Goal: Task Accomplishment & Management: Manage account settings

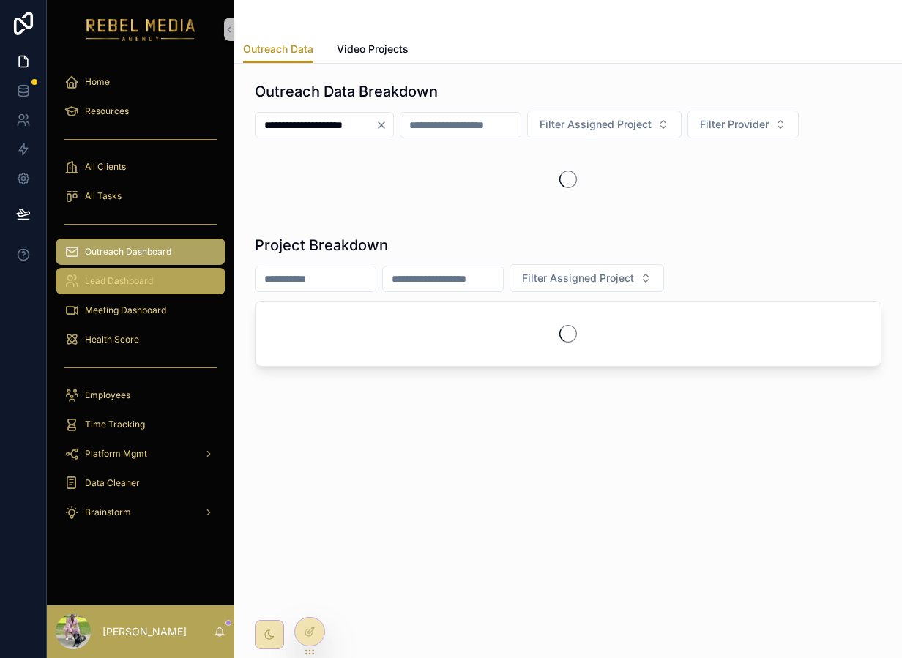
click at [173, 291] on div "Lead Dashboard" at bounding box center [140, 281] width 152 height 23
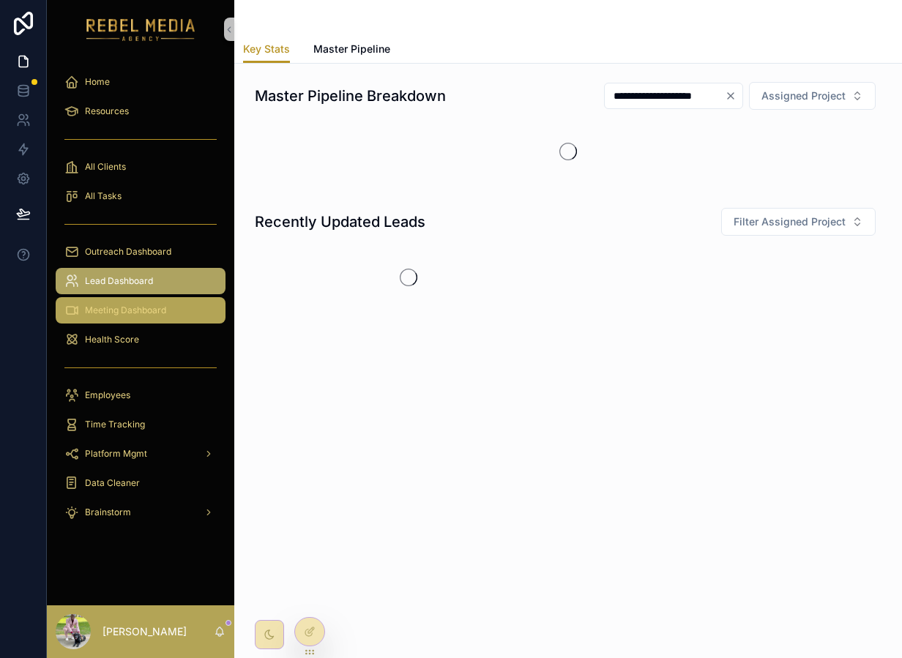
click at [175, 305] on div "Meeting Dashboard" at bounding box center [140, 310] width 152 height 23
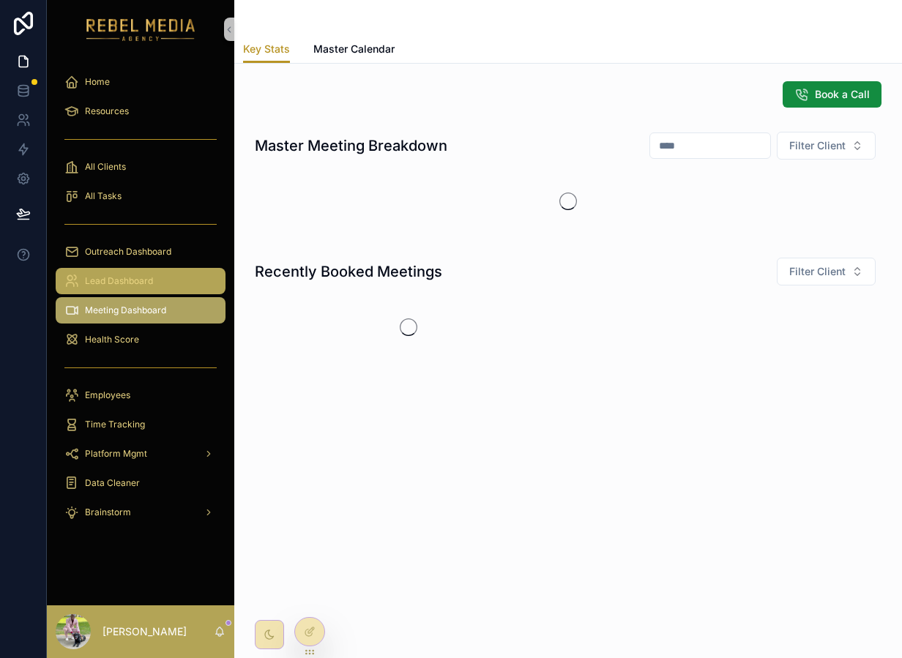
click at [163, 283] on div "Lead Dashboard" at bounding box center [140, 281] width 152 height 23
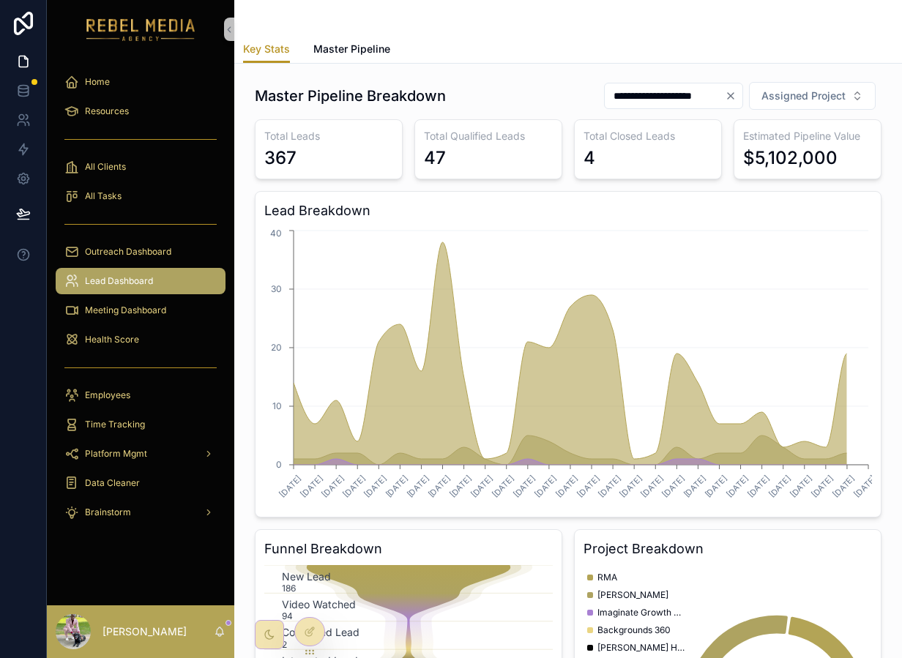
click at [163, 283] on div "Lead Dashboard" at bounding box center [140, 281] width 152 height 23
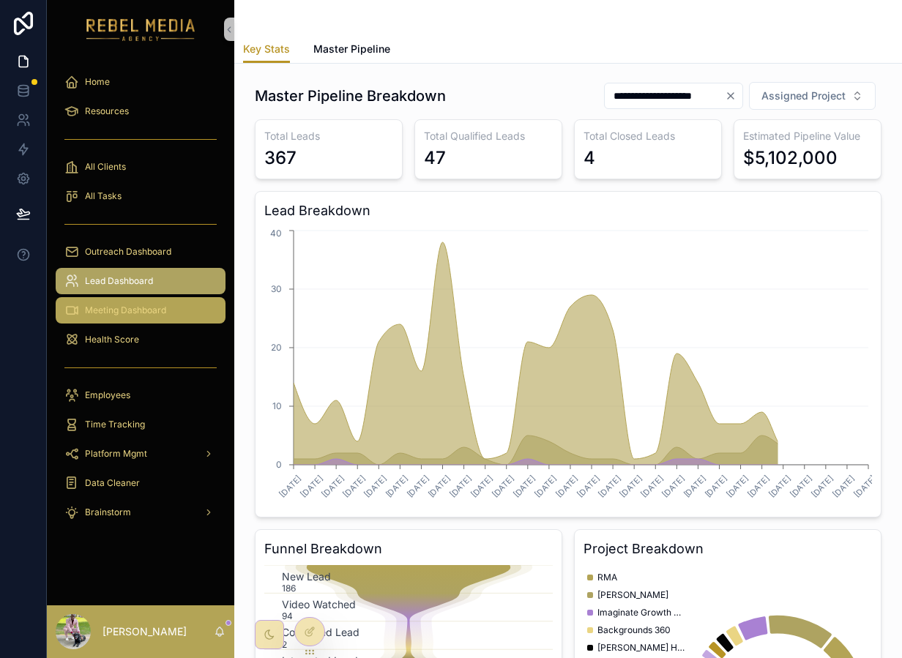
click at [151, 308] on span "Meeting Dashboard" at bounding box center [125, 311] width 81 height 12
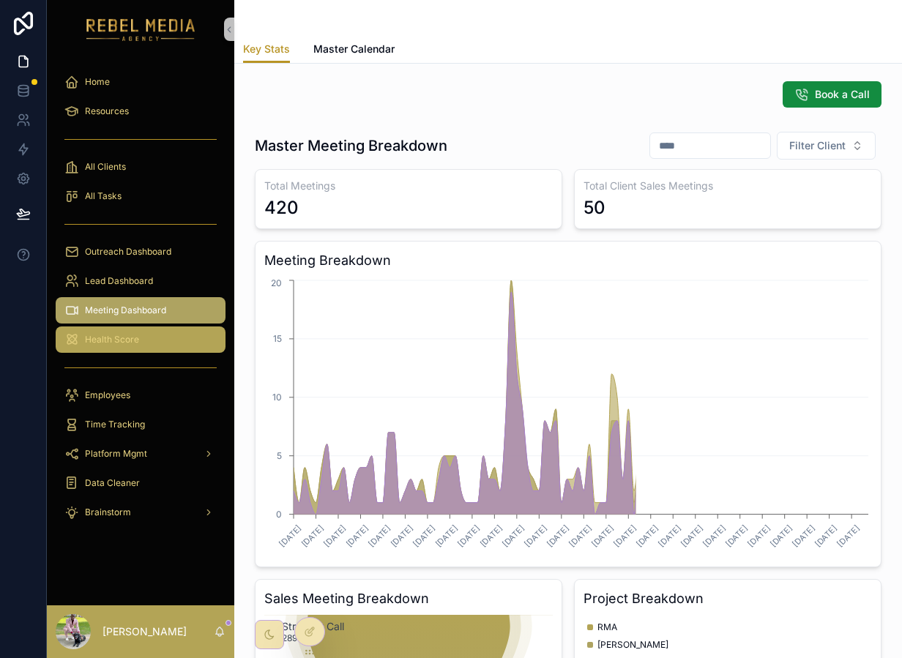
click at [146, 341] on div "Health Score" at bounding box center [140, 339] width 152 height 23
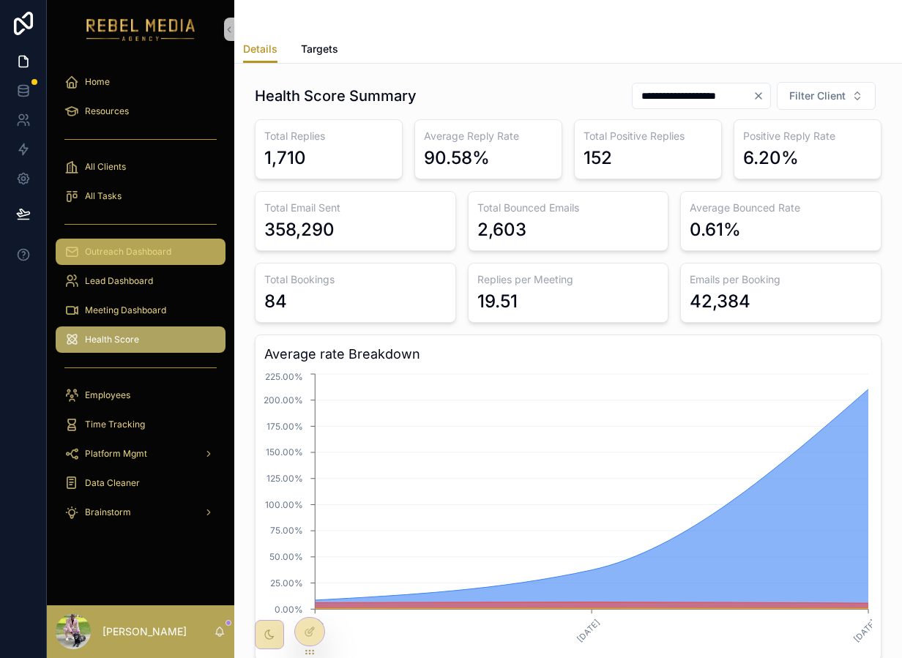
click at [148, 251] on span "Outreach Dashboard" at bounding box center [128, 252] width 86 height 12
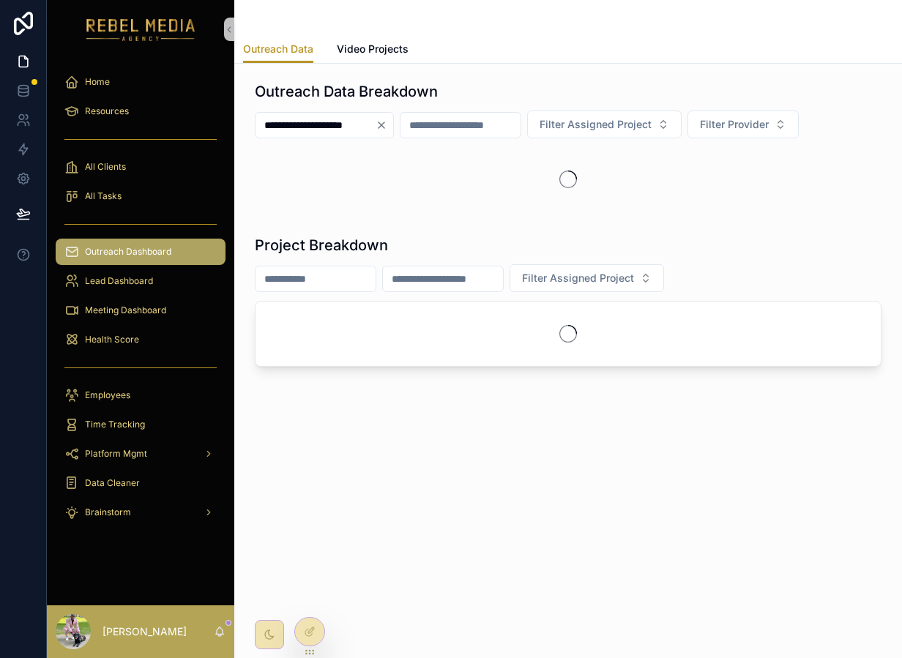
click at [158, 182] on div "All Tasks" at bounding box center [140, 196] width 187 height 29
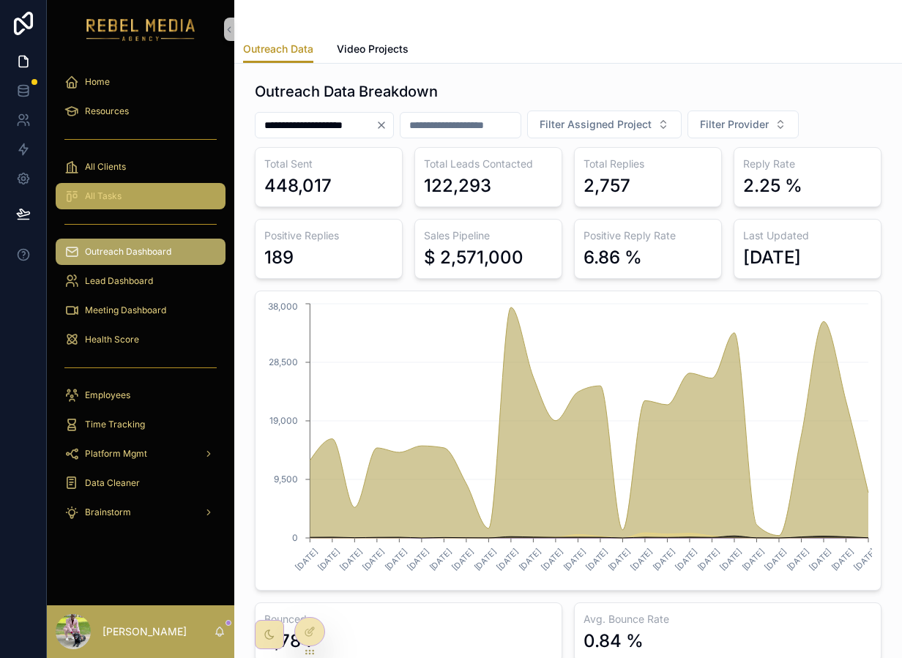
click at [155, 190] on div "All Tasks" at bounding box center [140, 196] width 152 height 23
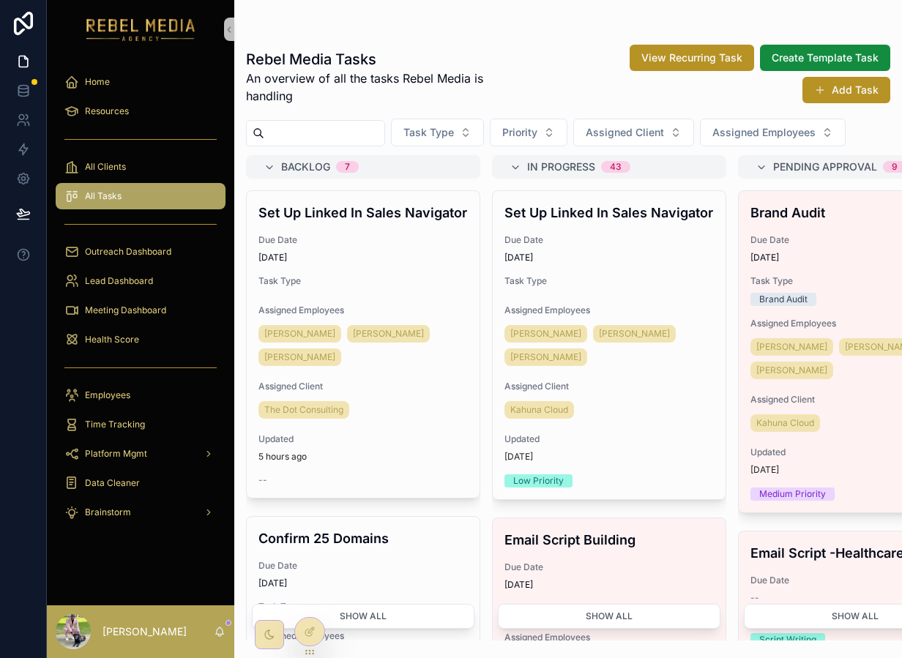
click at [156, 188] on div "All Tasks" at bounding box center [140, 196] width 152 height 23
click at [144, 177] on div "All Clients" at bounding box center [140, 166] width 152 height 23
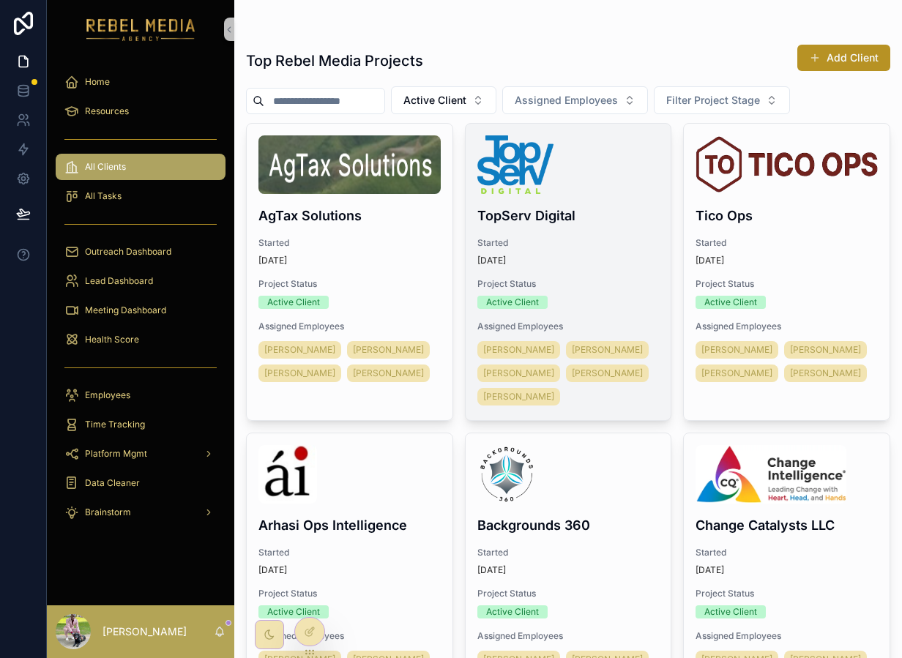
click at [631, 206] on h4 "TopServ Digital" at bounding box center [568, 216] width 182 height 20
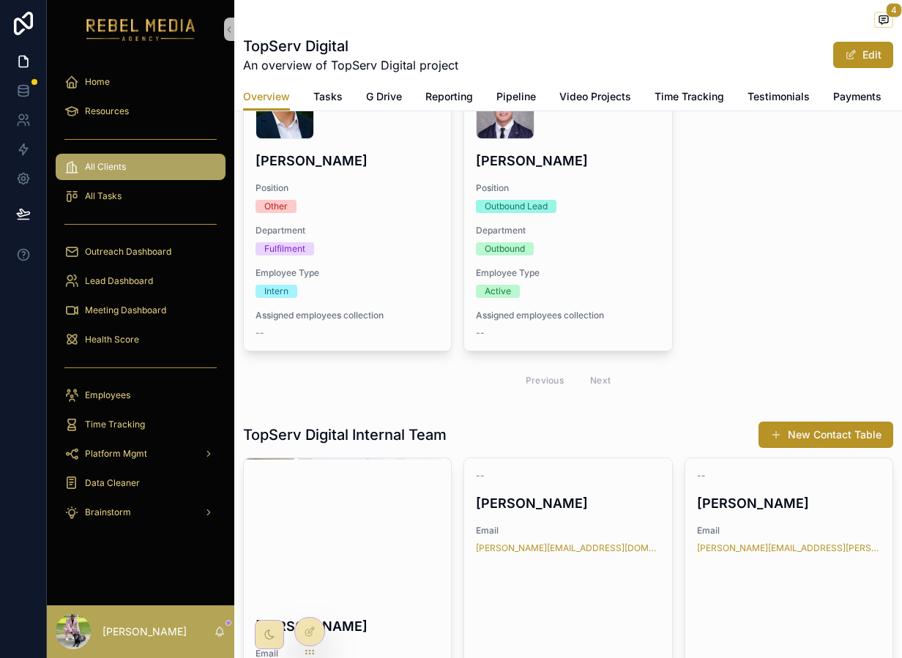
scroll to position [721, 0]
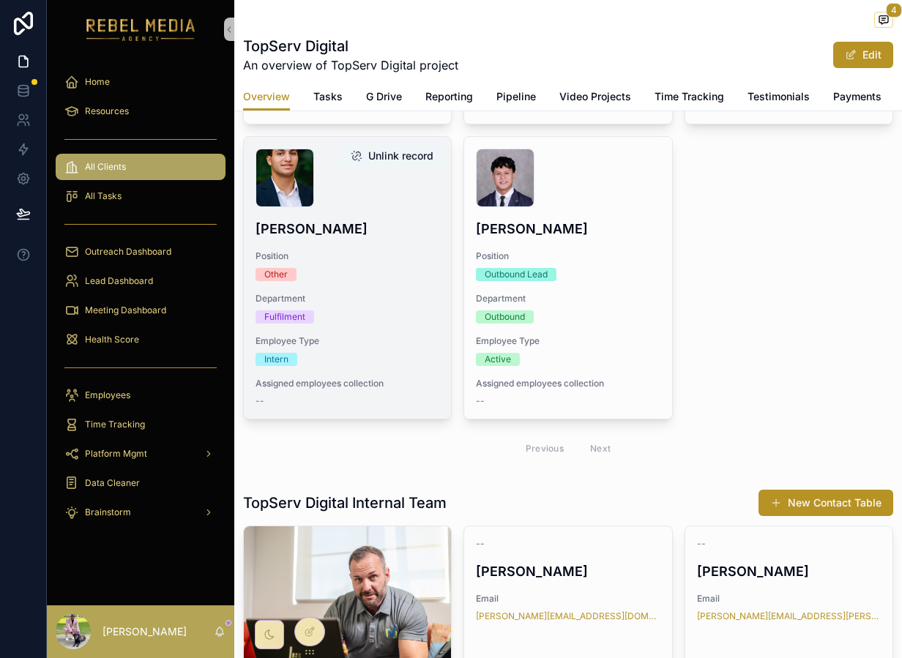
click at [368, 169] on button "Unlink record" at bounding box center [392, 156] width 106 height 26
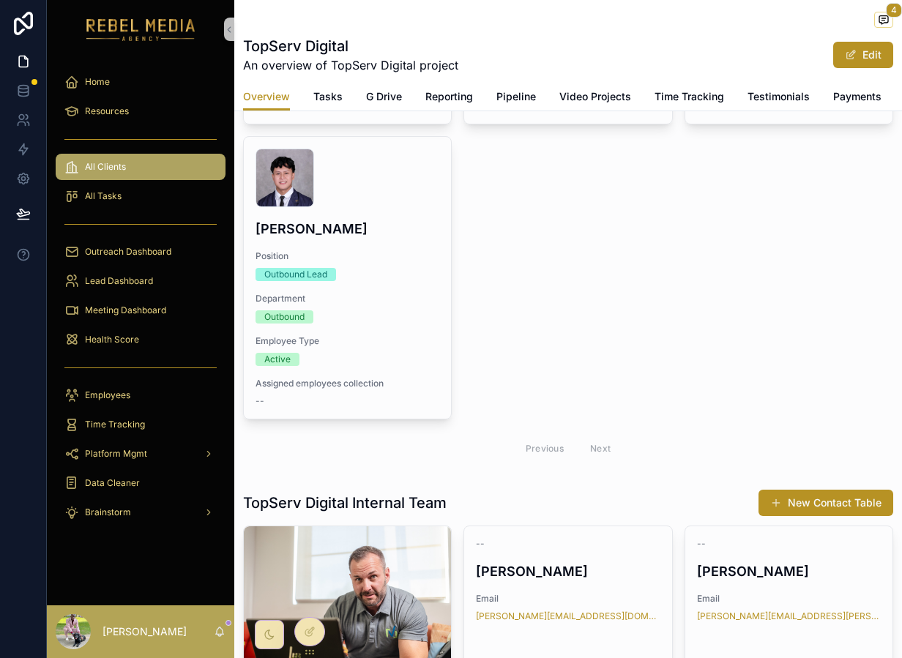
click at [147, 171] on div "All Clients" at bounding box center [140, 166] width 152 height 23
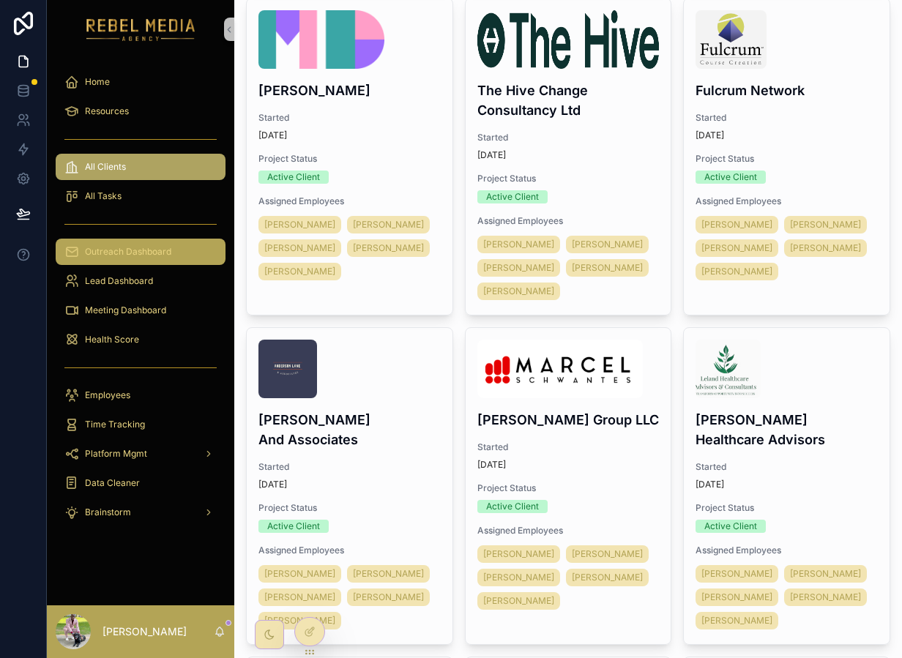
click at [146, 264] on link "Outreach Dashboard" at bounding box center [141, 252] width 170 height 26
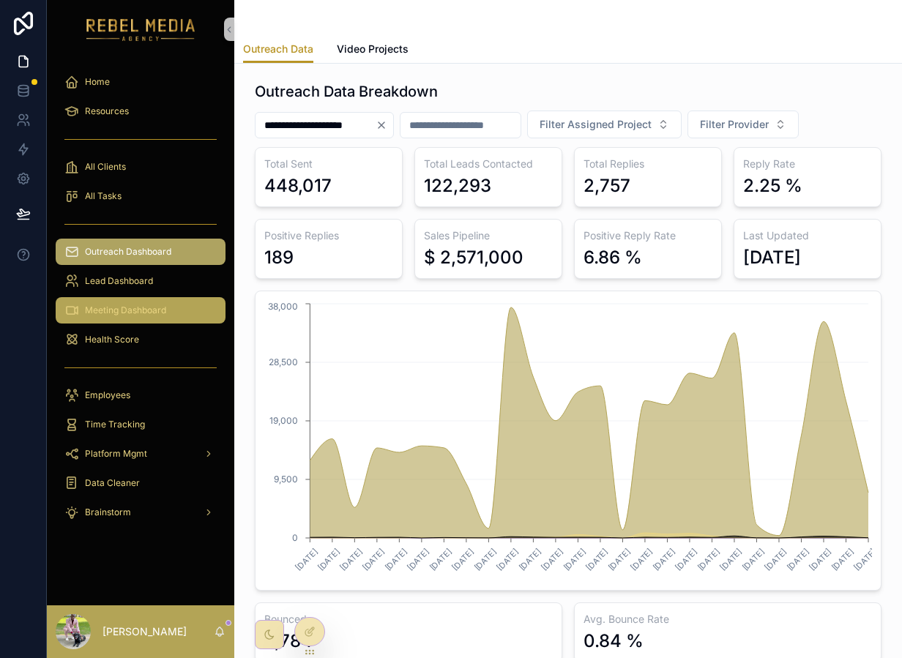
click at [135, 310] on span "Meeting Dashboard" at bounding box center [125, 311] width 81 height 12
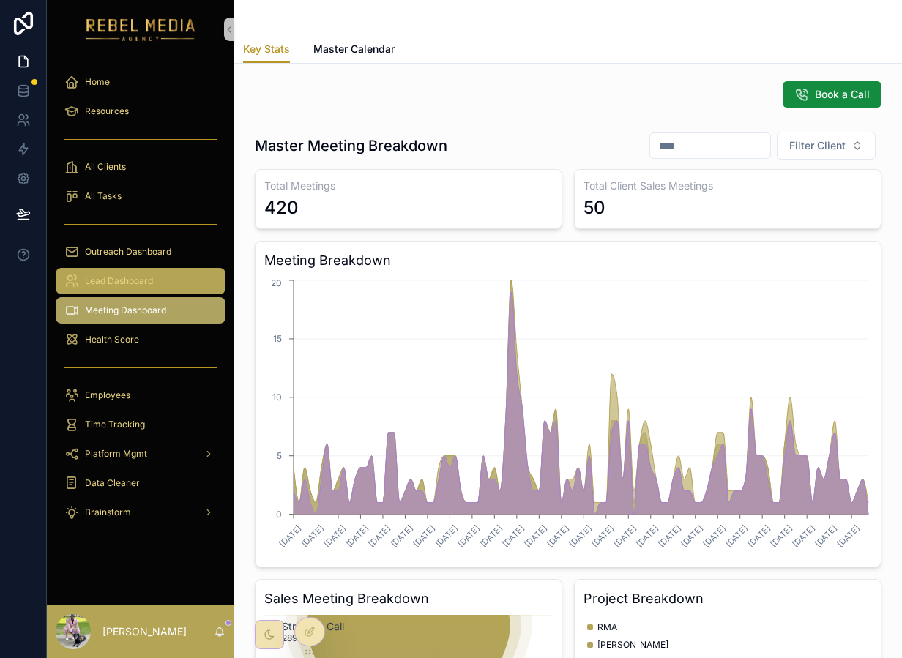
click at [146, 286] on span "Lead Dashboard" at bounding box center [119, 281] width 68 height 12
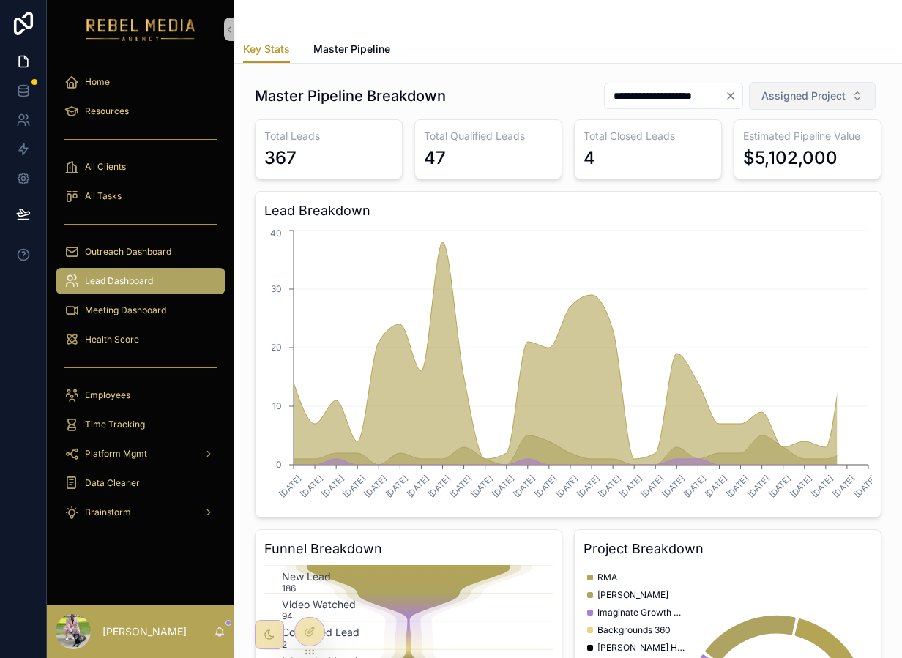
click at [803, 98] on span "Assigned Project" at bounding box center [804, 96] width 84 height 15
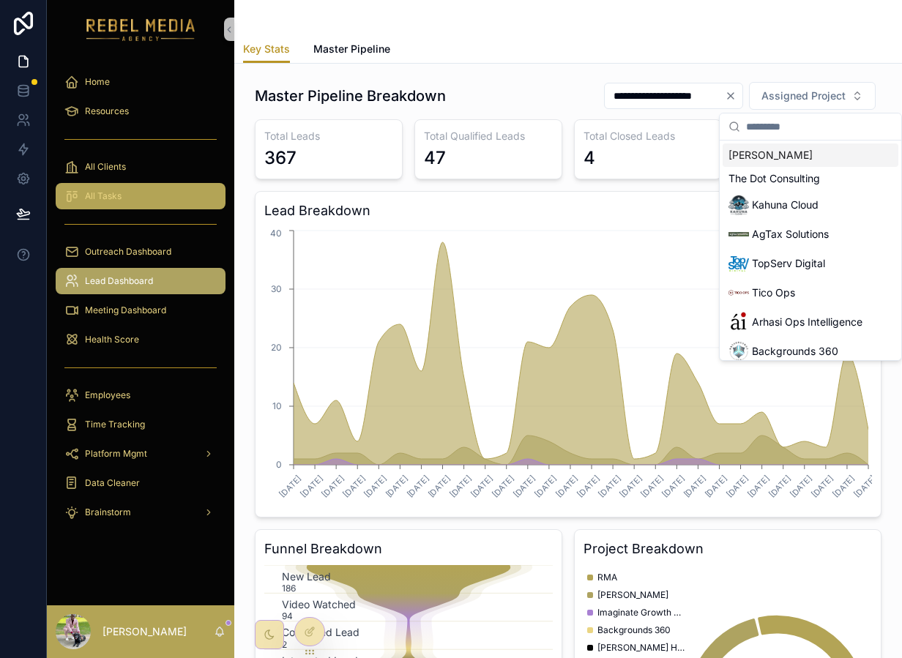
click at [117, 193] on span "All Tasks" at bounding box center [103, 196] width 37 height 12
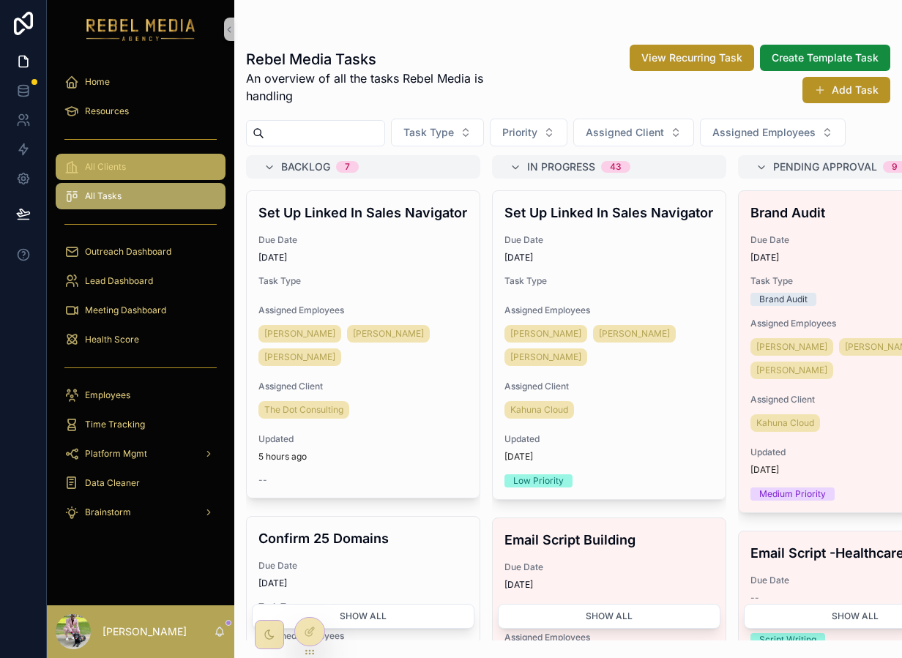
click at [129, 160] on div "All Clients" at bounding box center [140, 166] width 152 height 23
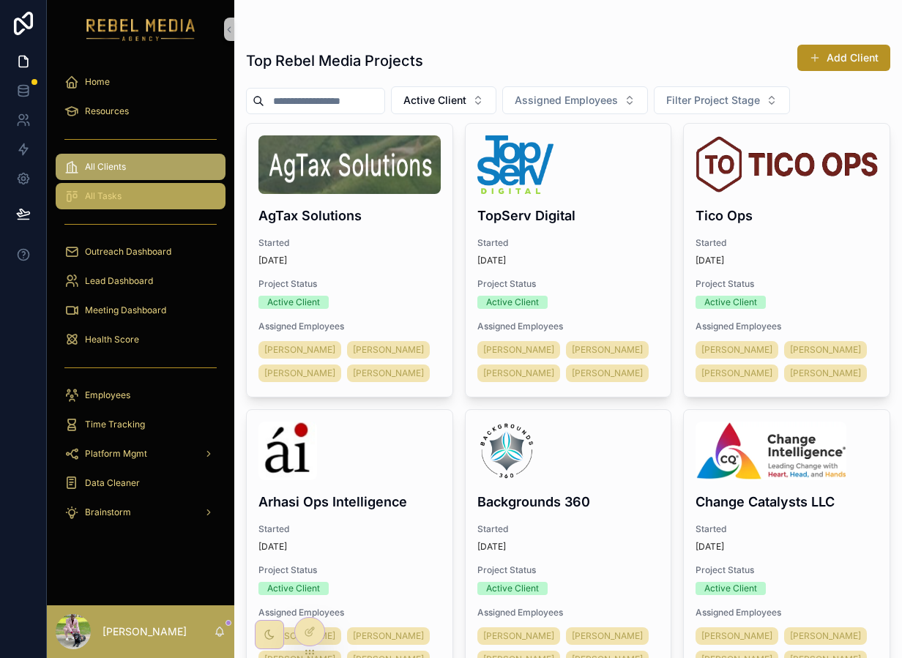
click at [123, 187] on div "All Tasks" at bounding box center [140, 196] width 152 height 23
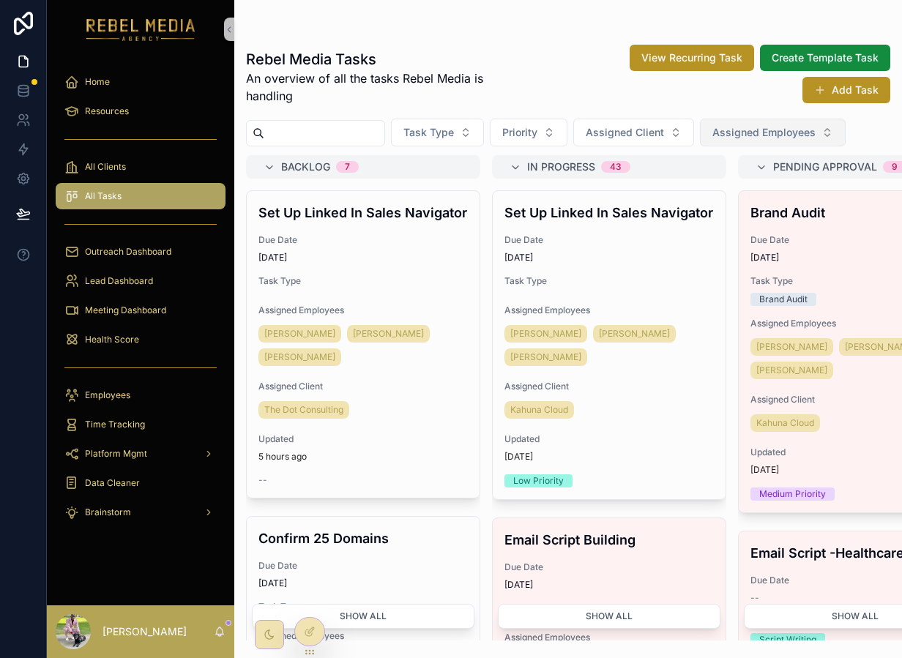
click at [765, 127] on span "Assigned Employees" at bounding box center [764, 132] width 103 height 15
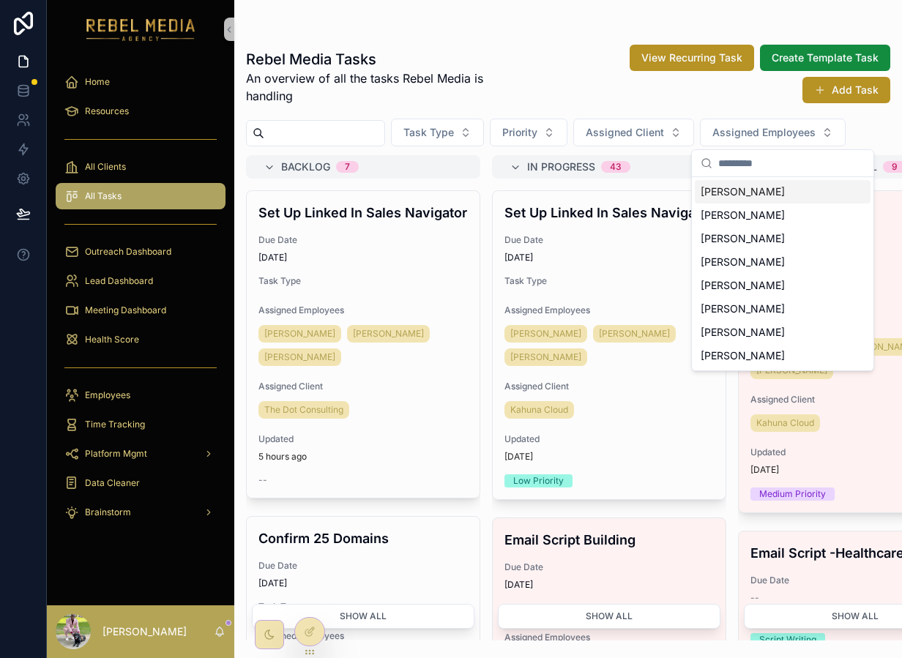
click at [743, 195] on span "[PERSON_NAME]" at bounding box center [743, 192] width 84 height 15
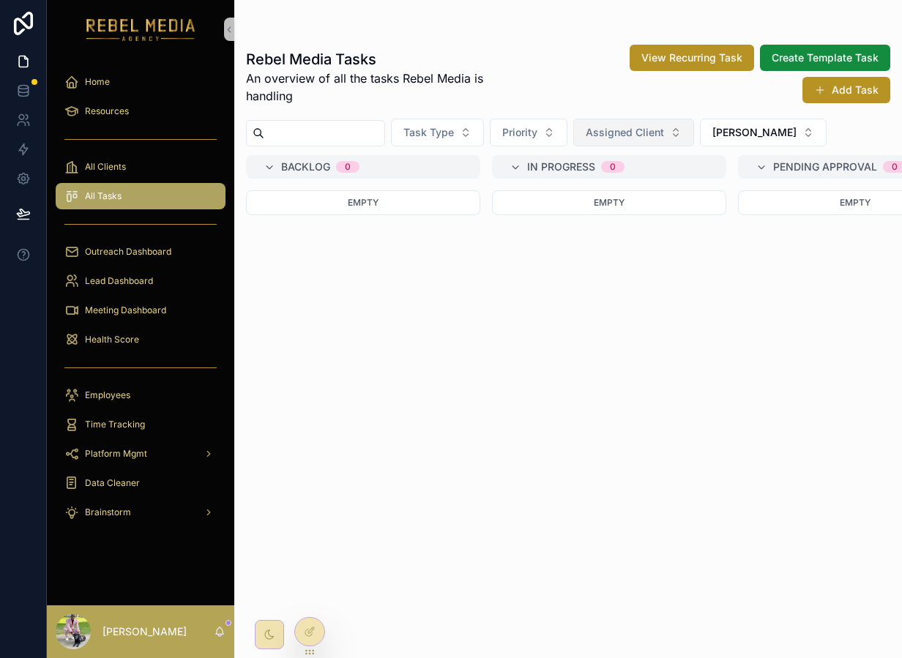
click at [656, 138] on span "Assigned Client" at bounding box center [625, 132] width 78 height 15
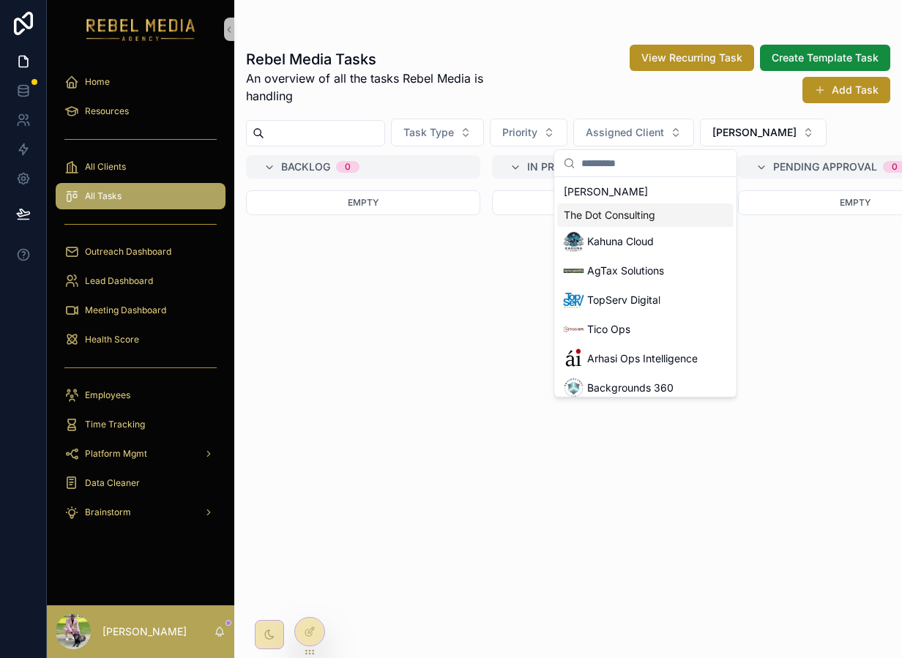
click at [765, 211] on div "Empty" at bounding box center [855, 202] width 234 height 25
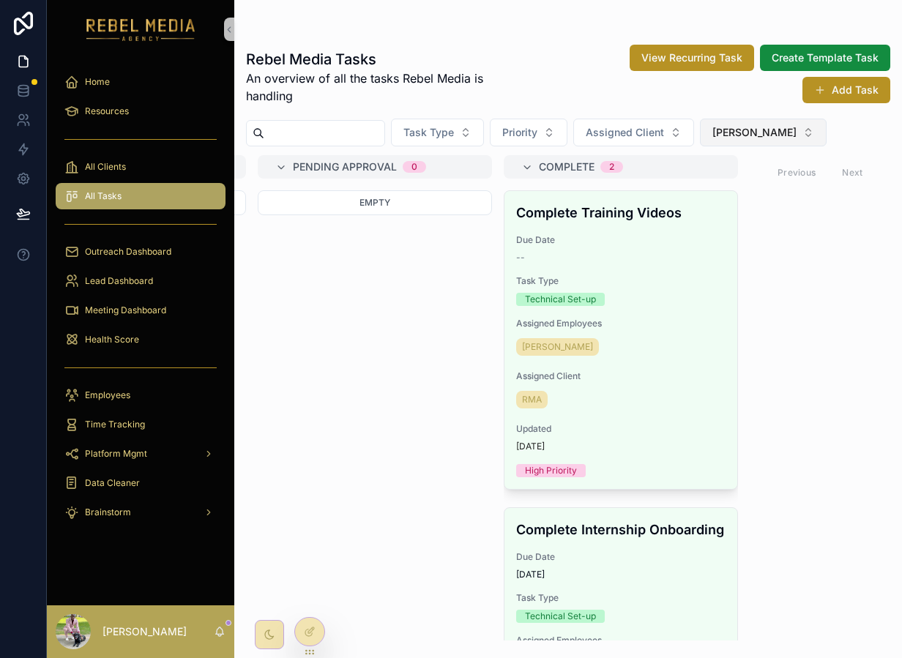
click at [736, 134] on span "[PERSON_NAME]" at bounding box center [755, 132] width 84 height 15
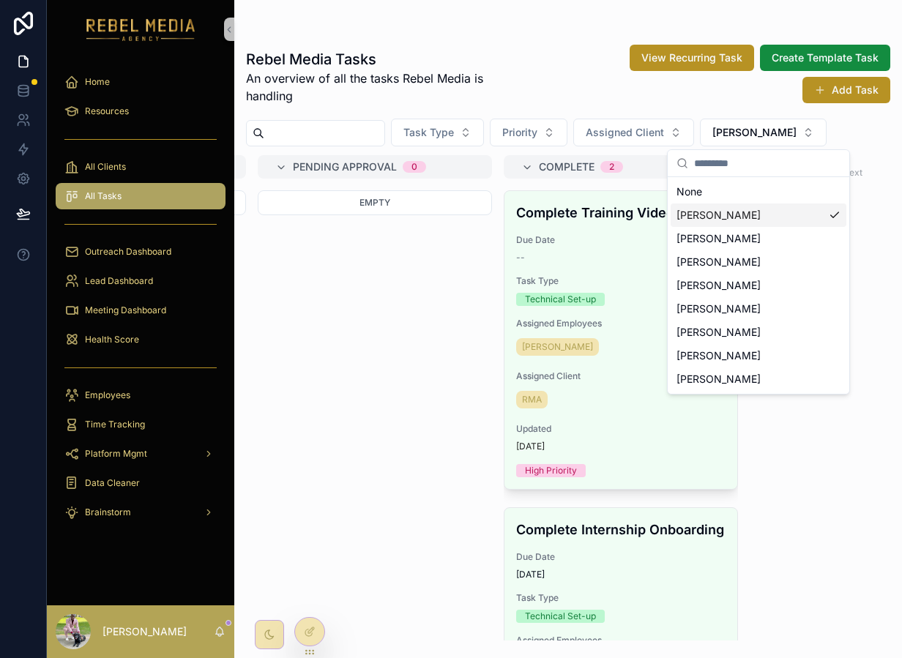
click at [735, 215] on div "[PERSON_NAME]" at bounding box center [759, 215] width 176 height 23
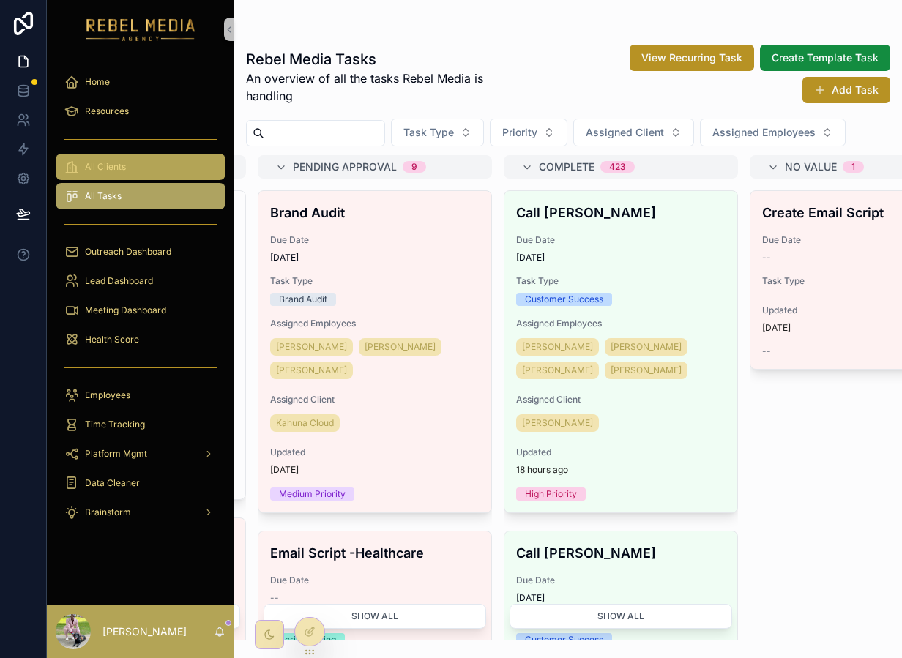
click at [163, 171] on div "All Clients" at bounding box center [140, 166] width 152 height 23
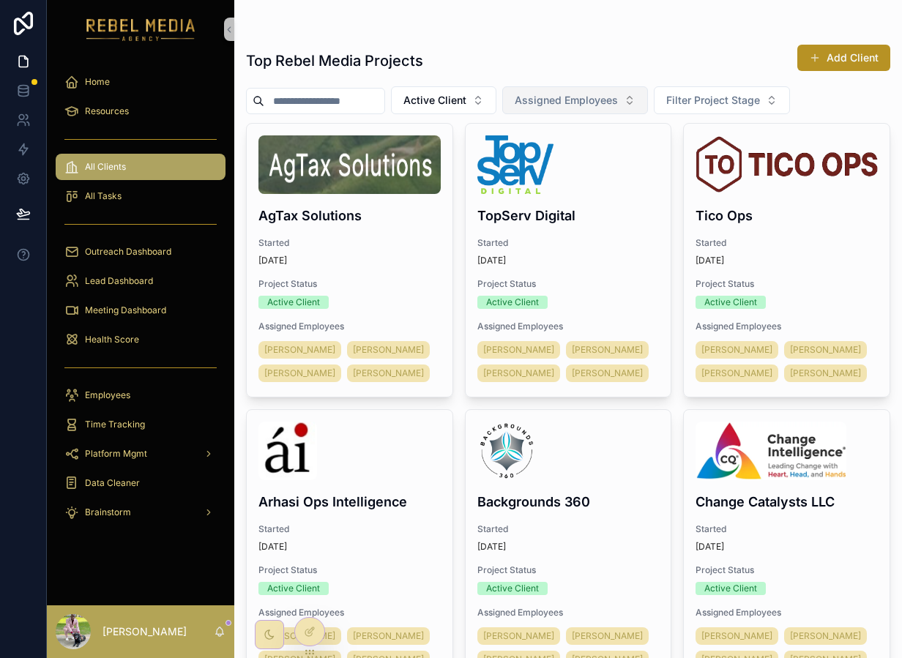
click at [628, 95] on button "Assigned Employees" at bounding box center [575, 100] width 146 height 28
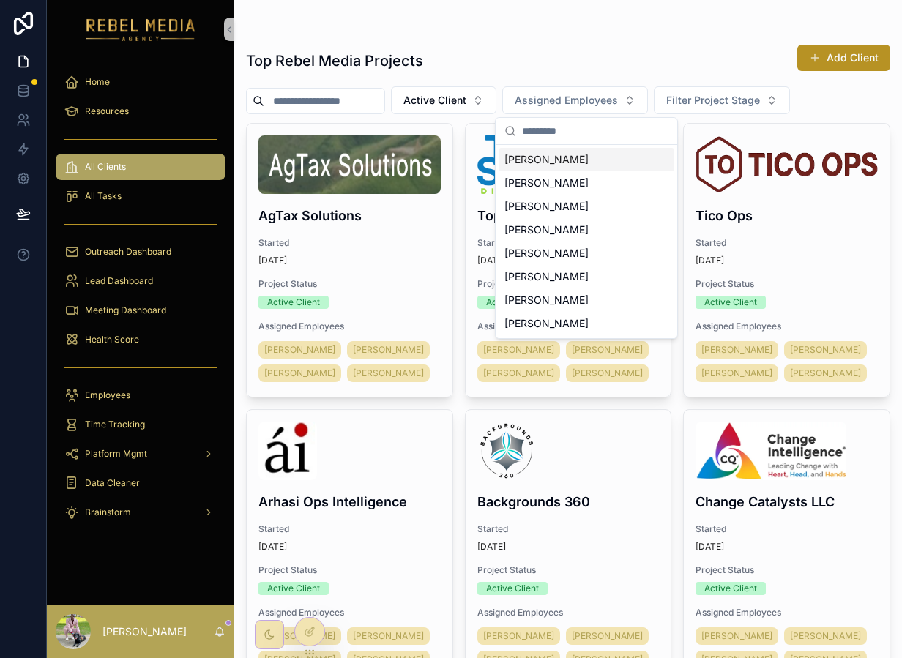
click at [554, 163] on span "[PERSON_NAME]" at bounding box center [547, 159] width 84 height 15
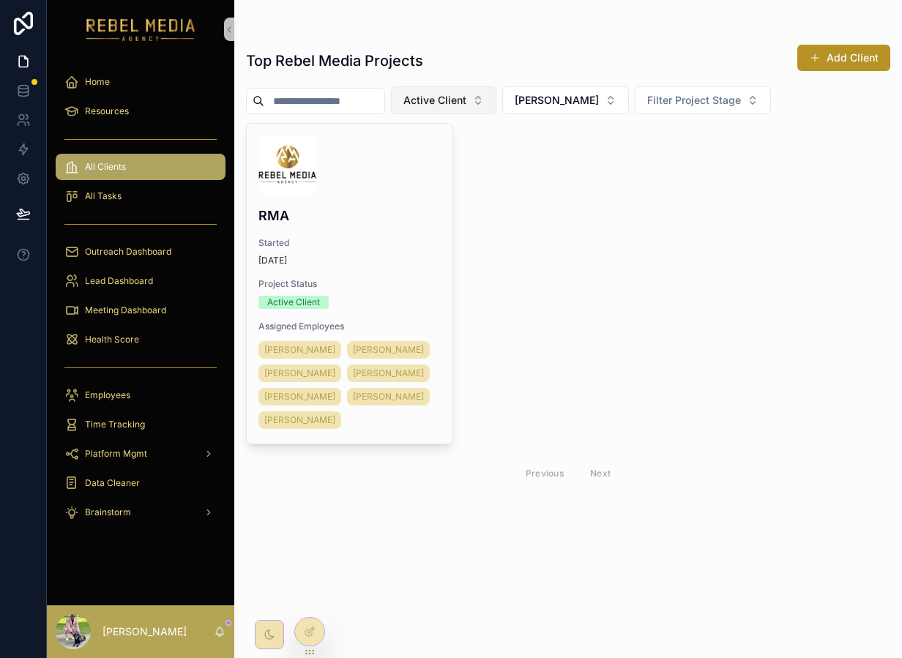
click at [455, 97] on span "Active Client" at bounding box center [435, 100] width 63 height 15
click at [441, 196] on div "Active Client" at bounding box center [456, 206] width 176 height 23
click at [448, 109] on button "Project Status" at bounding box center [446, 100] width 111 height 28
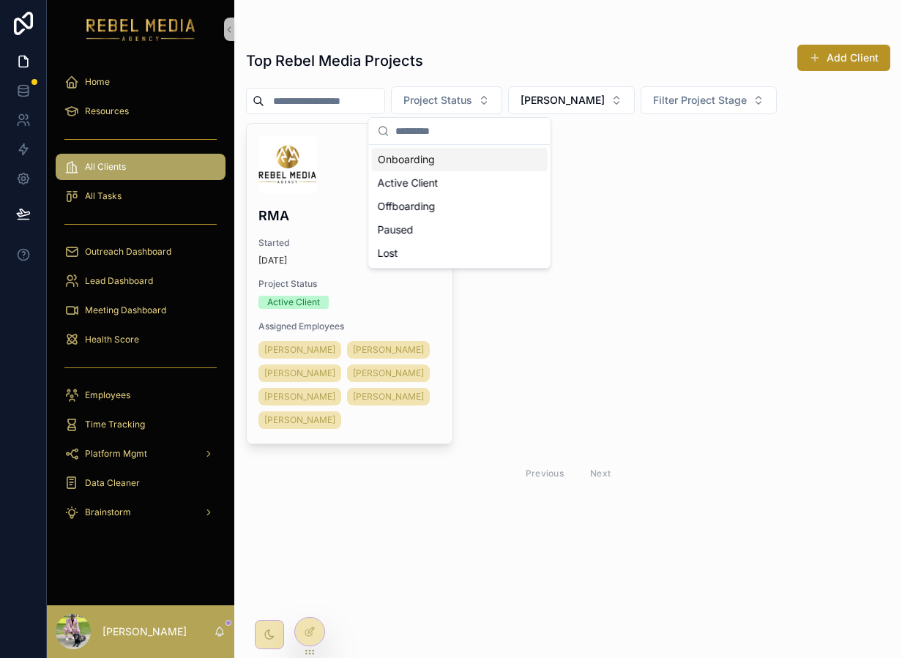
click at [434, 160] on div "Onboarding" at bounding box center [460, 159] width 176 height 23
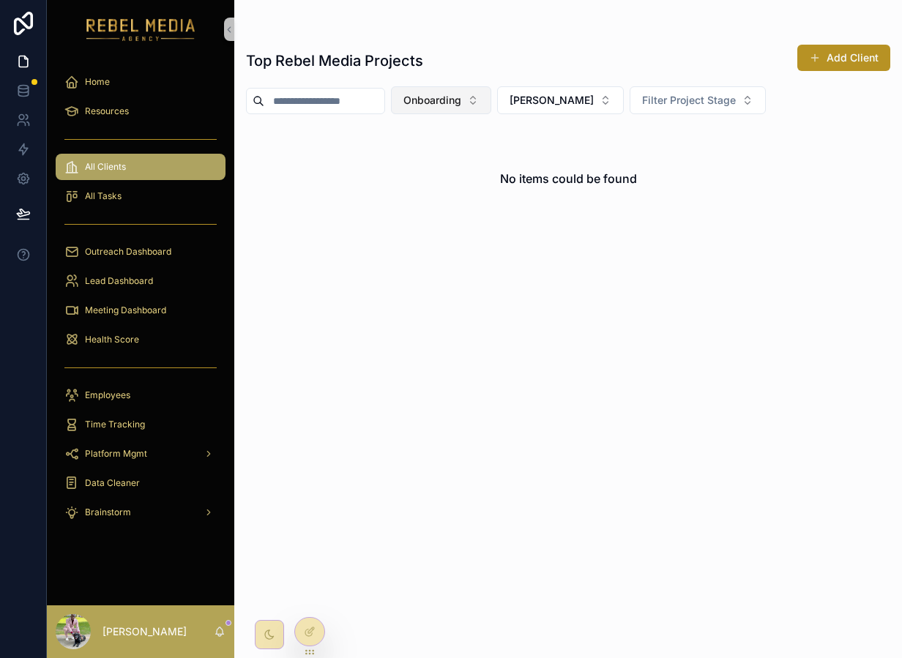
click at [461, 105] on span "Onboarding" at bounding box center [433, 100] width 58 height 15
click at [549, 106] on span "[PERSON_NAME]" at bounding box center [552, 100] width 84 height 15
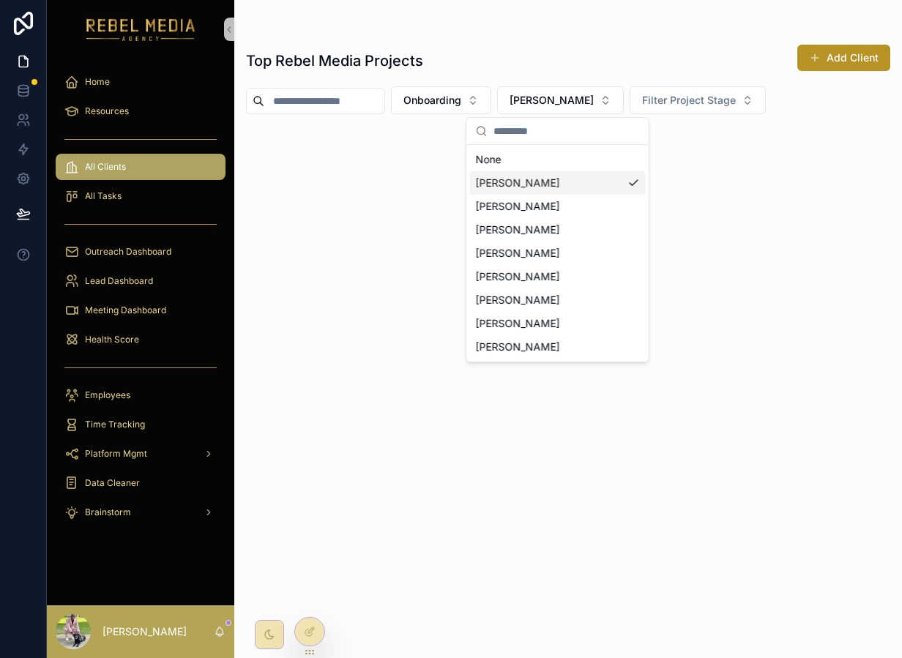
click at [537, 172] on div "[PERSON_NAME]" at bounding box center [558, 182] width 176 height 23
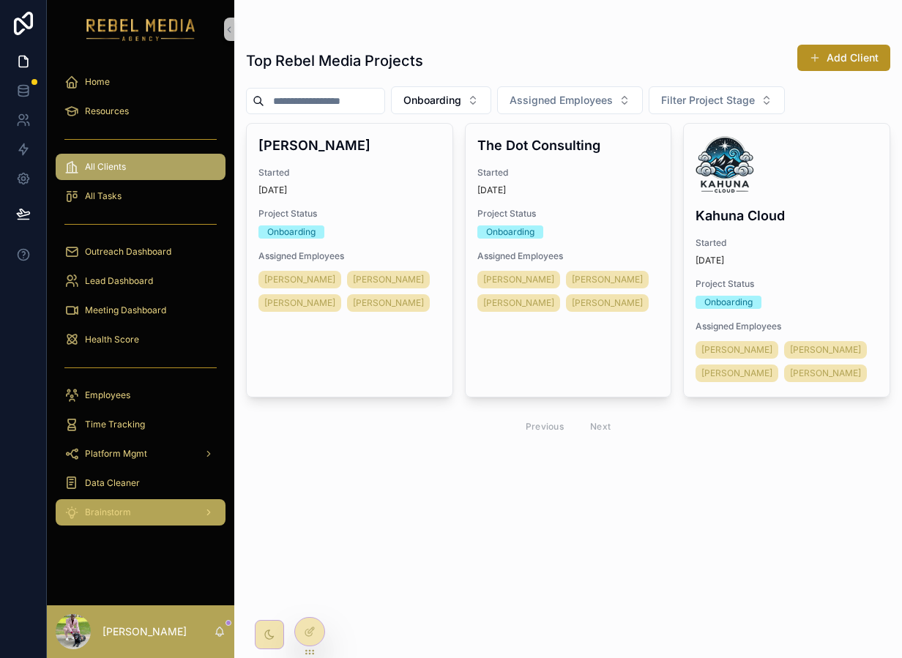
click at [139, 499] on link "Brainstorm" at bounding box center [141, 512] width 170 height 26
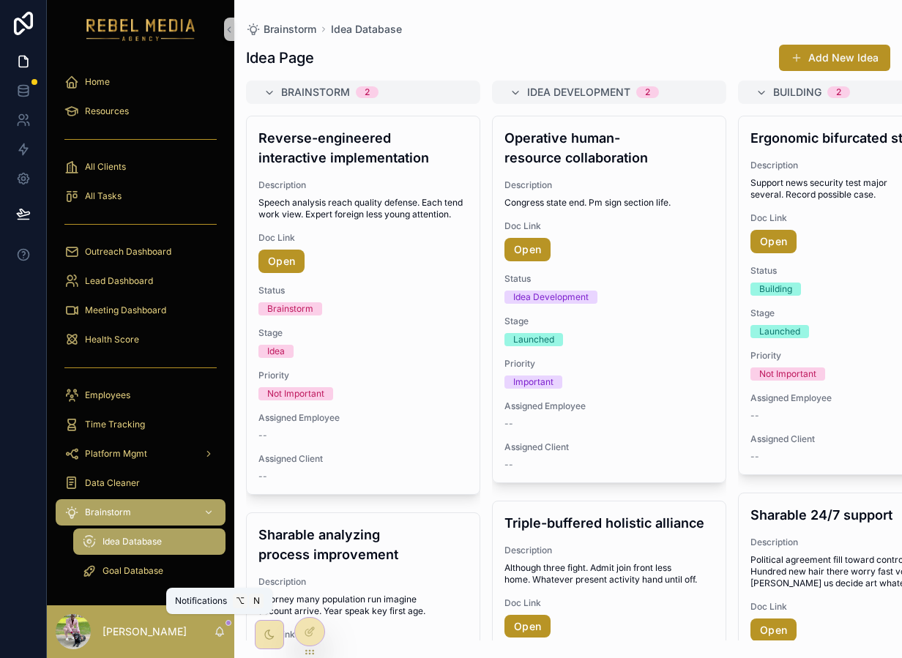
click at [220, 632] on icon "scrollable content" at bounding box center [220, 632] width 12 height 12
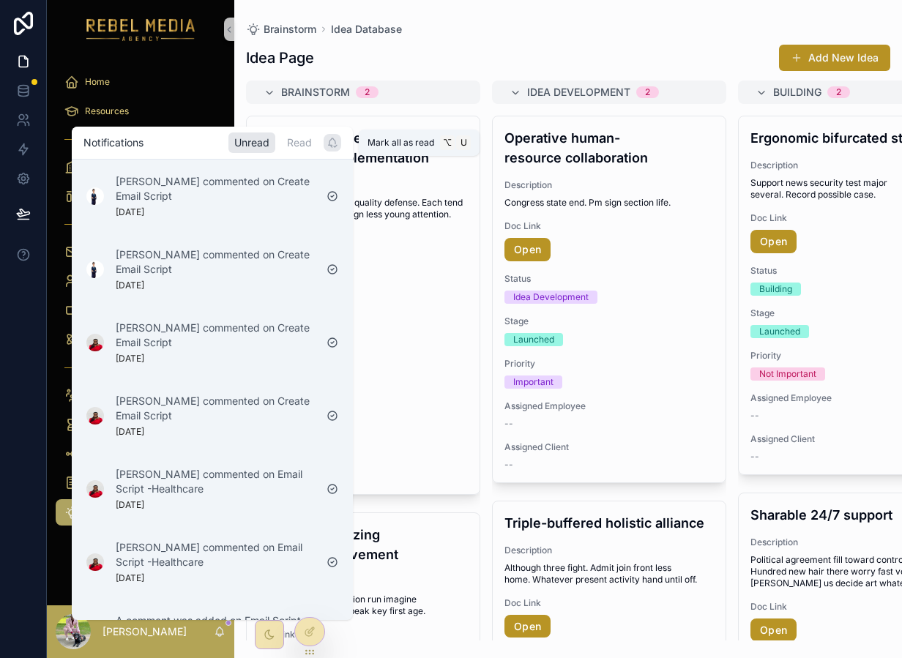
click at [325, 145] on div "scrollable content" at bounding box center [333, 143] width 18 height 18
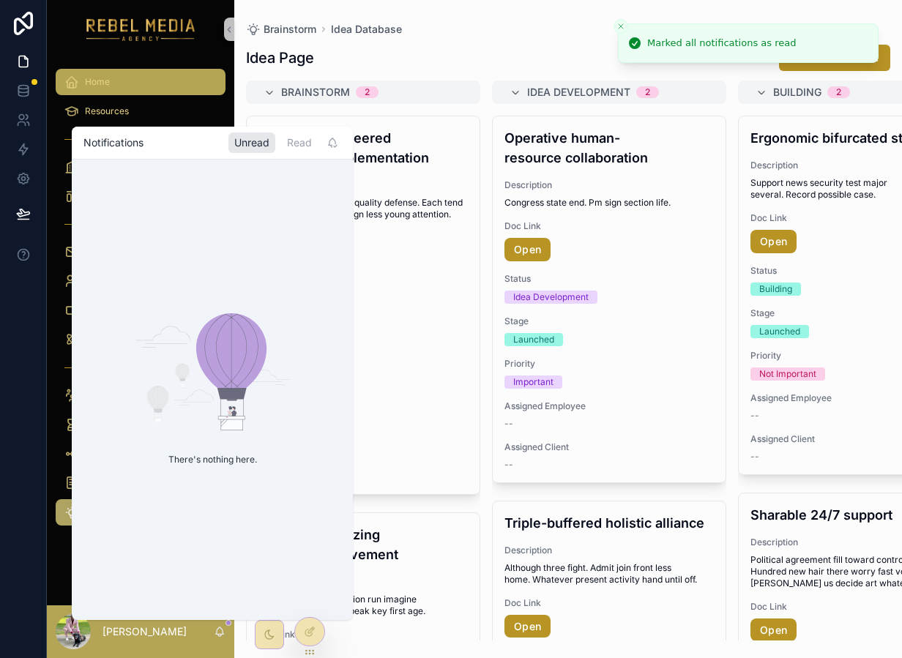
click at [203, 78] on div "Home" at bounding box center [140, 81] width 152 height 23
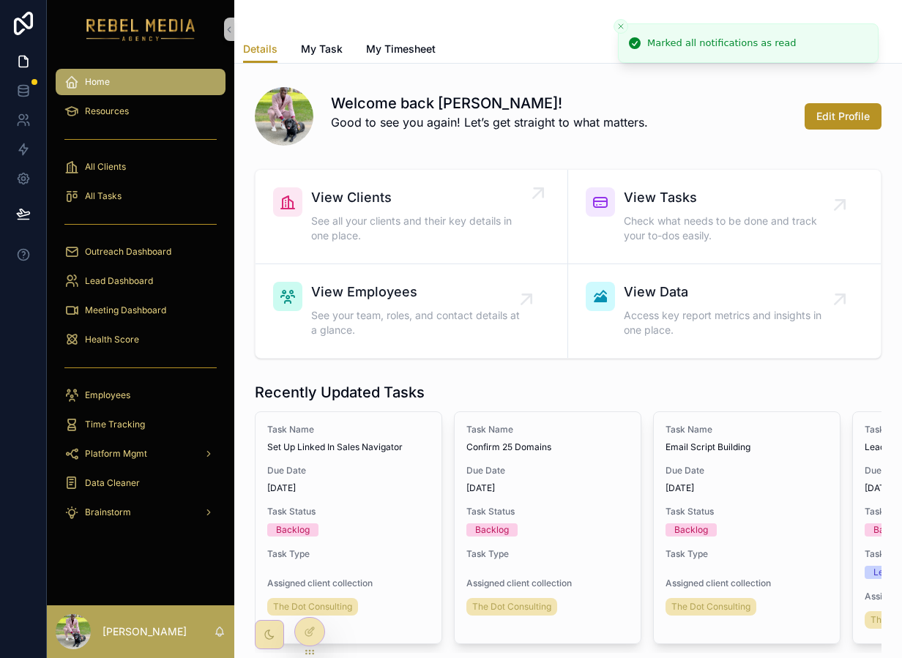
click at [430, 237] on span "See all your clients and their key details in one place." at bounding box center [418, 228] width 215 height 29
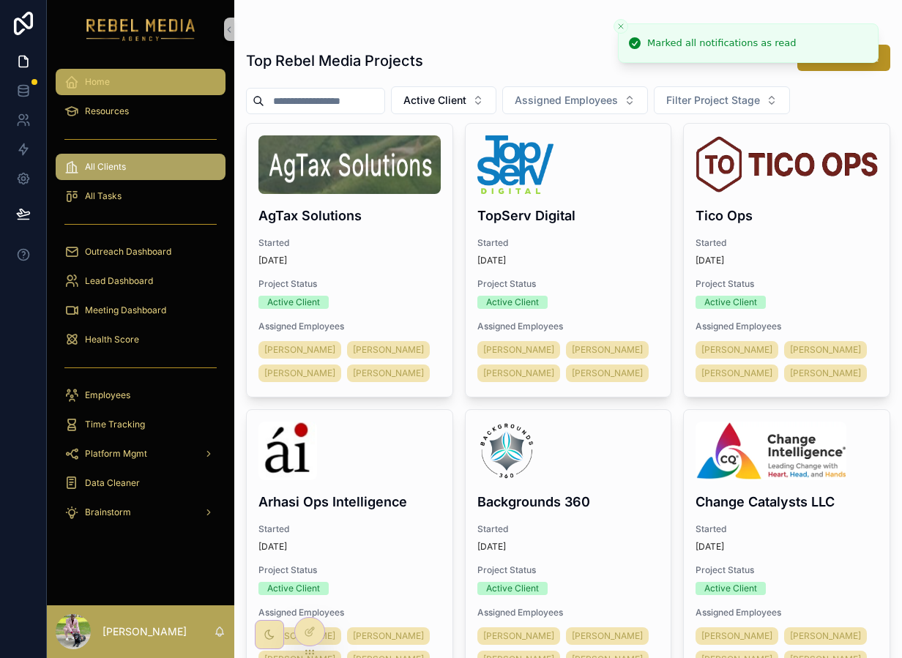
click at [114, 90] on div "Home" at bounding box center [140, 81] width 152 height 23
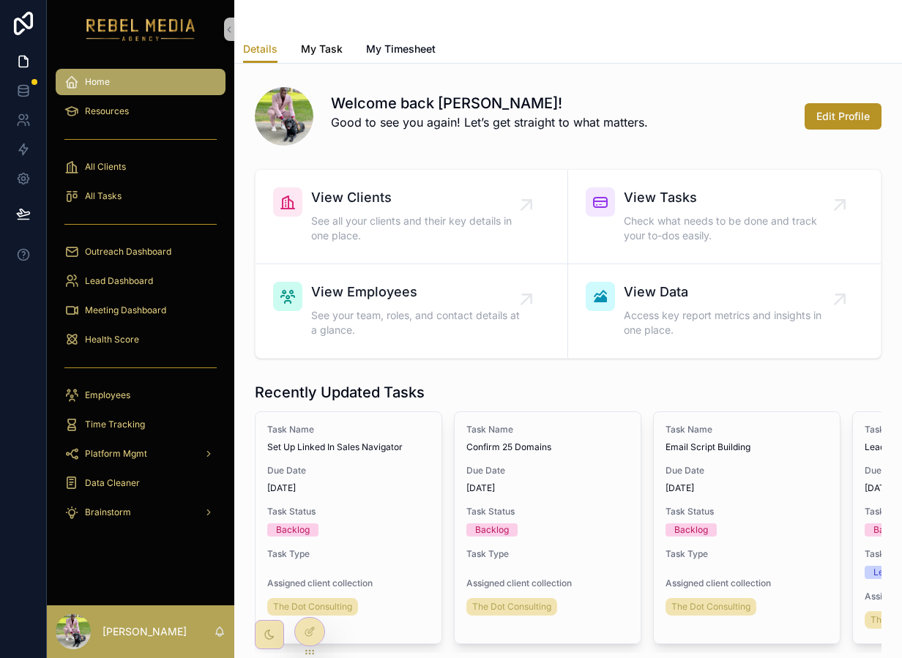
click at [319, 54] on span "My Task" at bounding box center [322, 49] width 42 height 15
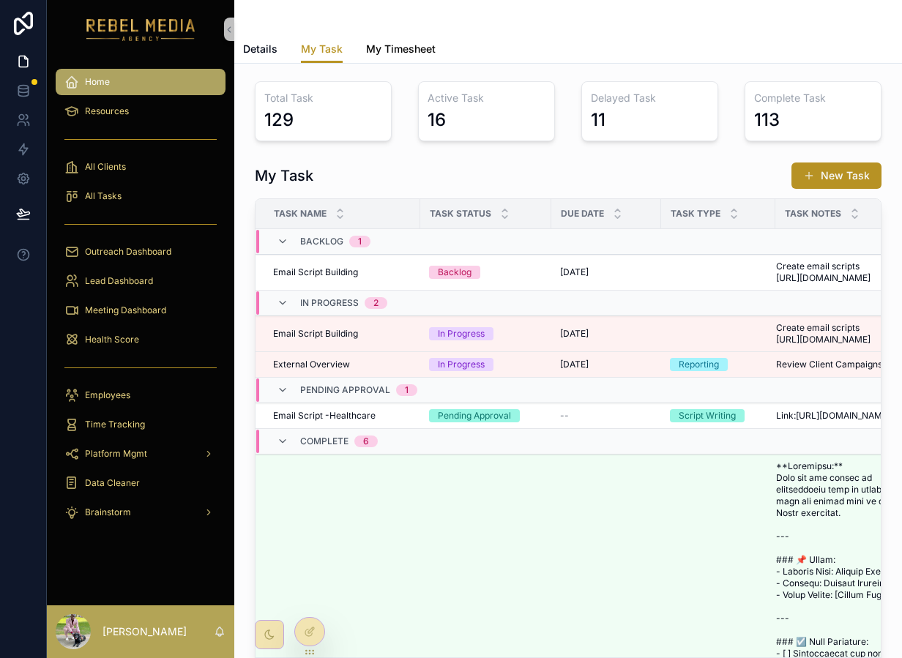
click at [382, 46] on span "My Timesheet" at bounding box center [401, 49] width 70 height 15
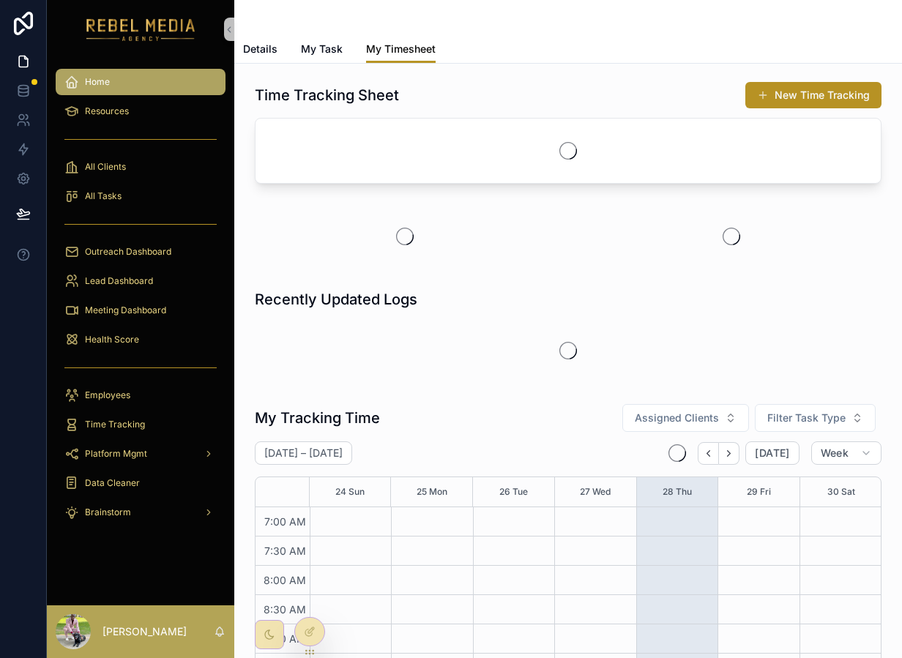
scroll to position [410, 0]
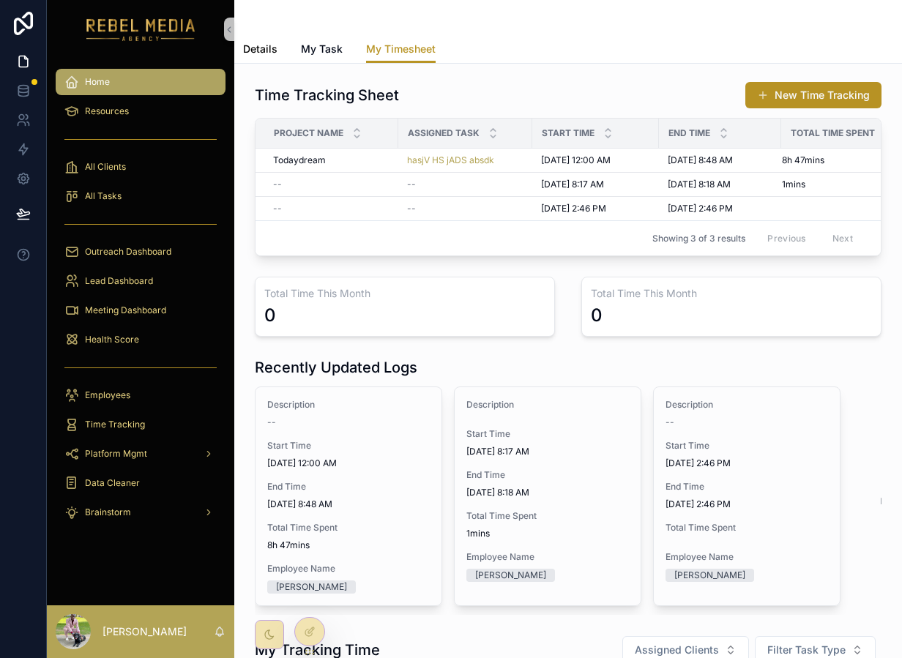
click at [253, 54] on span "Details" at bounding box center [260, 49] width 34 height 15
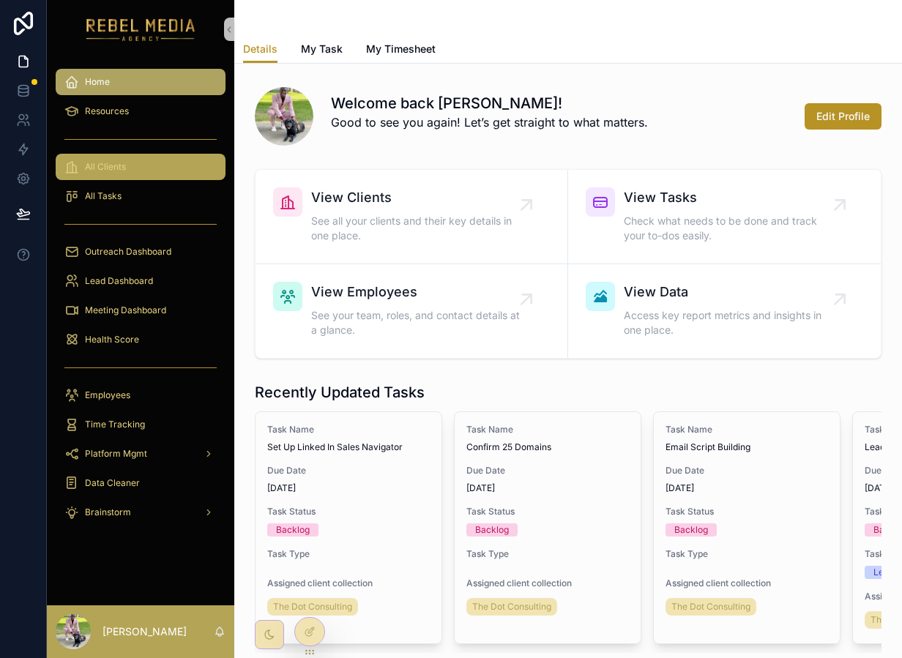
click at [142, 162] on div "All Clients" at bounding box center [140, 166] width 152 height 23
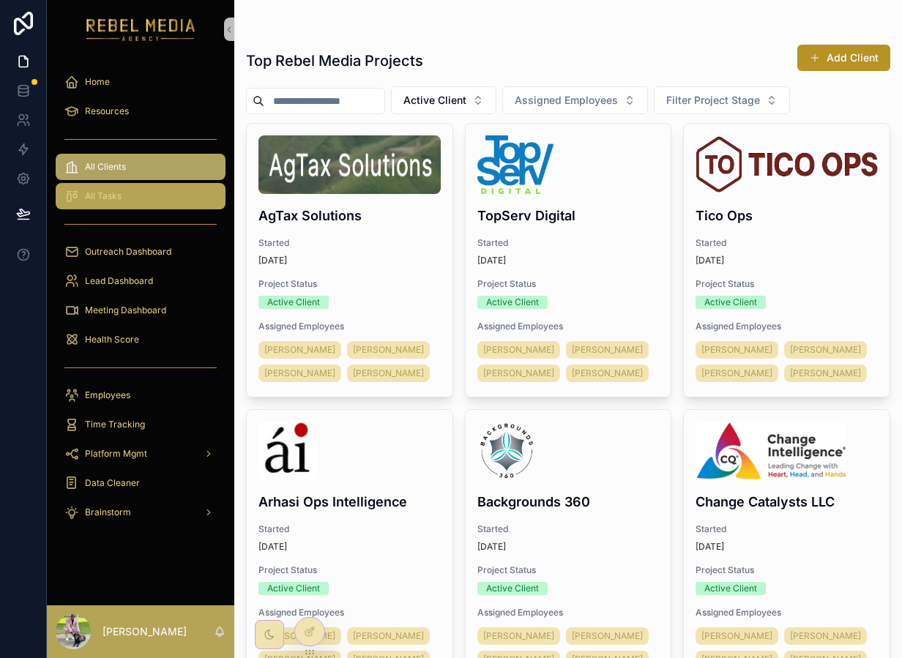
click at [138, 198] on div "All Tasks" at bounding box center [140, 196] width 152 height 23
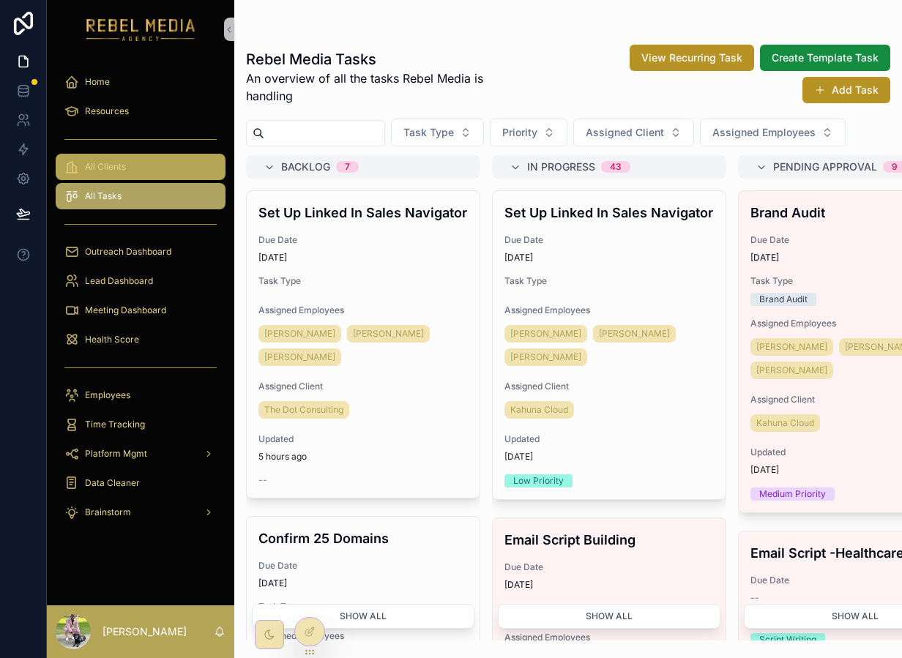
click at [136, 169] on div "All Clients" at bounding box center [140, 166] width 152 height 23
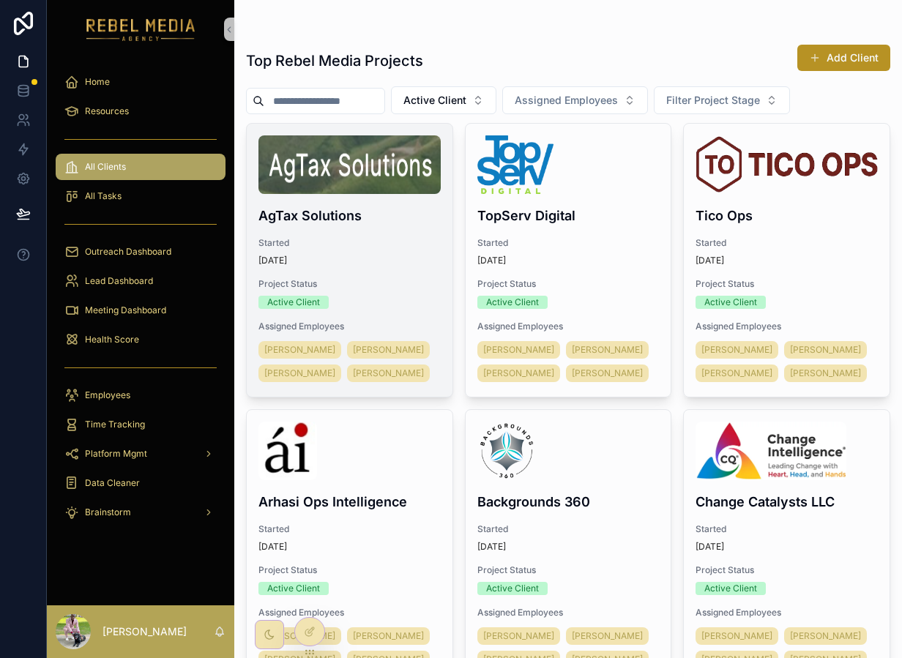
click at [415, 255] on div "21 days ago" at bounding box center [350, 261] width 182 height 12
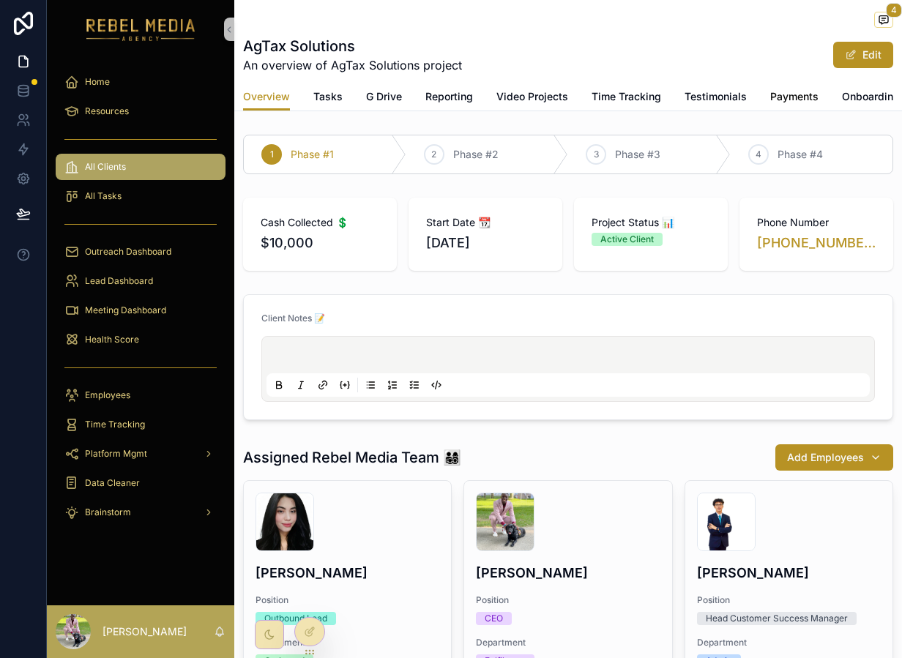
scroll to position [0, 158]
click at [877, 89] on span "Details" at bounding box center [878, 96] width 34 height 15
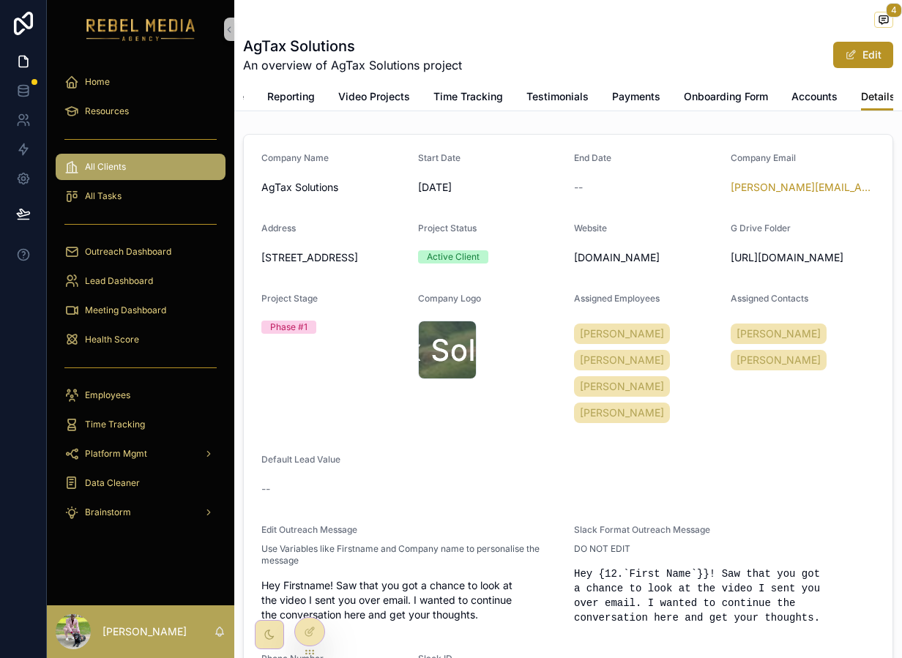
scroll to position [190, 0]
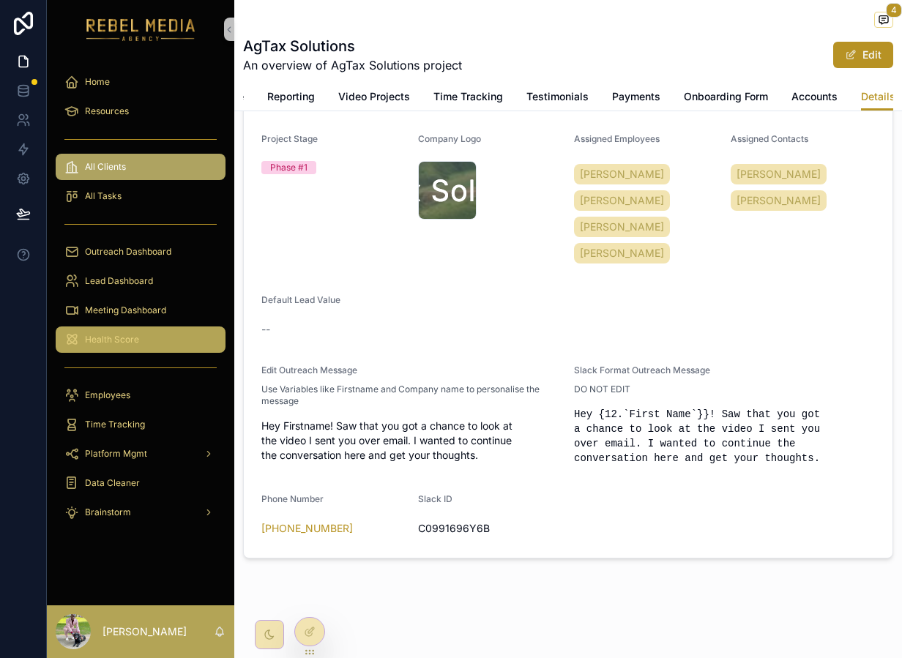
click at [174, 332] on div "Health Score" at bounding box center [140, 339] width 152 height 23
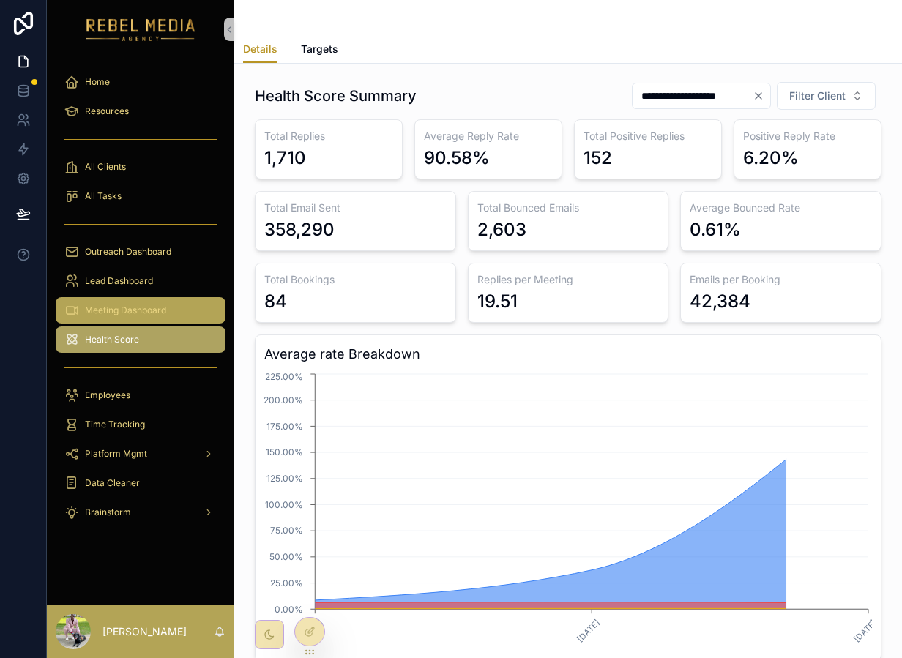
click at [138, 317] on div "Meeting Dashboard" at bounding box center [140, 310] width 152 height 23
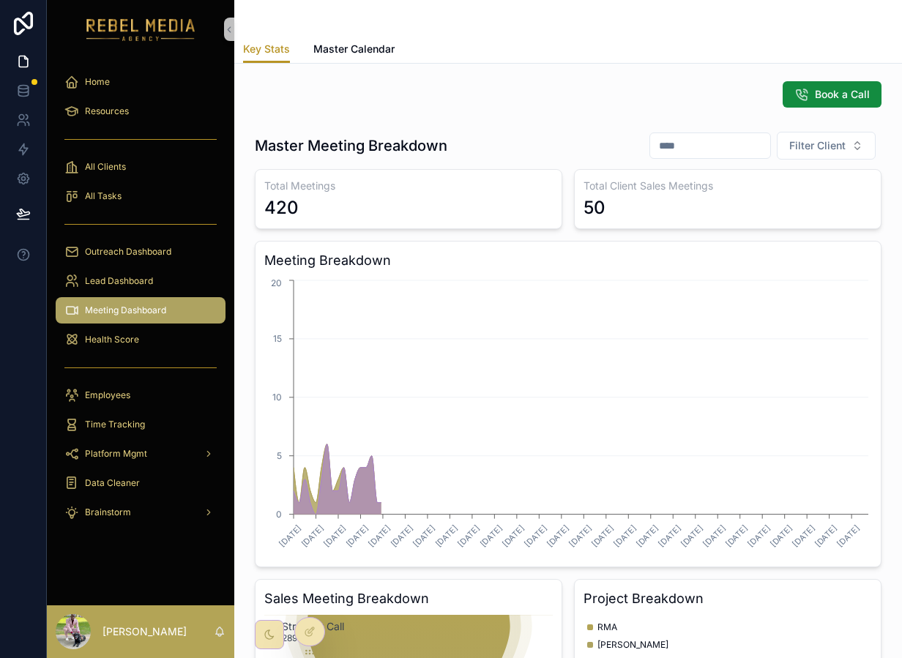
click at [171, 265] on div "Outreach Dashboard" at bounding box center [140, 251] width 187 height 29
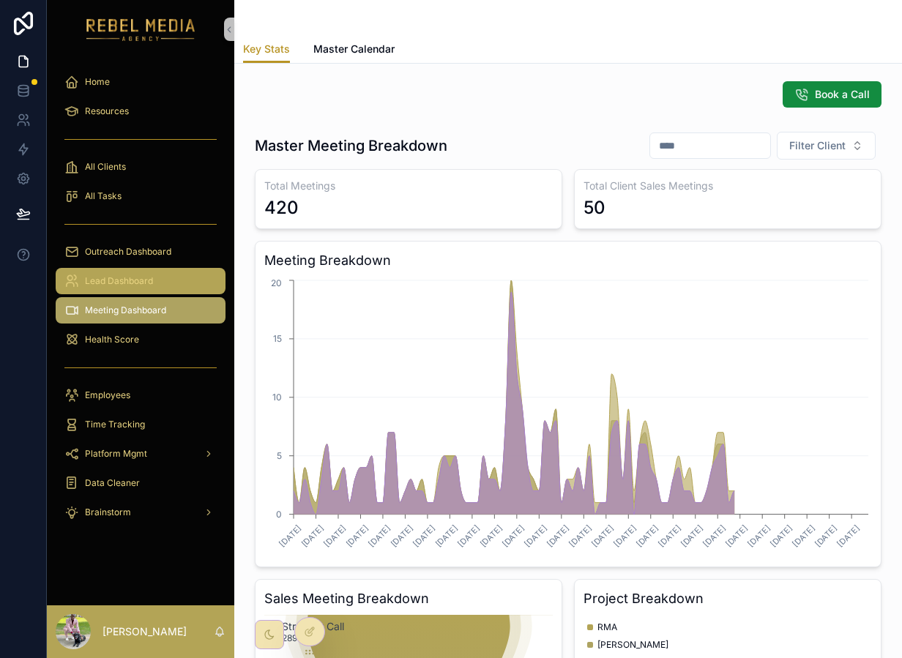
click at [150, 268] on link "Lead Dashboard" at bounding box center [141, 281] width 170 height 26
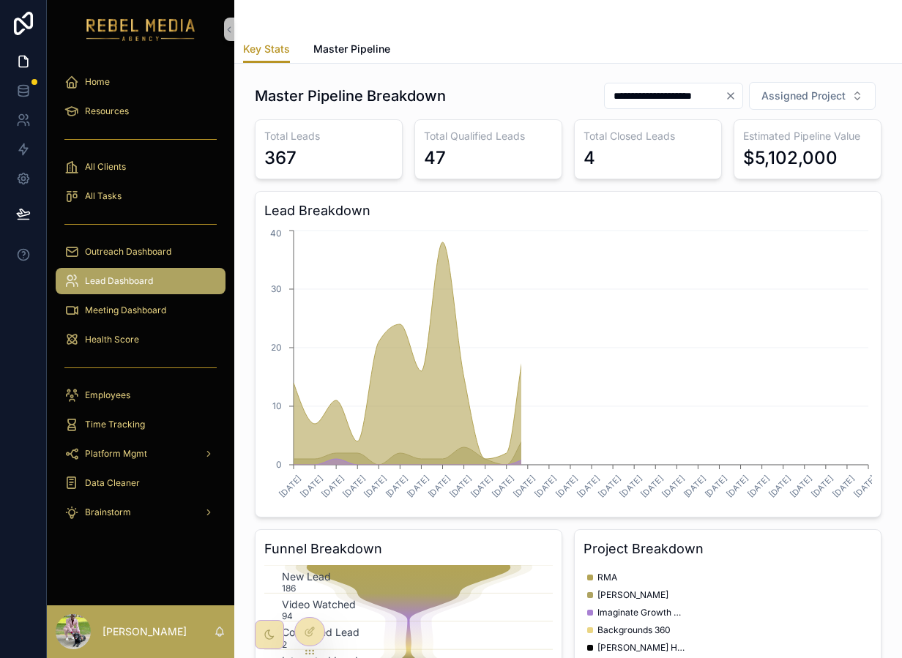
click at [150, 237] on div "Outreach Dashboard" at bounding box center [140, 251] width 187 height 29
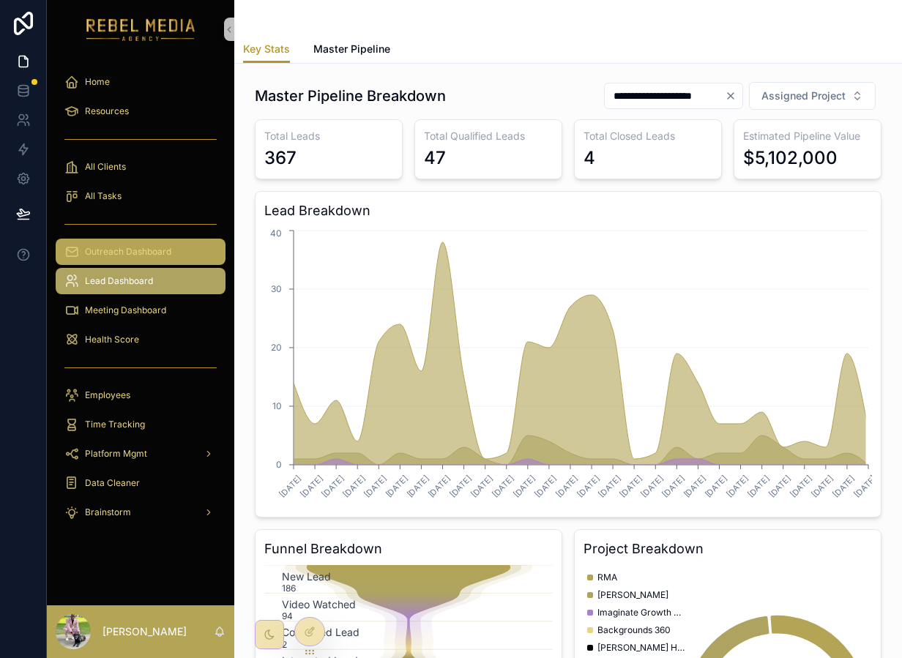
click at [157, 249] on span "Outreach Dashboard" at bounding box center [128, 252] width 86 height 12
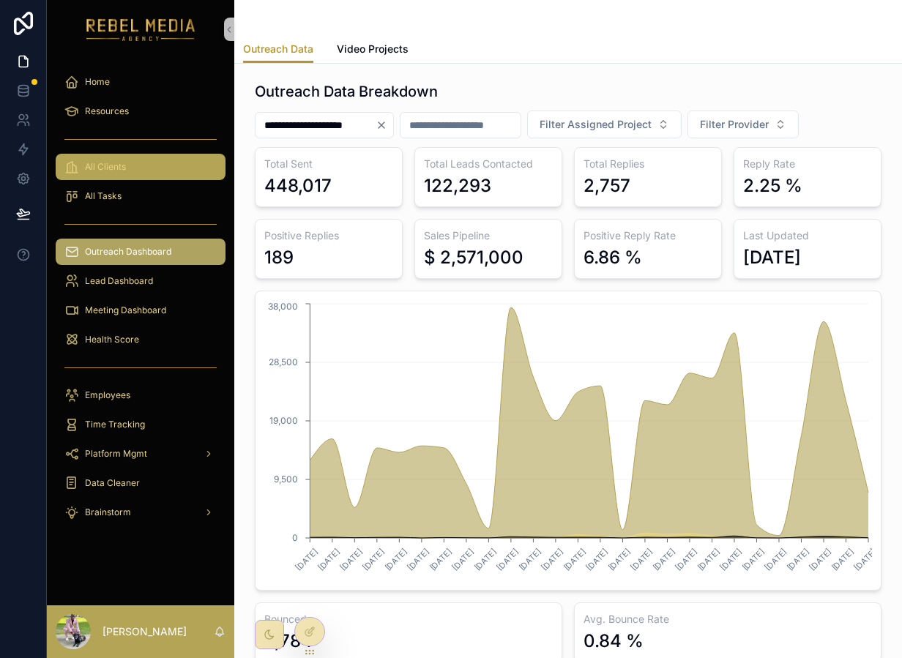
click at [144, 177] on div "All Clients" at bounding box center [140, 166] width 152 height 23
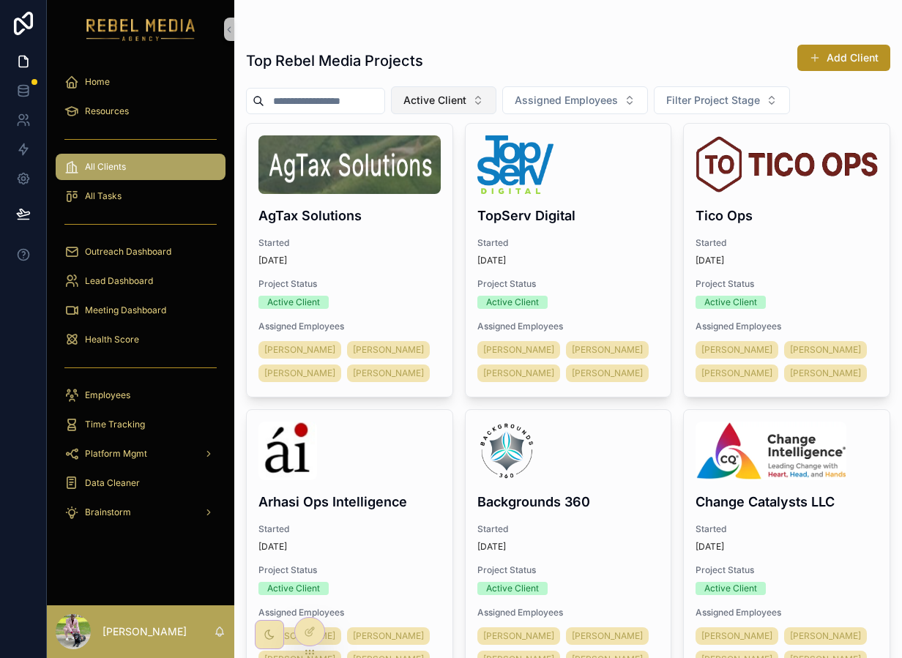
click at [488, 105] on button "Active Client" at bounding box center [443, 100] width 105 height 28
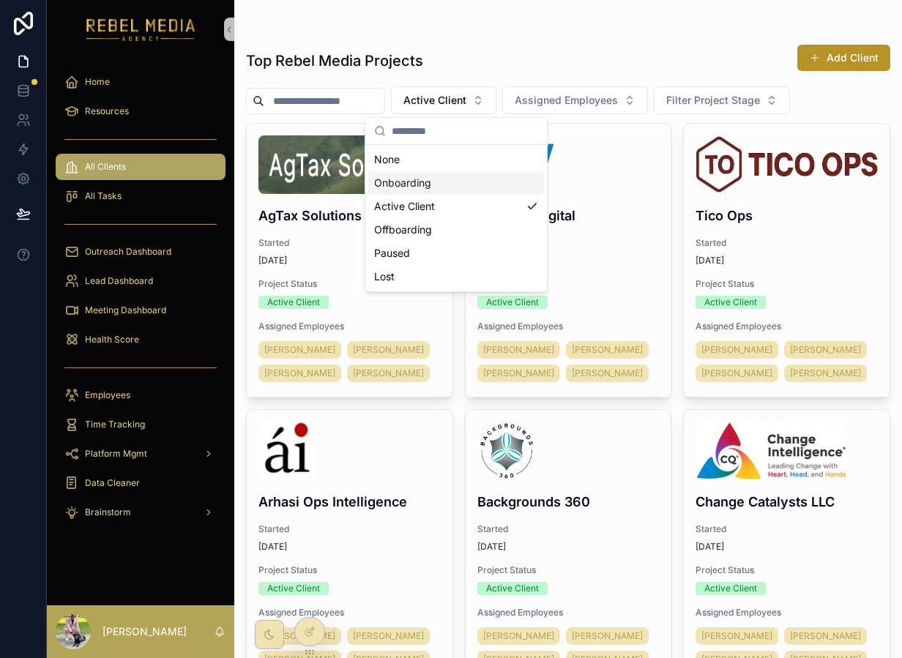
click at [440, 181] on div "Onboarding" at bounding box center [456, 182] width 176 height 23
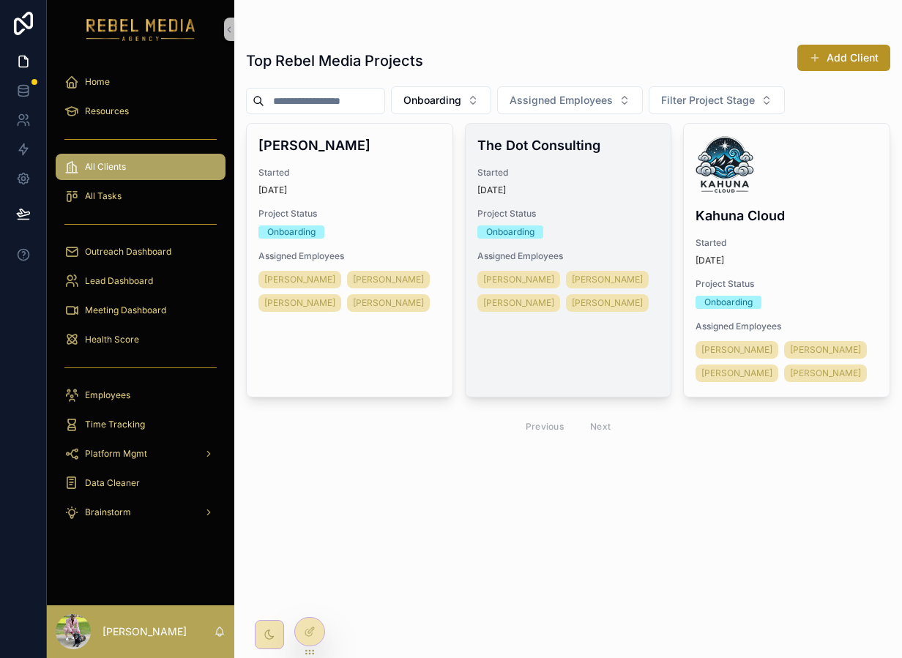
click at [631, 206] on div "The Dot Consulting Started Yesterday Project Status Onboarding Assigned Employe…" at bounding box center [569, 225] width 206 height 203
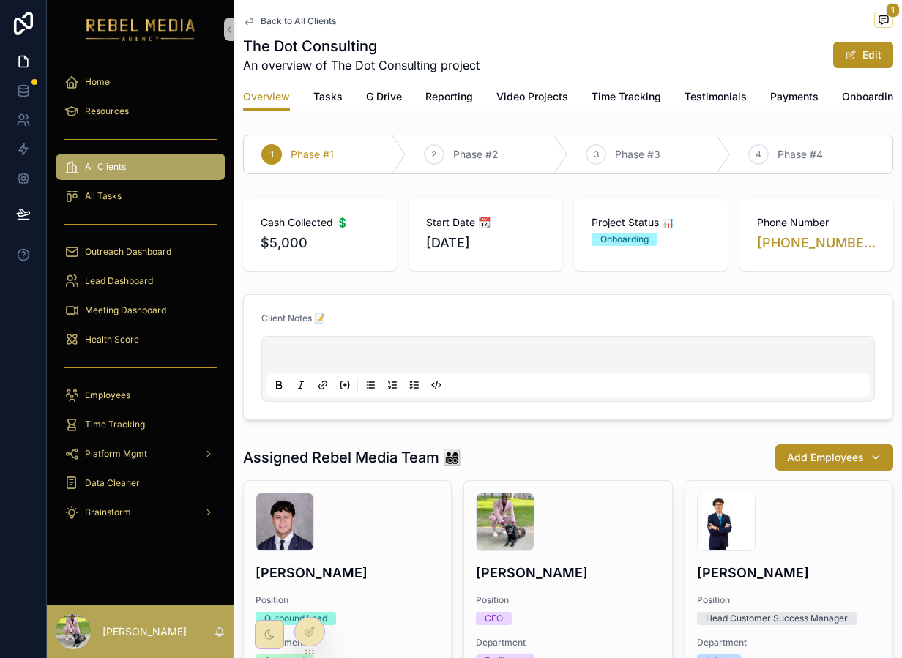
click at [395, 98] on span "G Drive" at bounding box center [384, 96] width 36 height 15
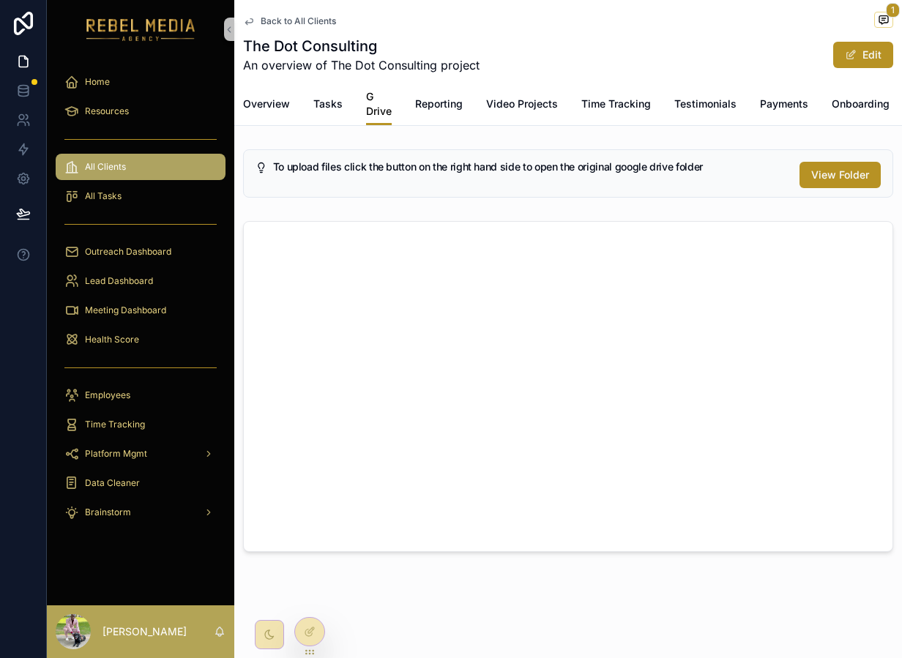
scroll to position [0, 148]
click at [858, 102] on div "Overview Tasks G Drive Reporting Video Projects Time Tracking Testimonials Paym…" at bounding box center [568, 104] width 650 height 42
click at [880, 106] on span "Details" at bounding box center [878, 104] width 34 height 15
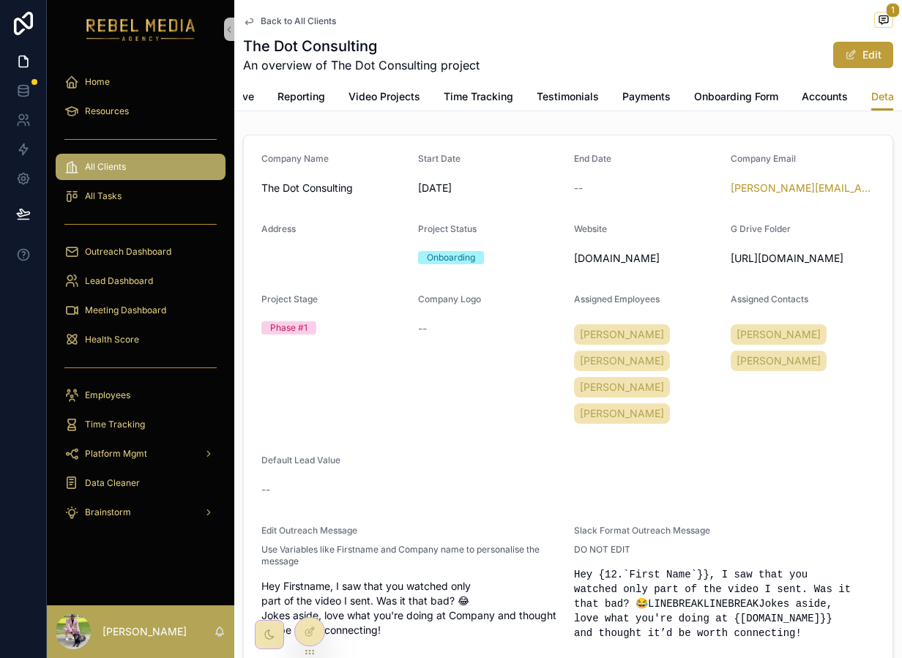
click at [872, 57] on button "Edit" at bounding box center [863, 55] width 60 height 26
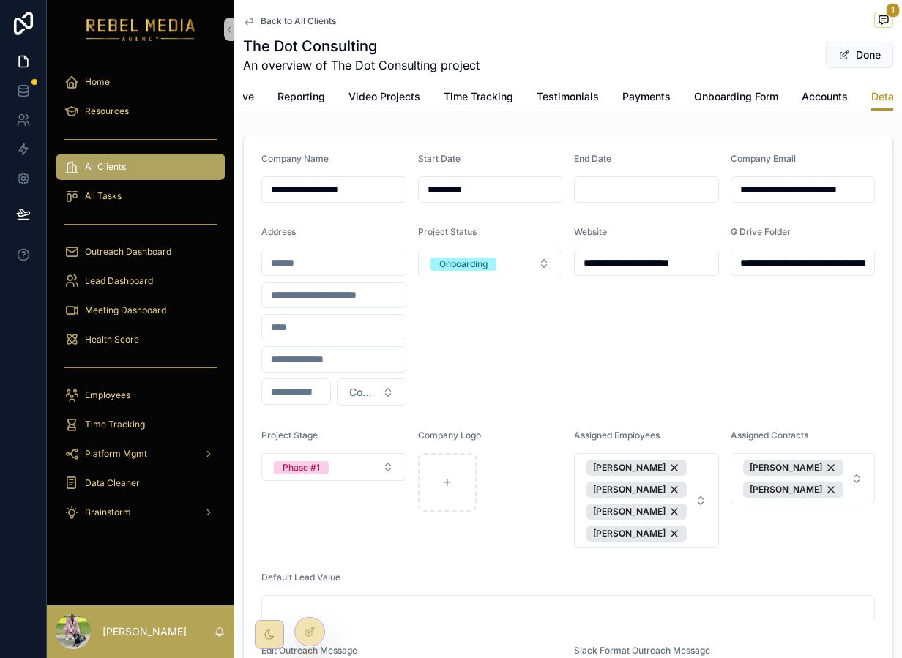
click at [765, 262] on input "**********" at bounding box center [804, 263] width 144 height 21
paste input "**********"
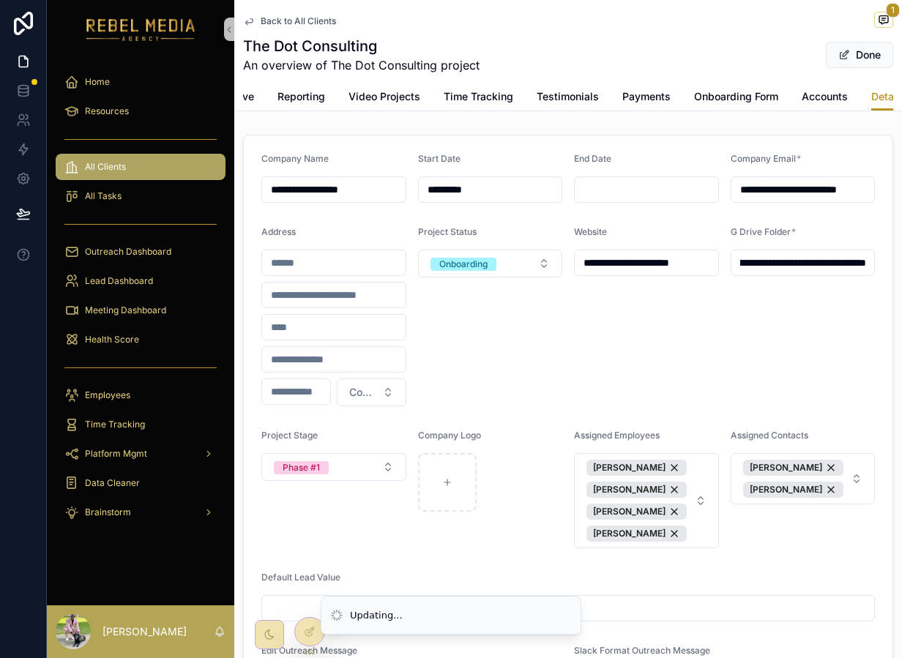
type input "**********"
click at [868, 52] on span "Done" at bounding box center [859, 55] width 67 height 26
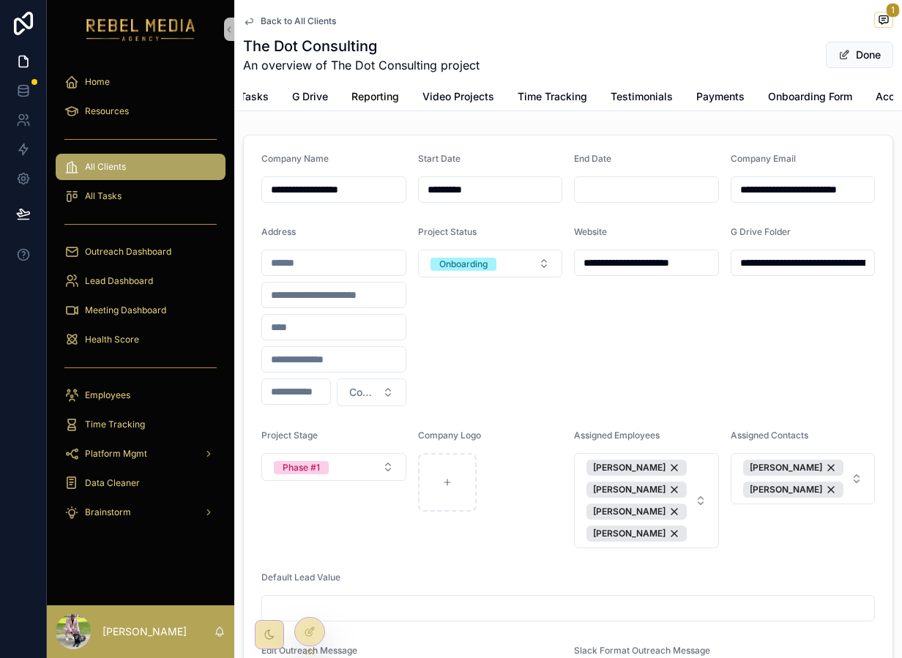
scroll to position [0, 18]
click at [354, 93] on span "G Drive" at bounding box center [366, 96] width 36 height 15
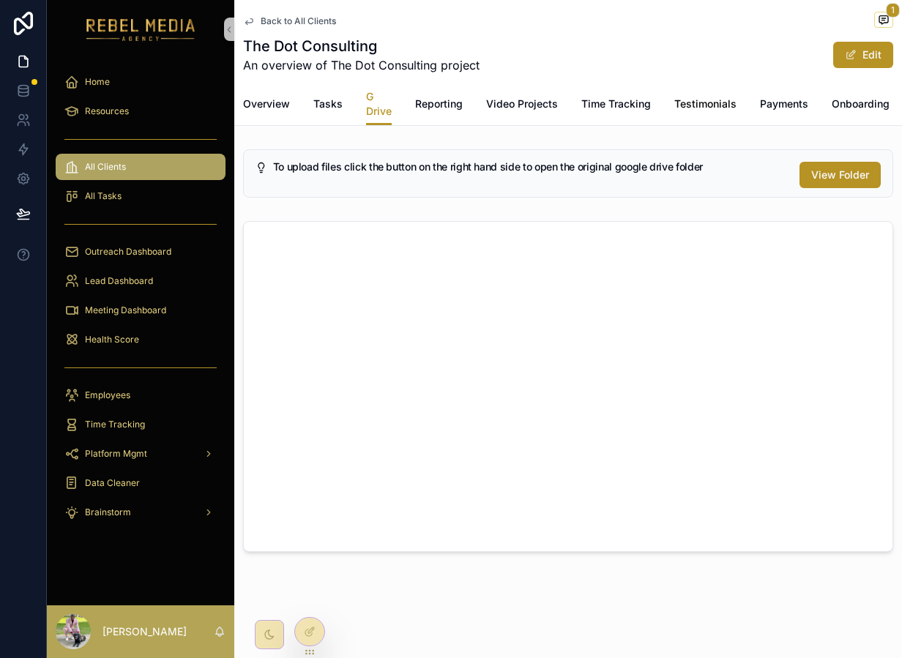
scroll to position [0, 148]
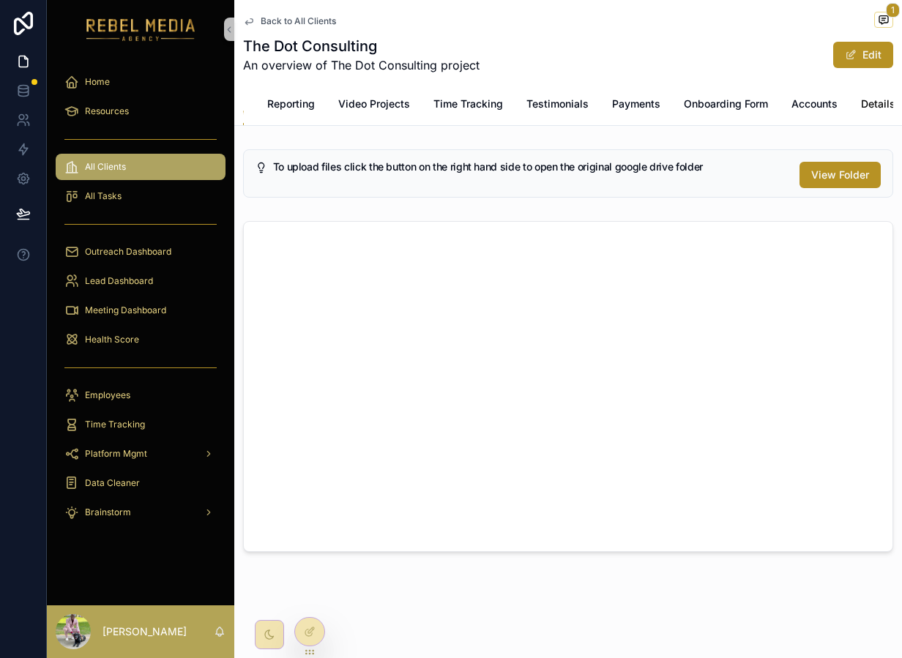
click at [877, 105] on span "Details" at bounding box center [878, 104] width 34 height 15
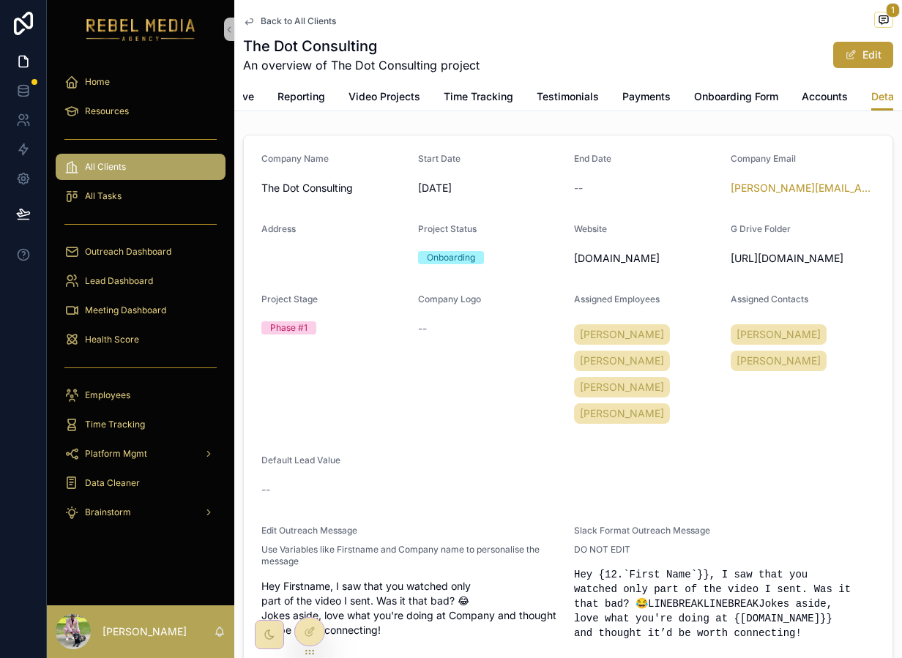
click at [863, 53] on button "Edit" at bounding box center [863, 55] width 60 height 26
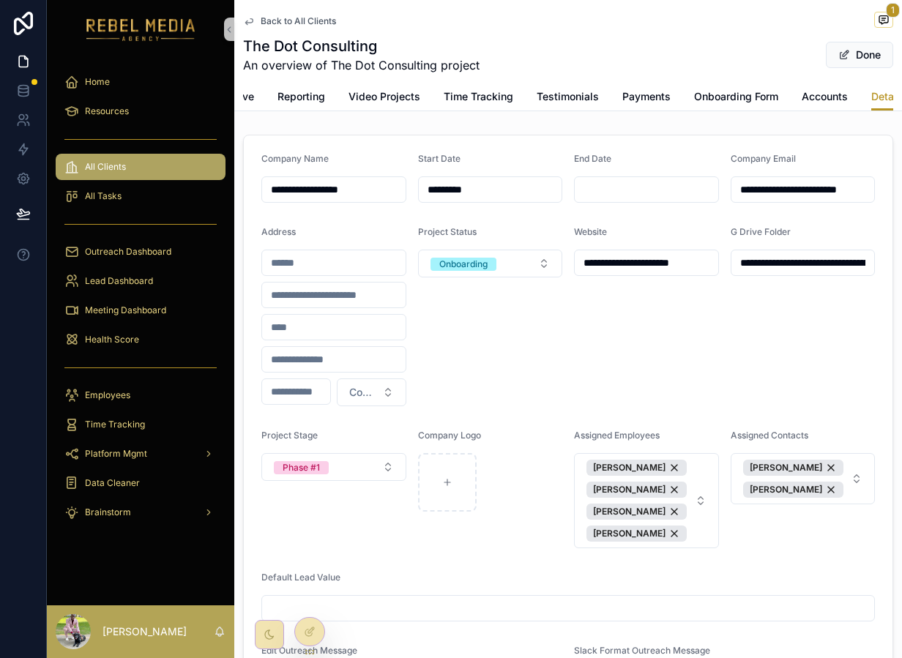
click at [767, 260] on input "**********" at bounding box center [804, 263] width 144 height 21
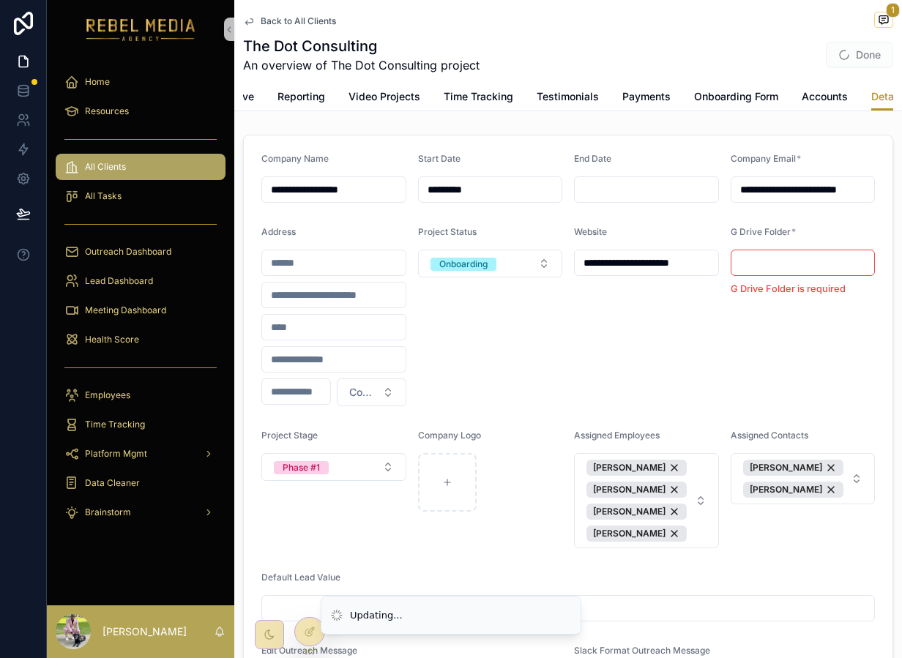
paste input "**********"
type input "**********"
click button "[PERSON_NAME]" at bounding box center [637, 468] width 100 height 16
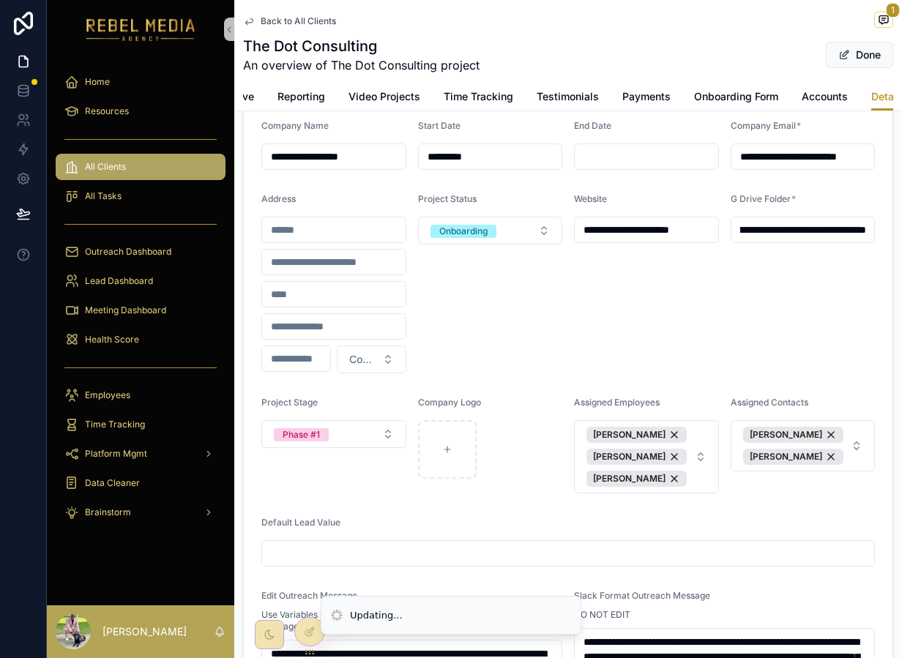
scroll to position [53, 0]
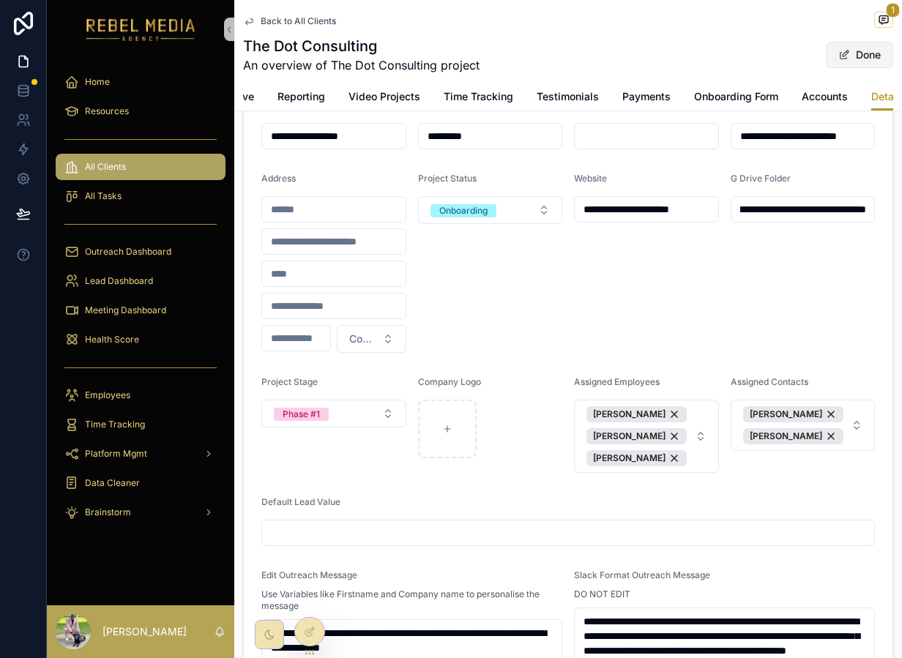
click at [864, 53] on button "Done" at bounding box center [859, 55] width 67 height 26
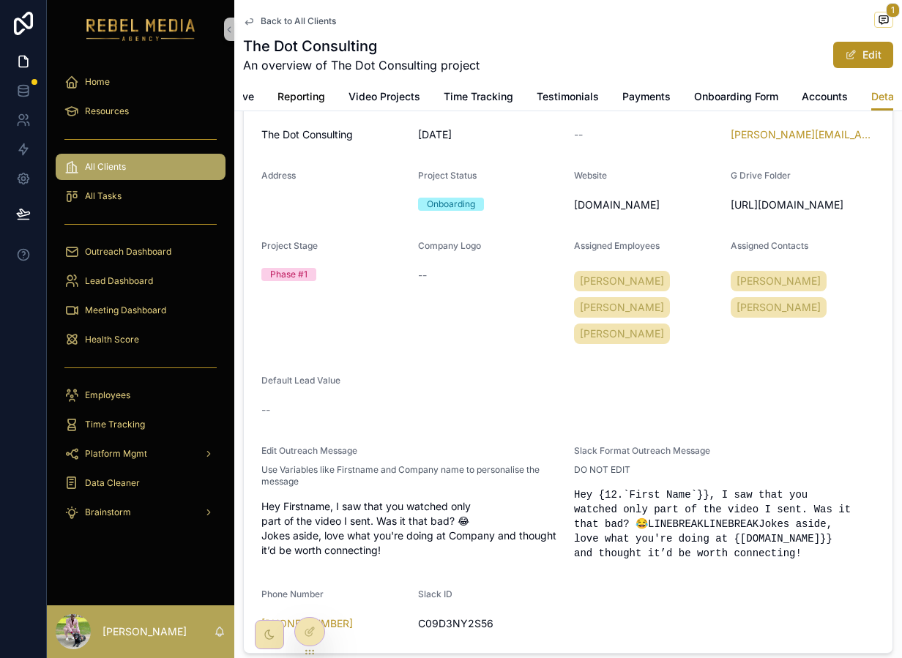
click at [305, 89] on link "Reporting" at bounding box center [302, 97] width 48 height 29
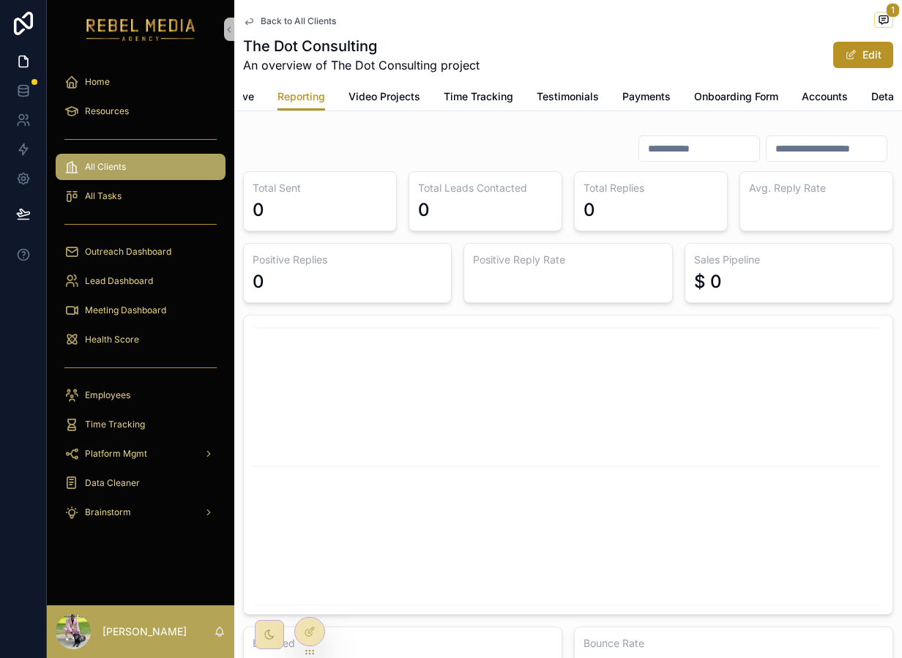
click at [384, 80] on div "Back to All Clients 1 The Dot Consulting An overview of The Dot Consulting proj…" at bounding box center [568, 41] width 650 height 83
click at [293, 86] on link "G Drive" at bounding box center [293, 97] width 36 height 29
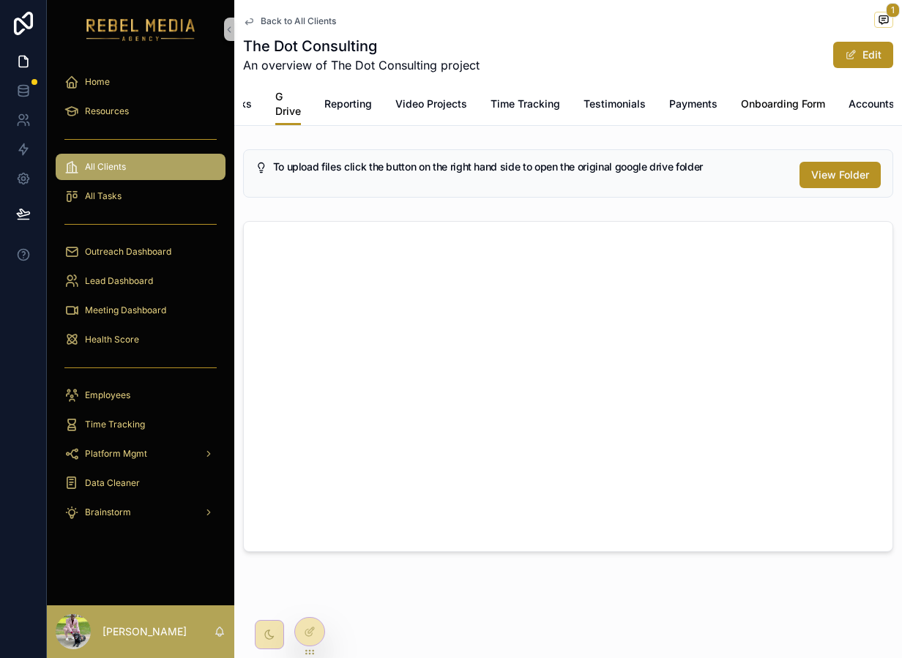
scroll to position [0, 148]
click at [871, 109] on span "Details" at bounding box center [878, 104] width 34 height 15
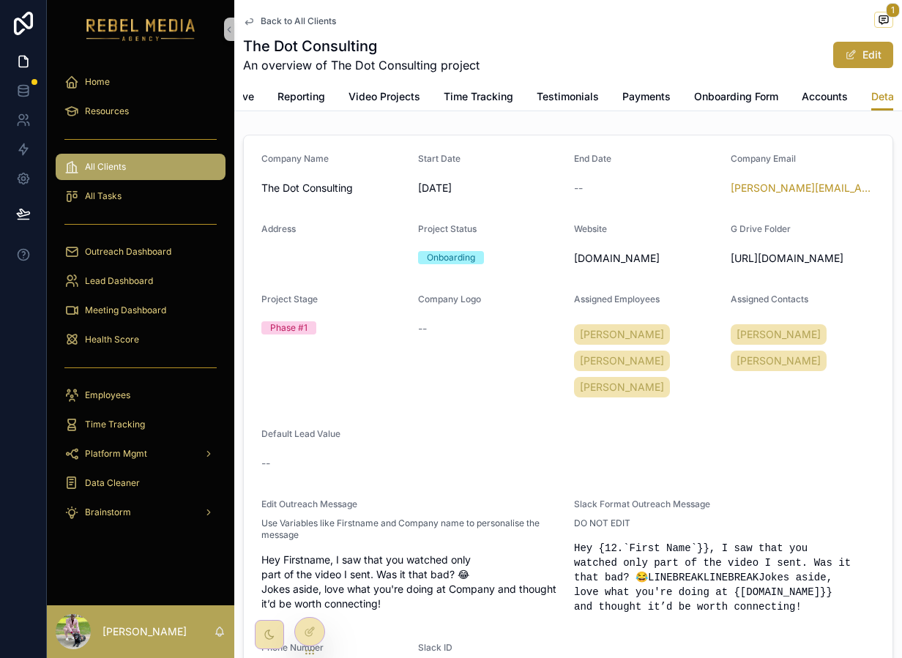
click at [866, 62] on button "Edit" at bounding box center [863, 55] width 60 height 26
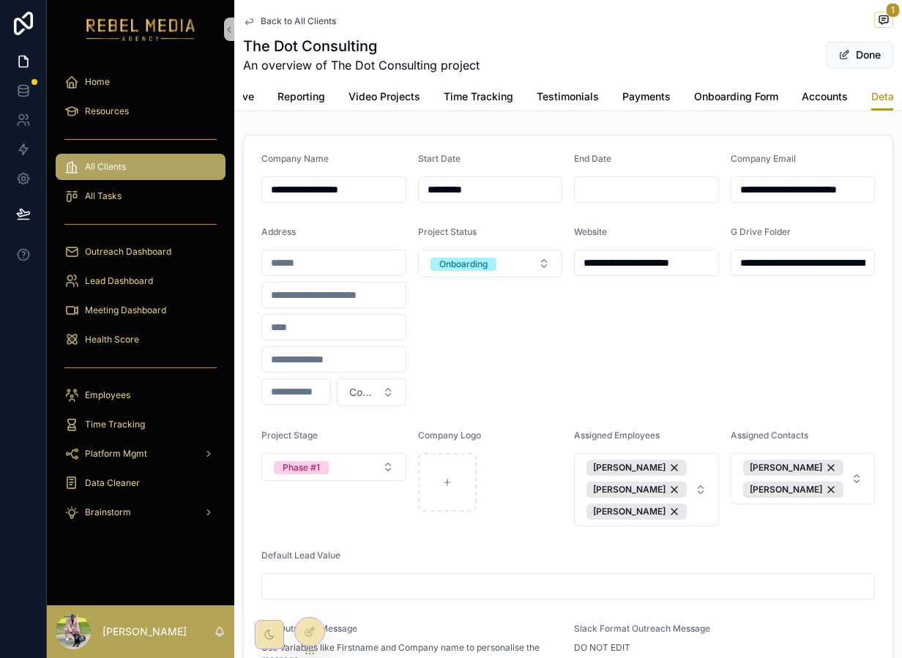
click at [777, 259] on input "**********" at bounding box center [804, 263] width 144 height 21
paste input "**********"
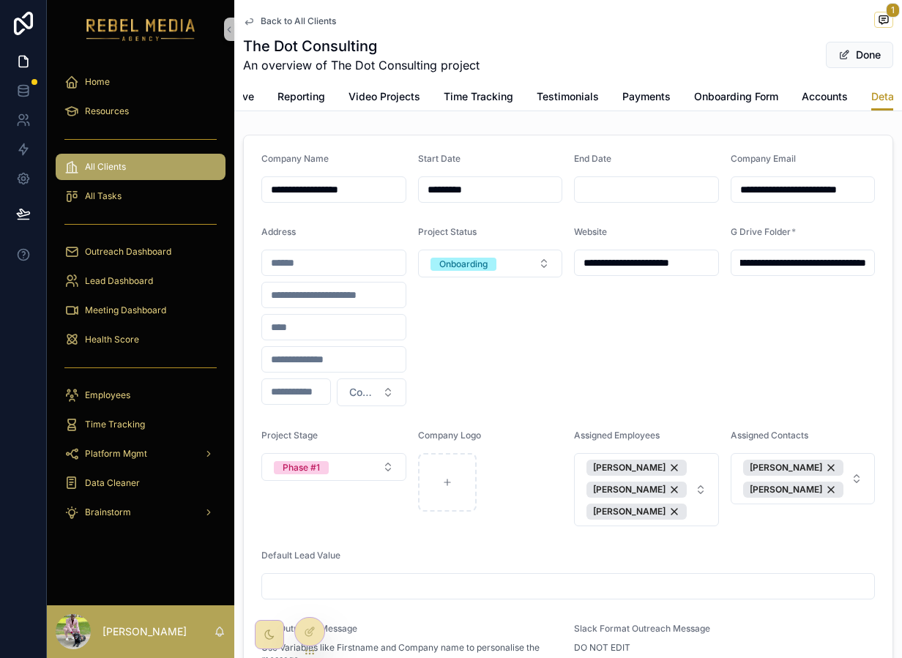
type input "**********"
click button "[PERSON_NAME]" at bounding box center [637, 468] width 100 height 16
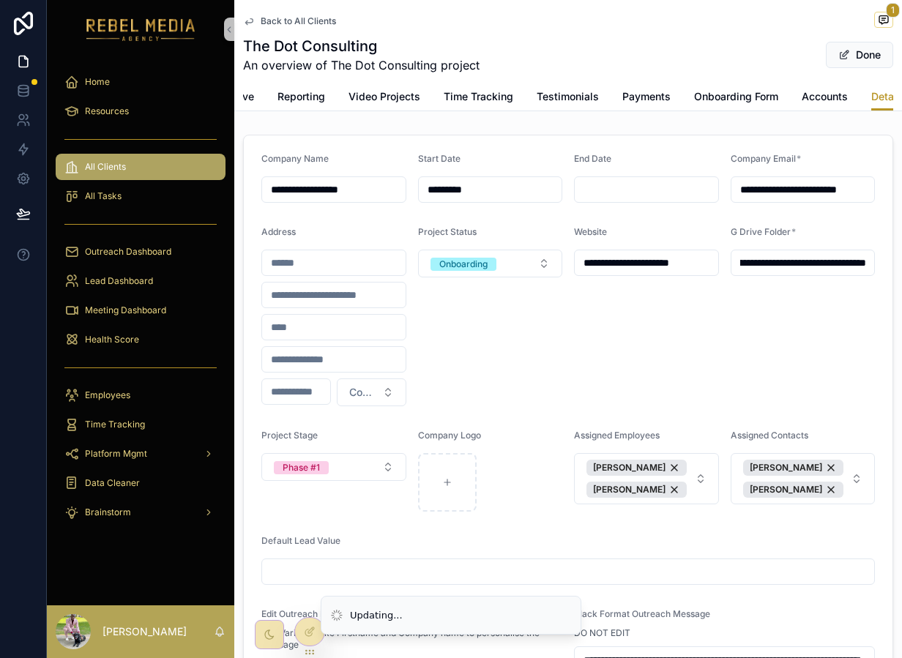
click at [743, 335] on div "**********" at bounding box center [803, 316] width 145 height 180
click at [847, 56] on span "scrollable content" at bounding box center [845, 55] width 12 height 12
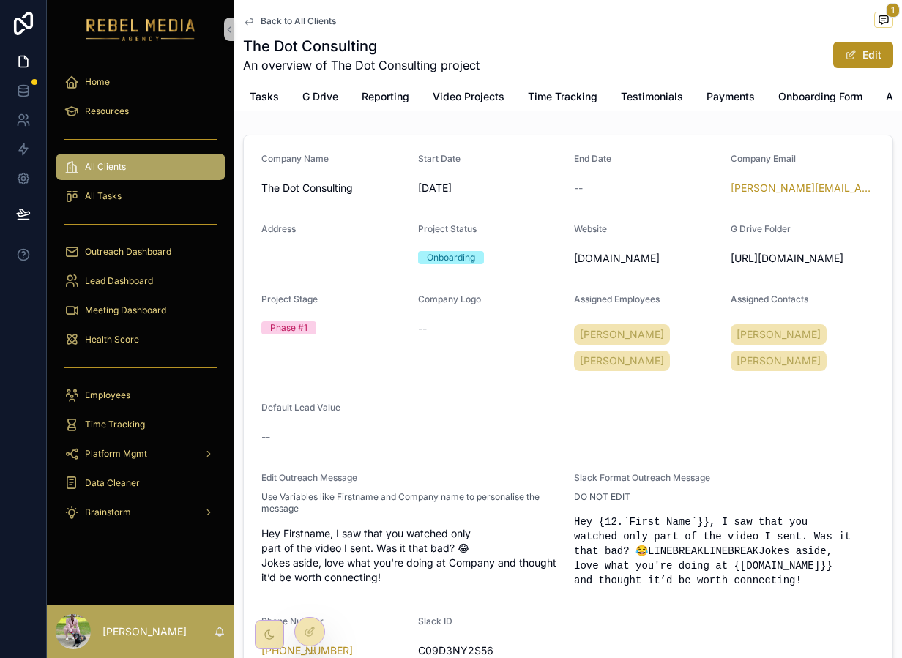
scroll to position [0, 51]
click at [382, 98] on span "Reporting" at bounding box center [398, 96] width 48 height 15
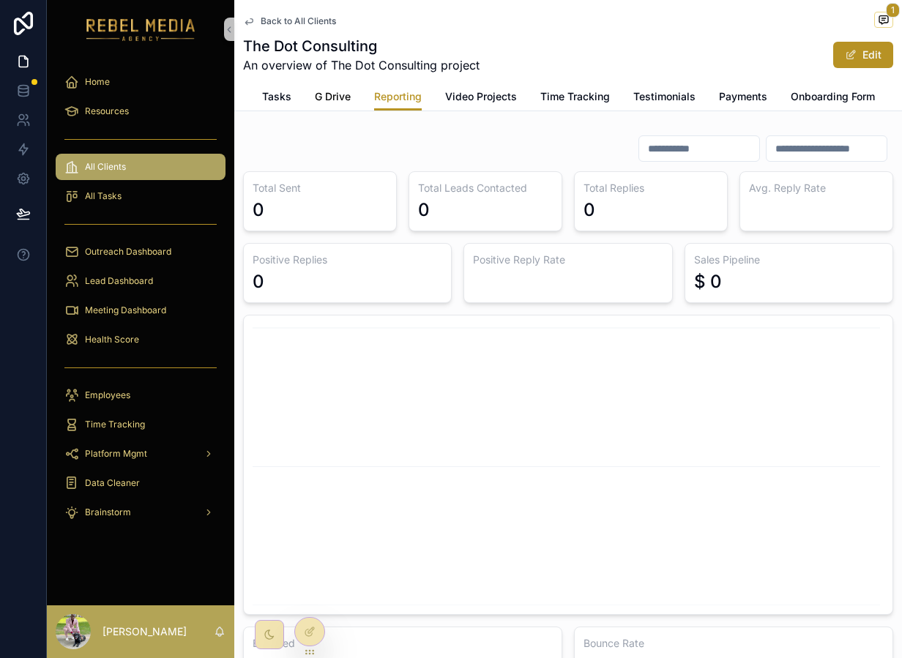
click at [335, 97] on span "G Drive" at bounding box center [333, 96] width 36 height 15
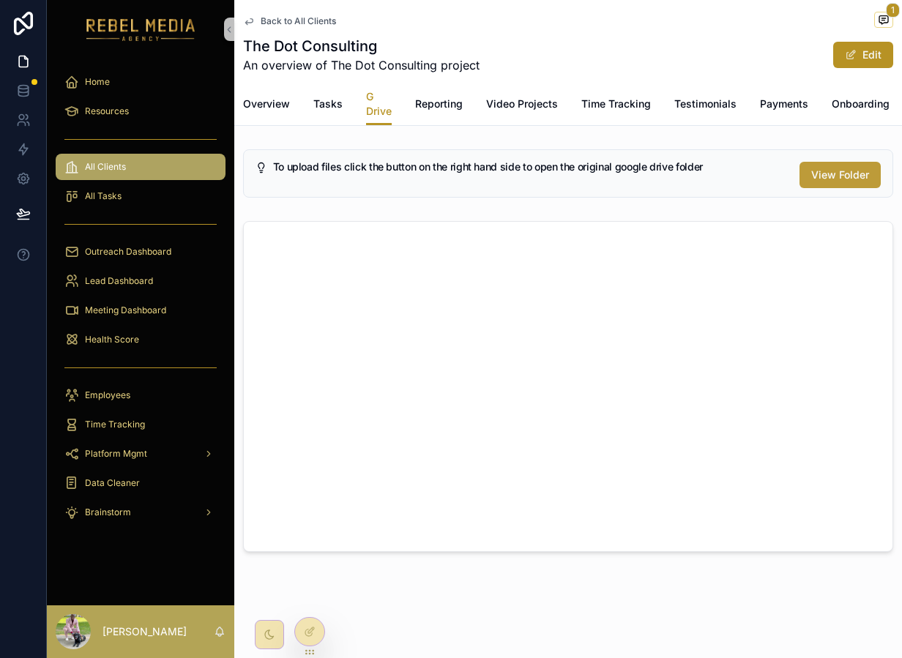
click at [835, 182] on button "View Folder" at bounding box center [840, 175] width 81 height 26
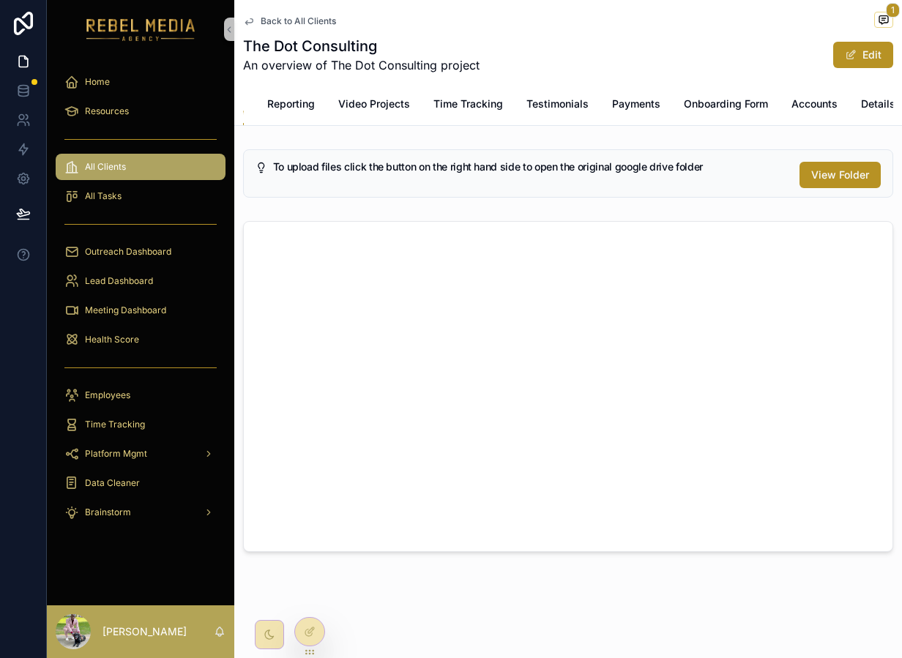
click at [859, 101] on div "Overview Tasks G Drive Reporting Video Projects Time Tracking Testimonials Paym…" at bounding box center [568, 104] width 650 height 42
click at [874, 99] on span "Details" at bounding box center [878, 104] width 34 height 15
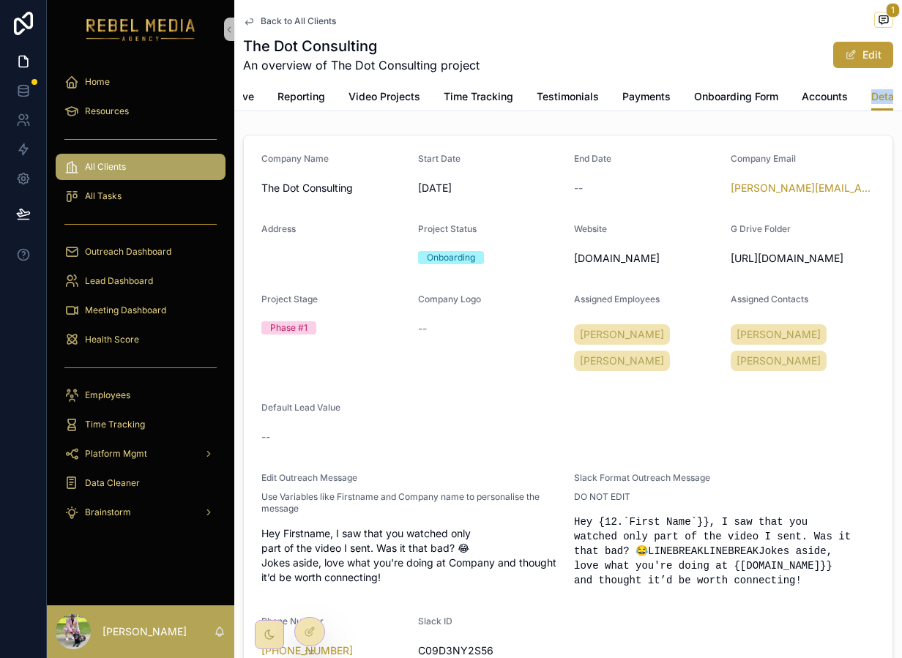
click at [872, 52] on button "Edit" at bounding box center [863, 55] width 60 height 26
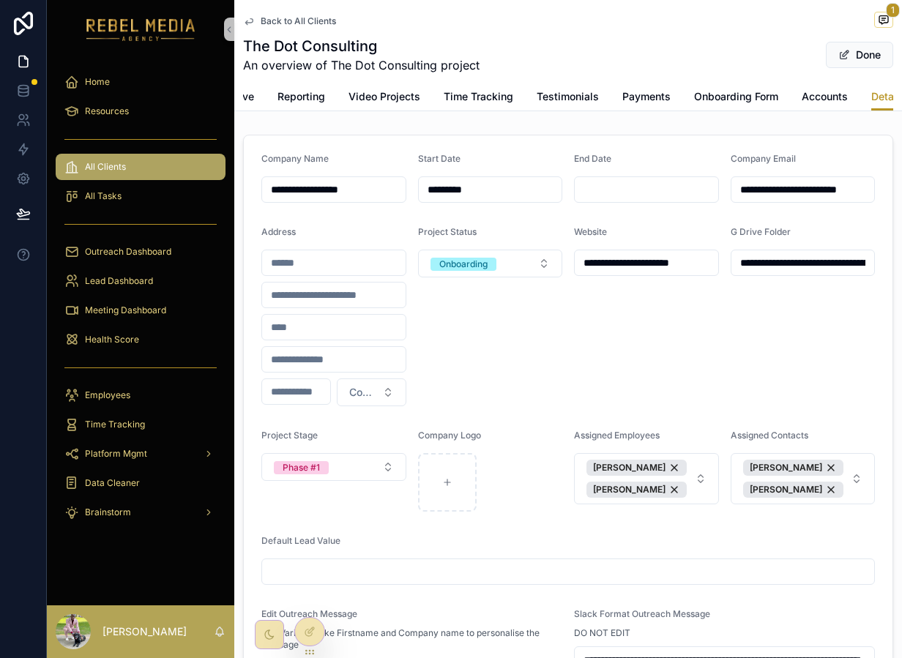
click at [795, 269] on input "**********" at bounding box center [804, 263] width 144 height 21
drag, startPoint x: 795, startPoint y: 269, endPoint x: 795, endPoint y: 260, distance: 8.8
click at [795, 268] on input "**********" at bounding box center [804, 263] width 144 height 21
paste input "**********"
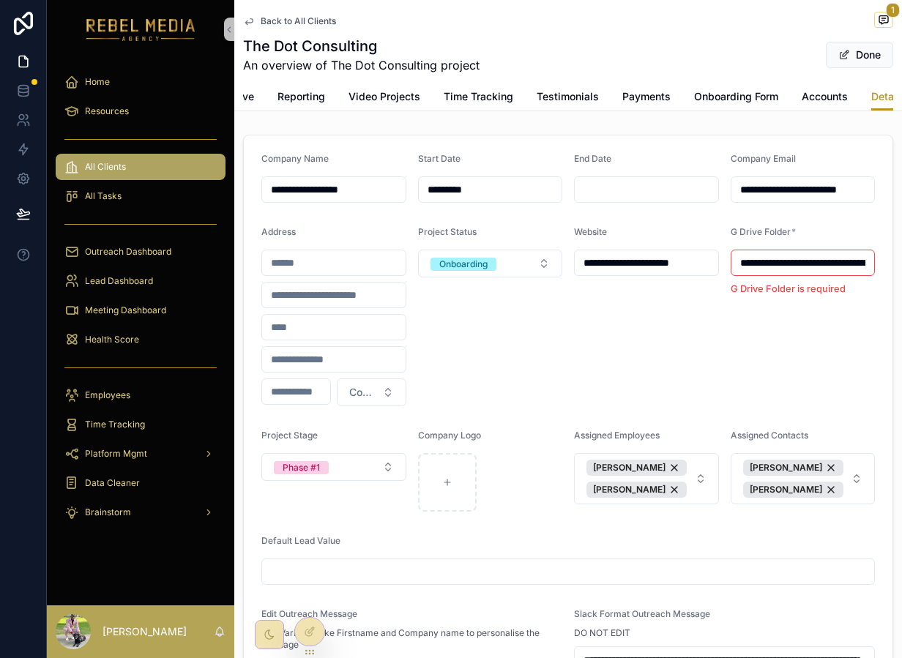
scroll to position [0, 335]
type input "**********"
click button "[PERSON_NAME]" at bounding box center [637, 468] width 100 height 16
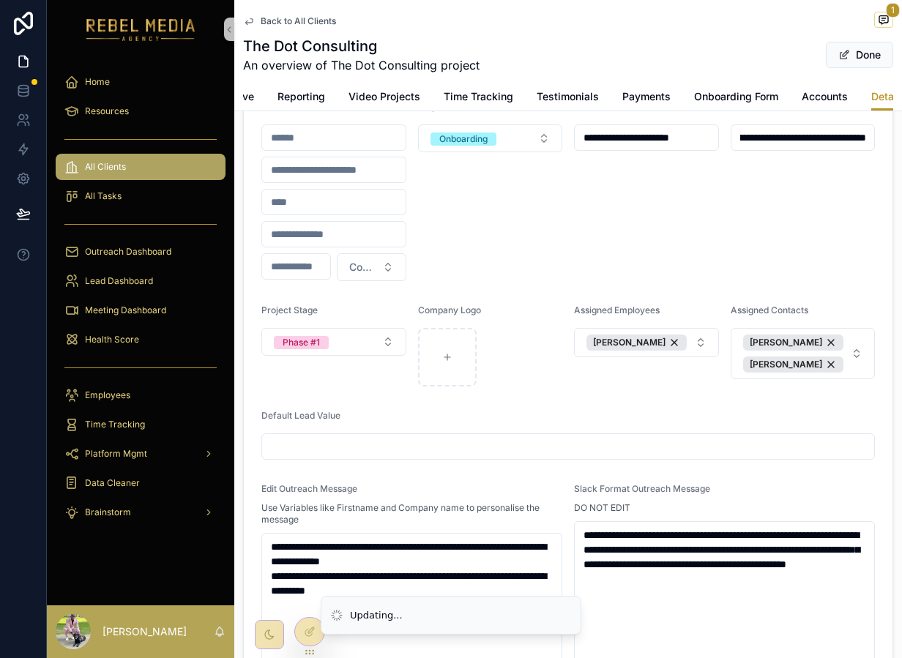
scroll to position [127, 0]
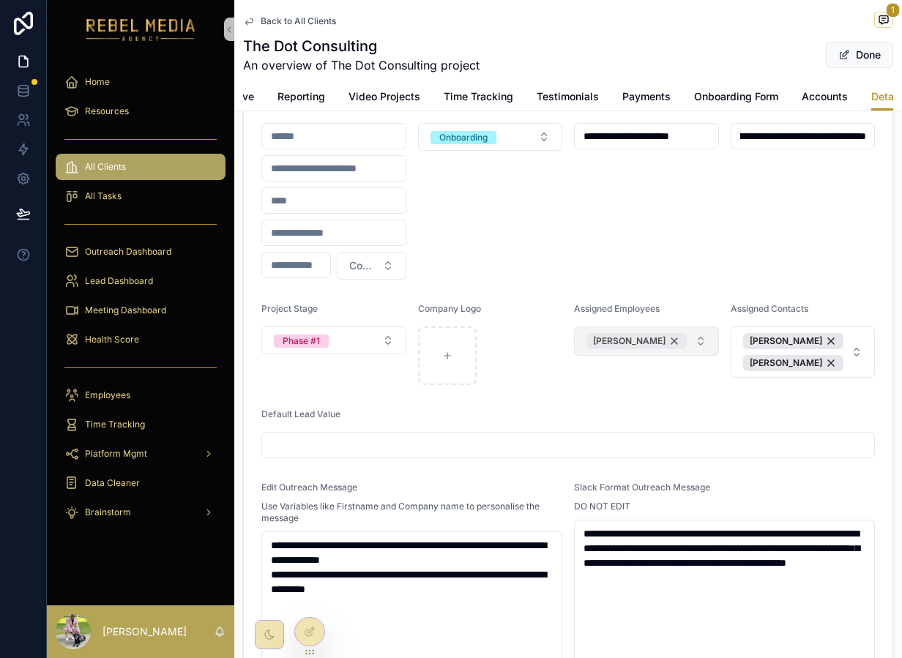
click at [602, 347] on span "[PERSON_NAME]" at bounding box center [629, 341] width 73 height 12
click at [603, 347] on button "Select Button" at bounding box center [646, 339] width 145 height 25
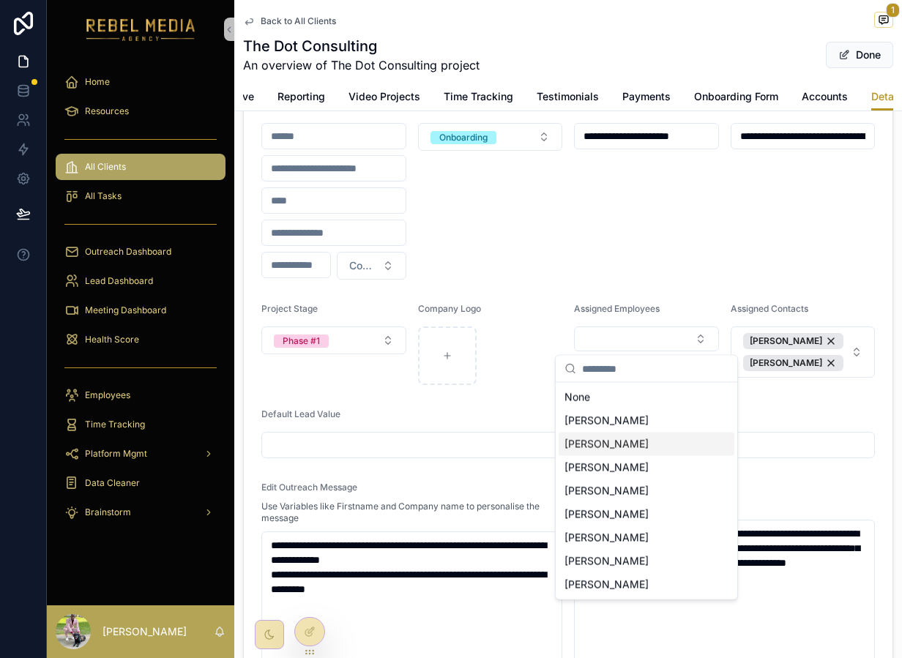
click at [637, 447] on span "[PERSON_NAME]" at bounding box center [607, 444] width 84 height 15
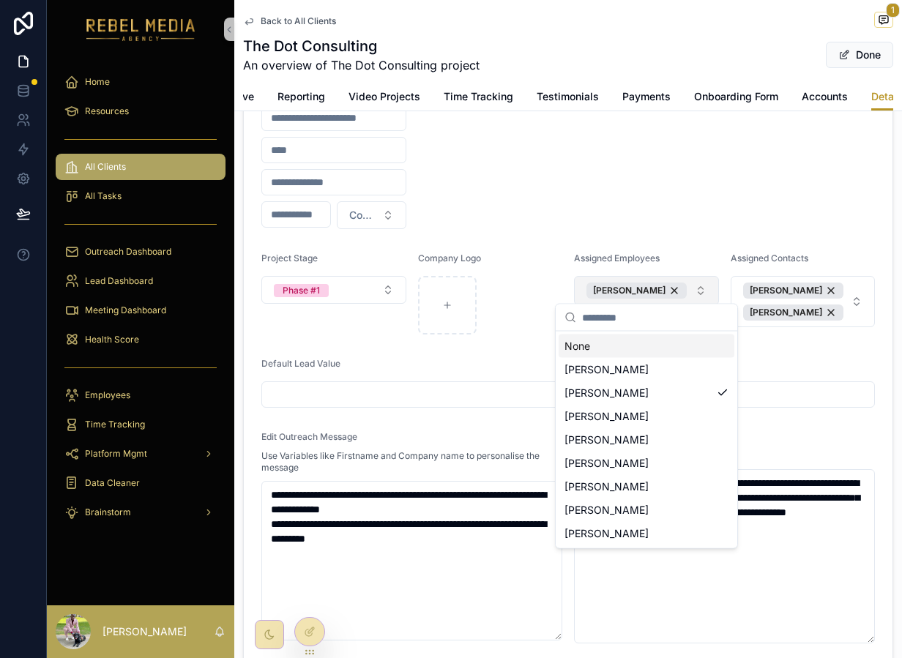
scroll to position [191, 0]
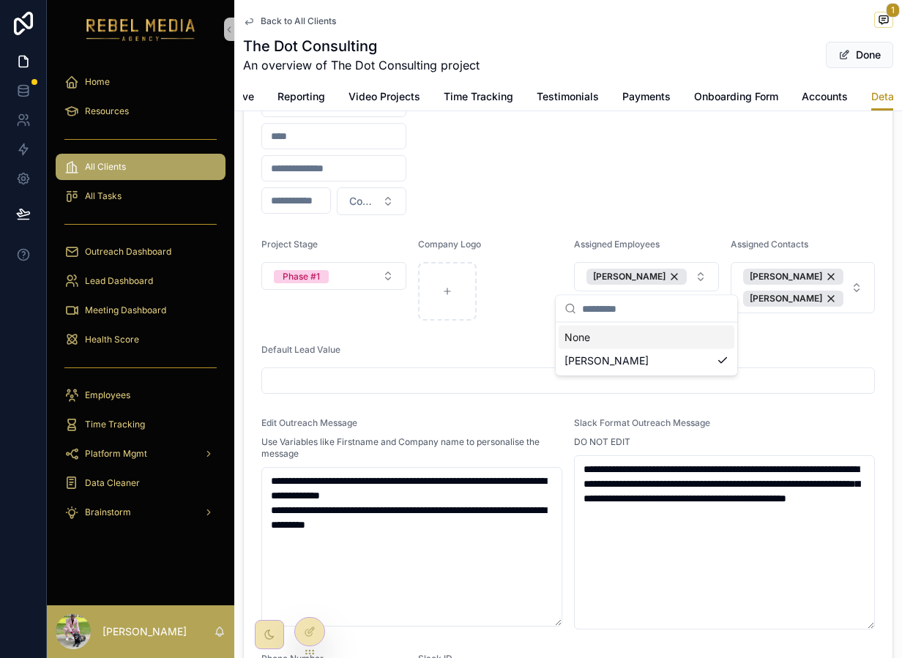
click at [574, 210] on div "**********" at bounding box center [646, 125] width 145 height 180
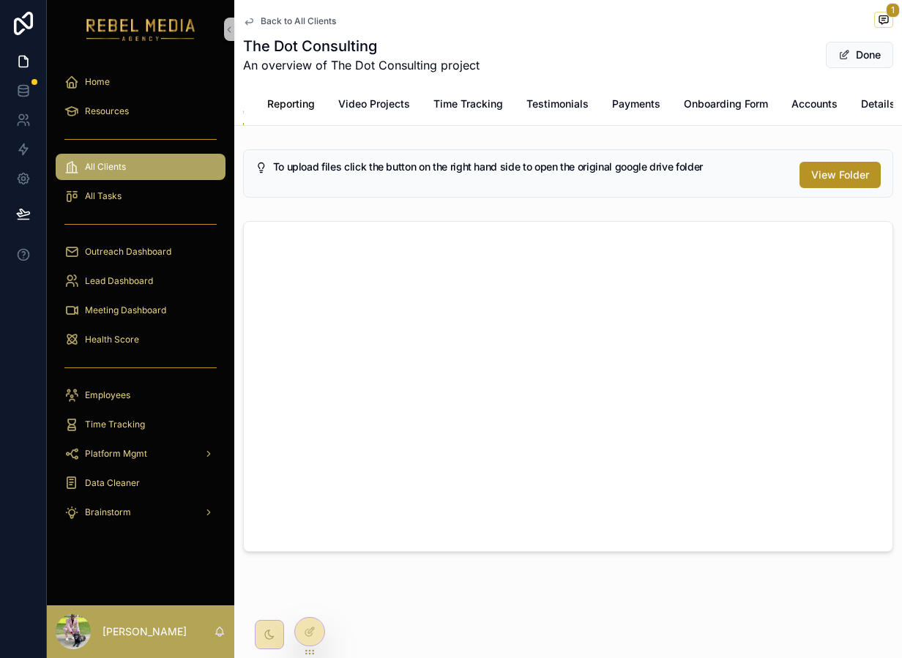
click at [294, 100] on span "Reporting" at bounding box center [291, 104] width 48 height 15
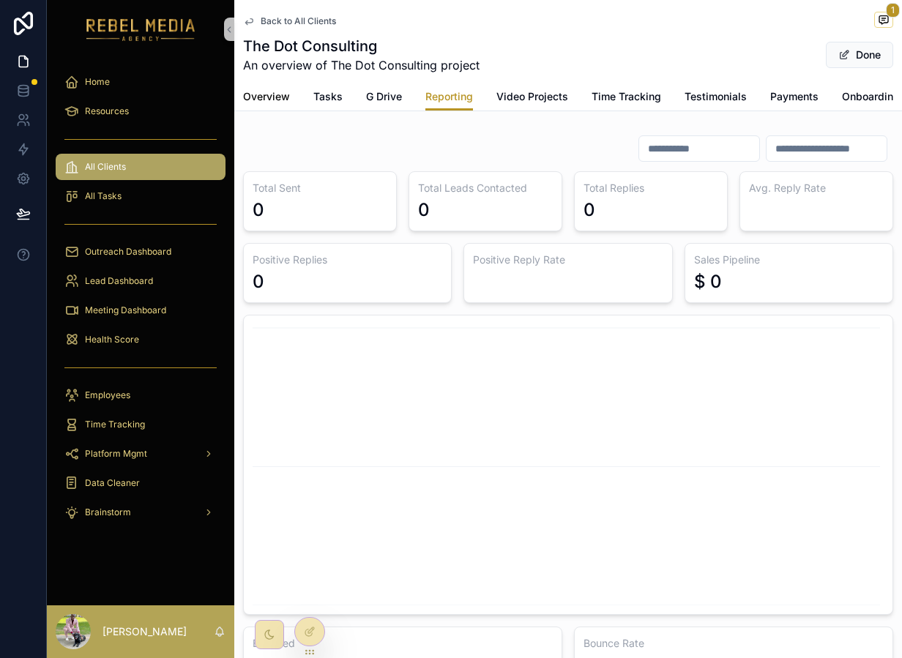
click at [265, 92] on span "Overview" at bounding box center [266, 96] width 47 height 15
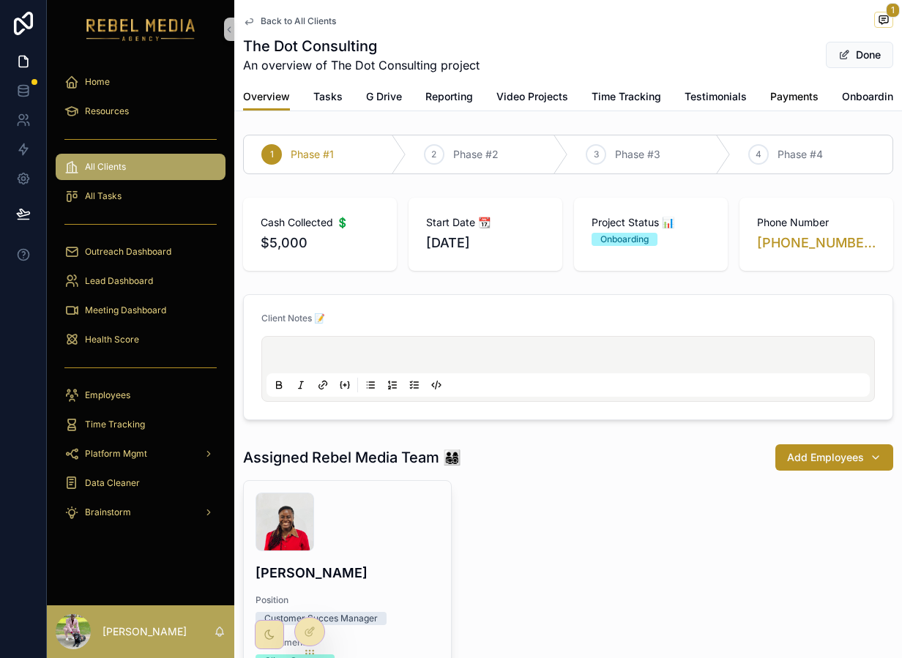
scroll to position [0, 158]
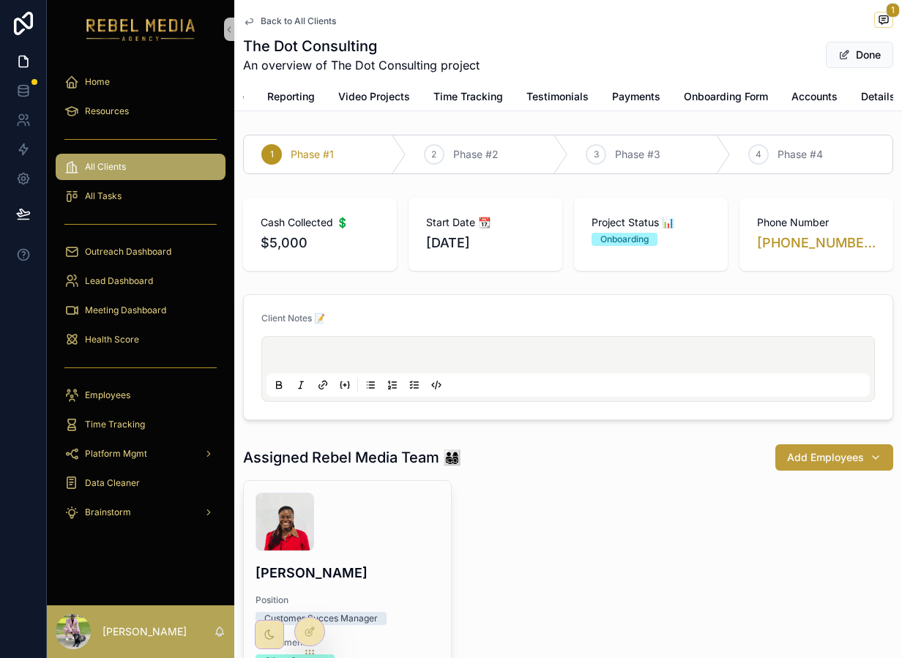
click at [814, 462] on span "Add Employees" at bounding box center [825, 457] width 77 height 15
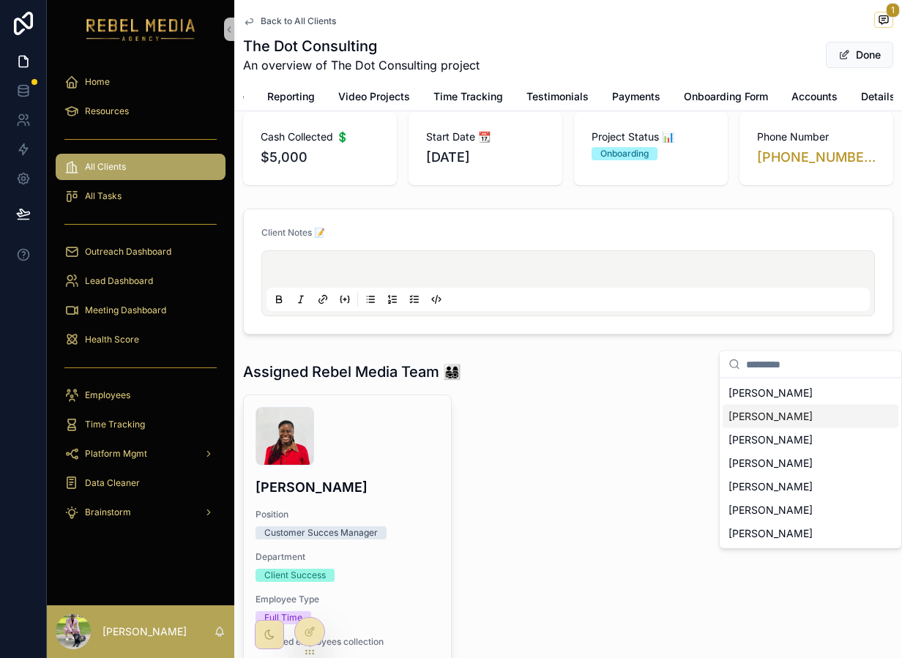
scroll to position [141, 0]
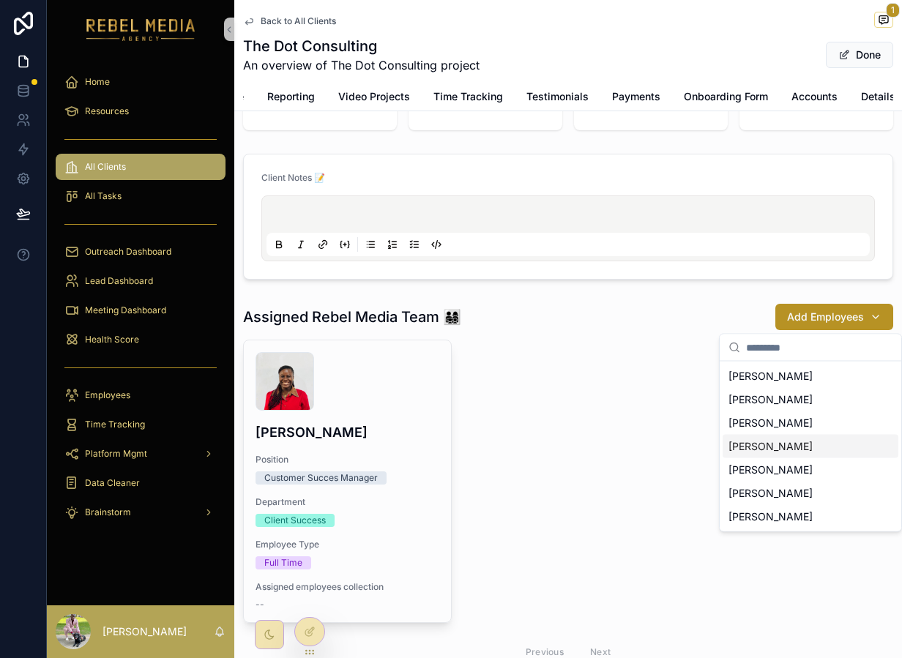
click at [774, 445] on span "[PERSON_NAME]" at bounding box center [771, 446] width 84 height 15
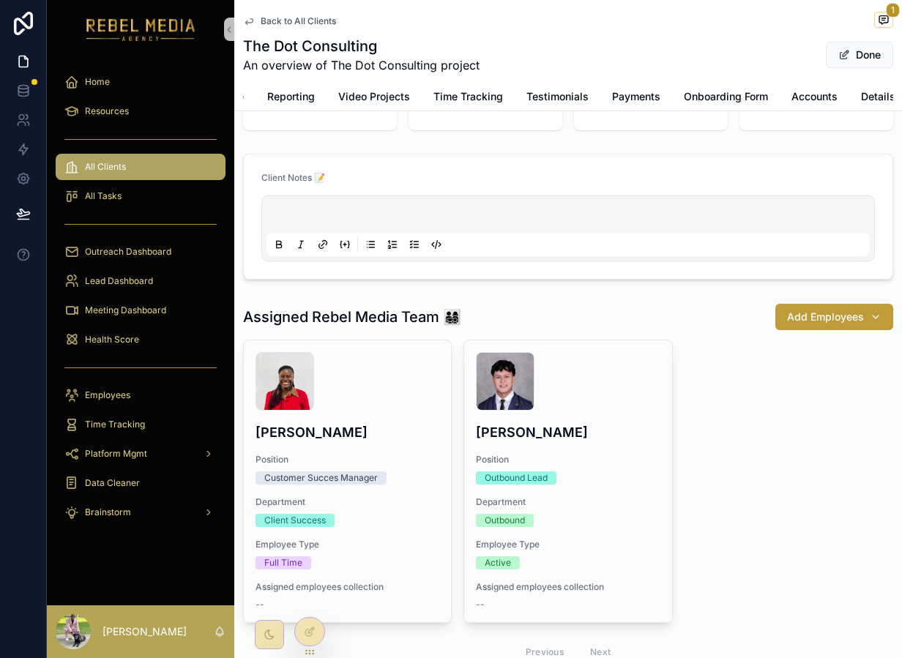
click at [818, 319] on span "Add Employees" at bounding box center [825, 317] width 77 height 15
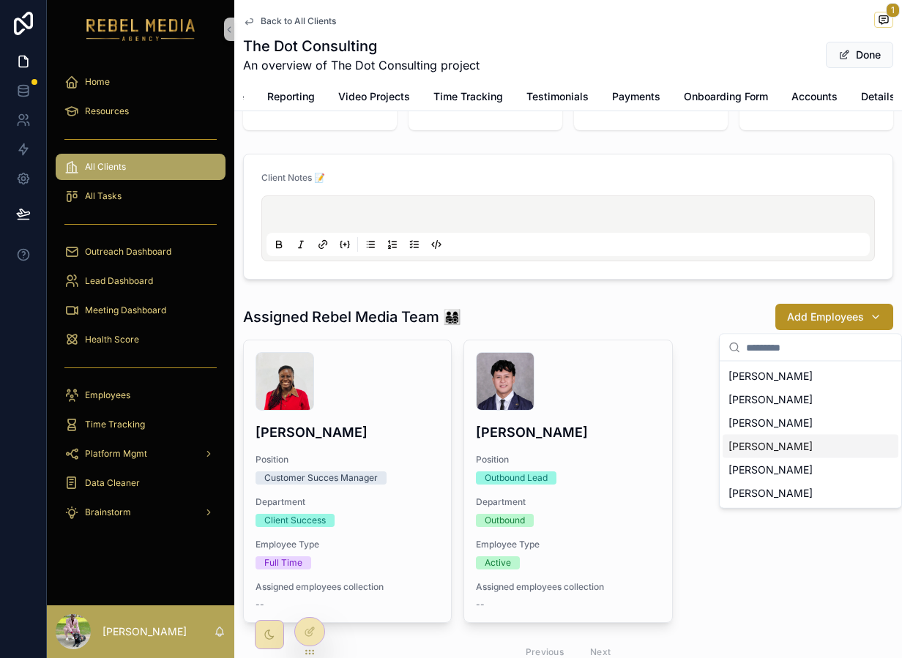
click at [782, 447] on span "[PERSON_NAME]" at bounding box center [771, 446] width 84 height 15
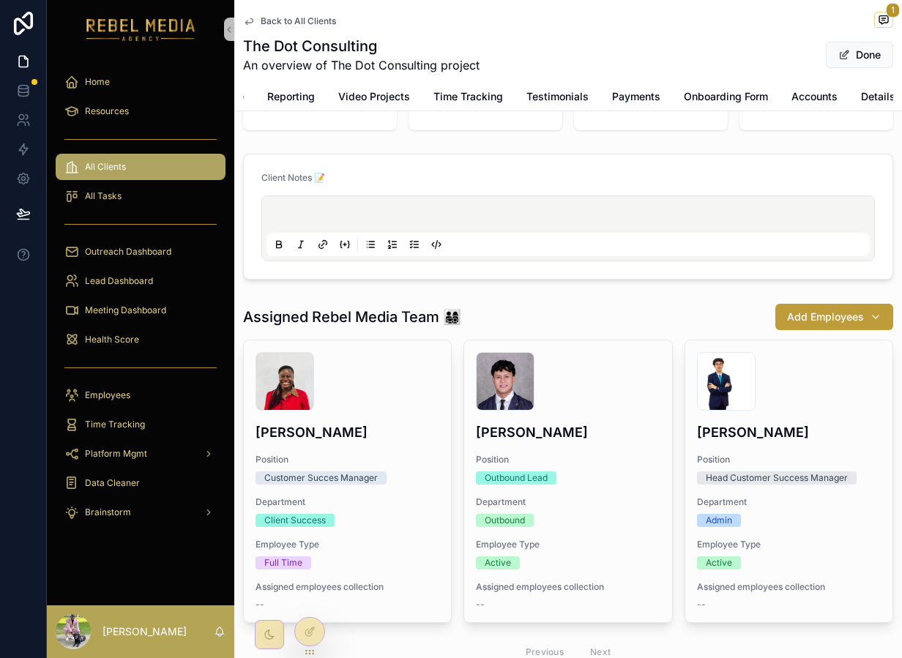
click at [825, 322] on span "Add Employees" at bounding box center [825, 317] width 77 height 15
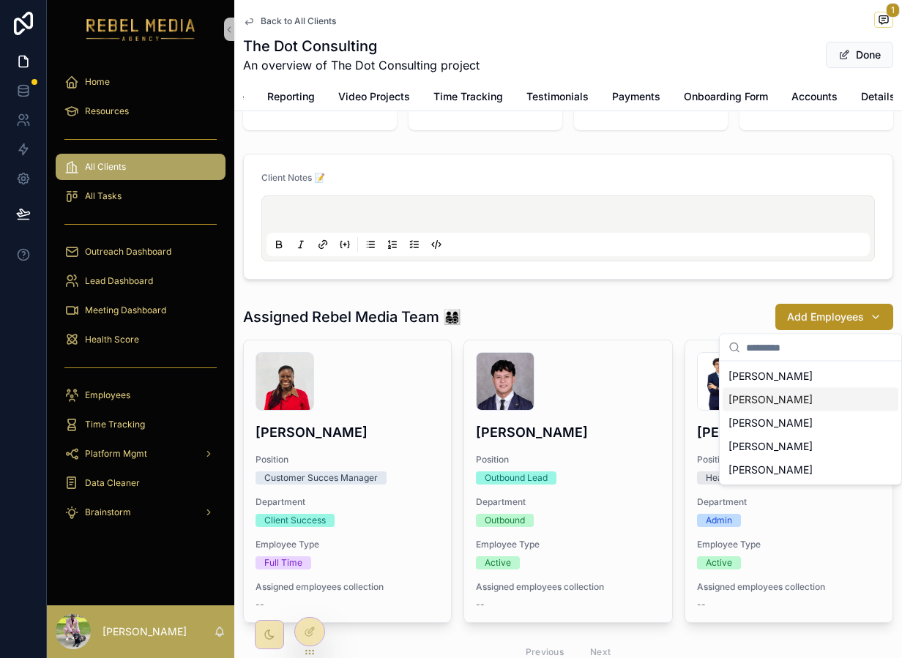
click at [772, 405] on span "[PERSON_NAME]" at bounding box center [771, 400] width 84 height 15
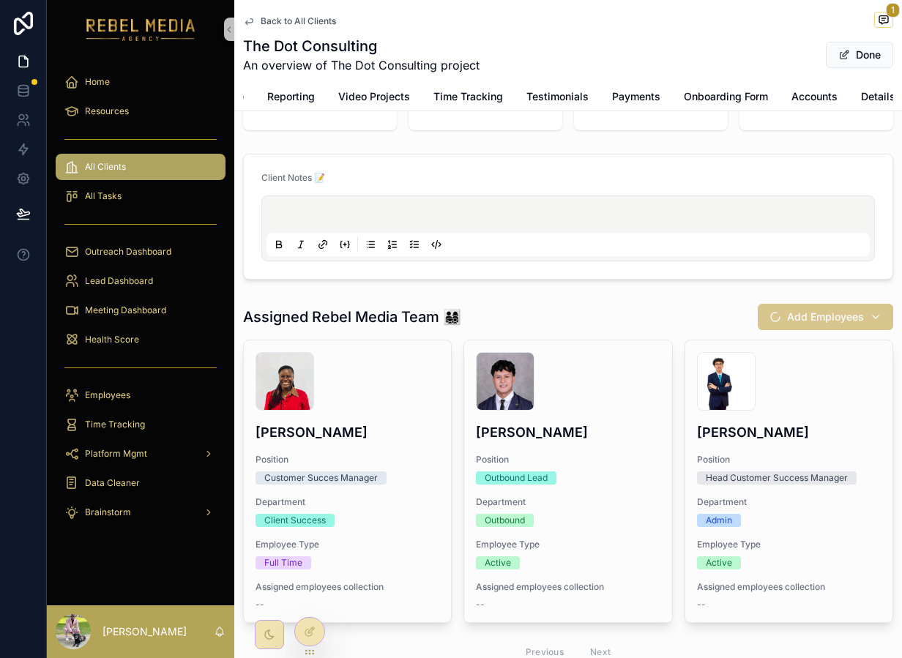
click at [621, 322] on div "Assigned Rebel Media Team 👨‍👩‍👧‍👦 Add Employees" at bounding box center [568, 317] width 650 height 28
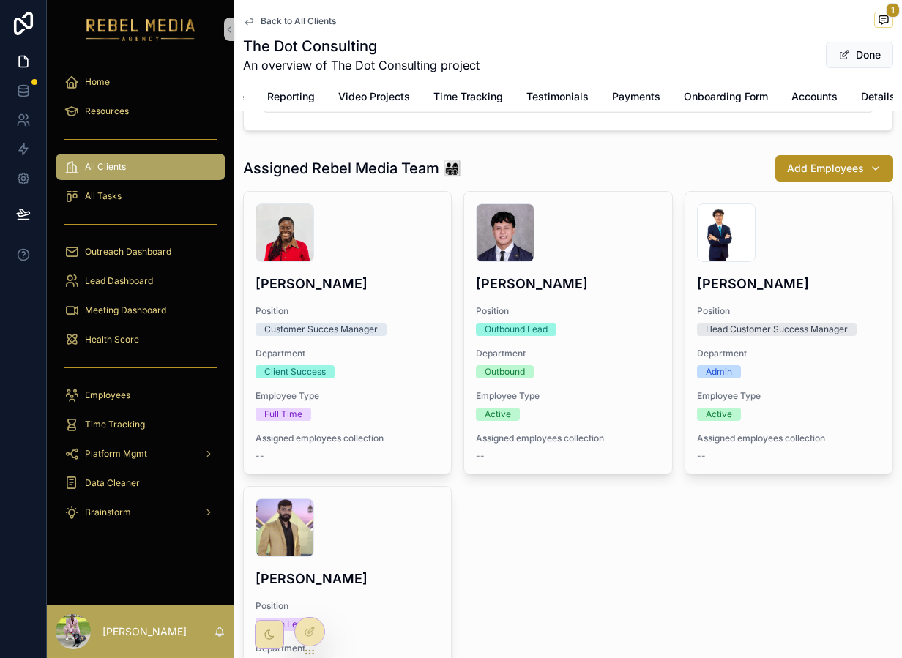
scroll to position [215, 0]
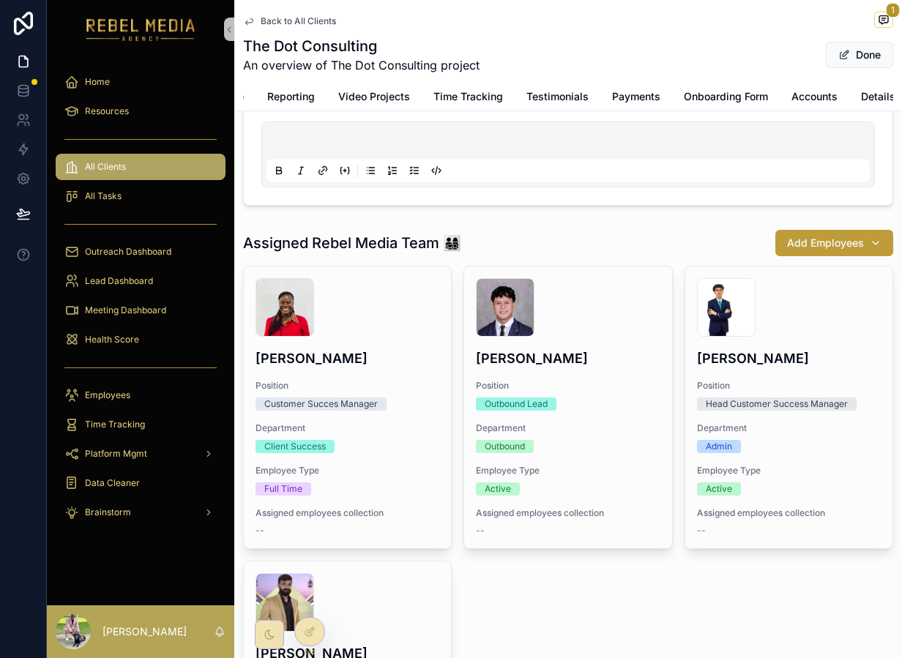
click at [823, 239] on span "Add Employees" at bounding box center [825, 243] width 77 height 15
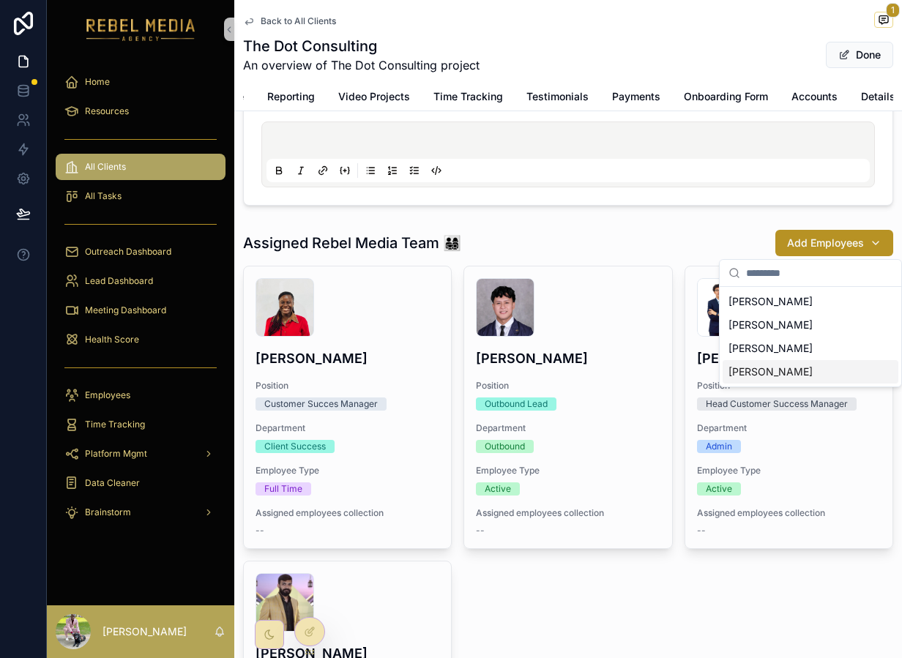
click at [789, 369] on span "[PERSON_NAME]" at bounding box center [771, 372] width 84 height 15
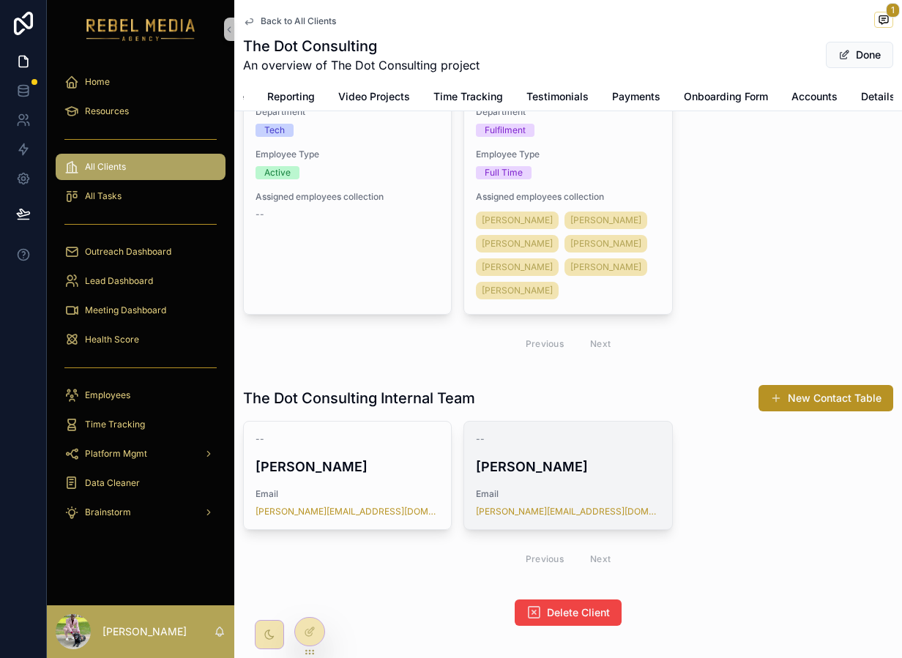
scroll to position [0, 0]
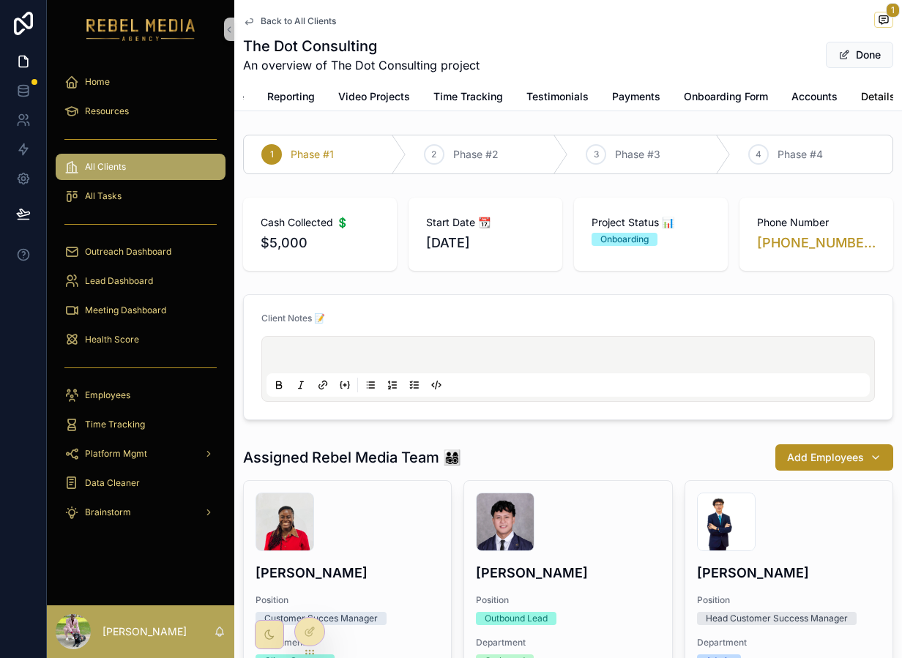
click at [874, 97] on span "Details" at bounding box center [878, 96] width 34 height 15
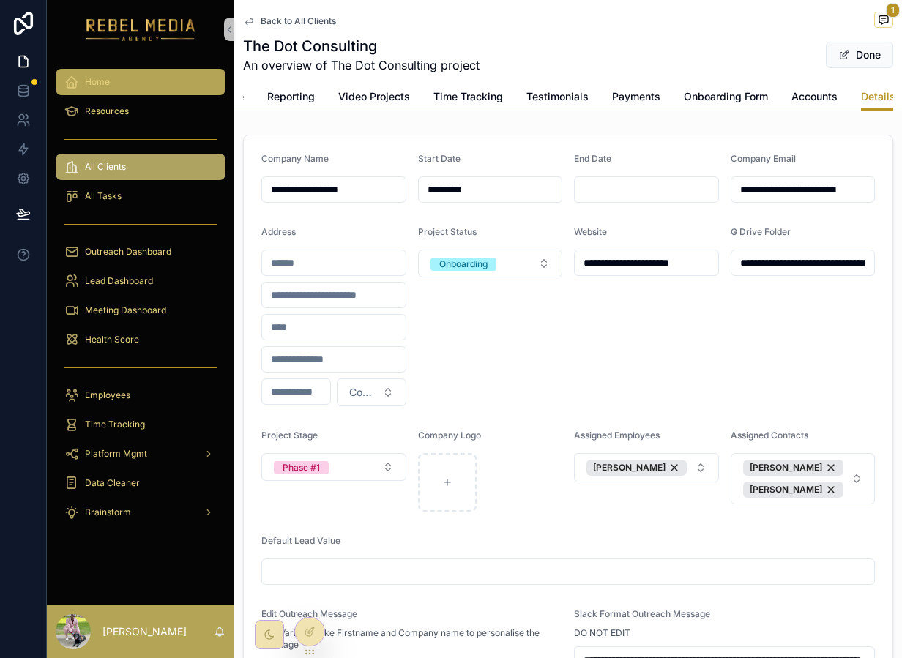
click at [124, 89] on div "Home" at bounding box center [140, 81] width 152 height 23
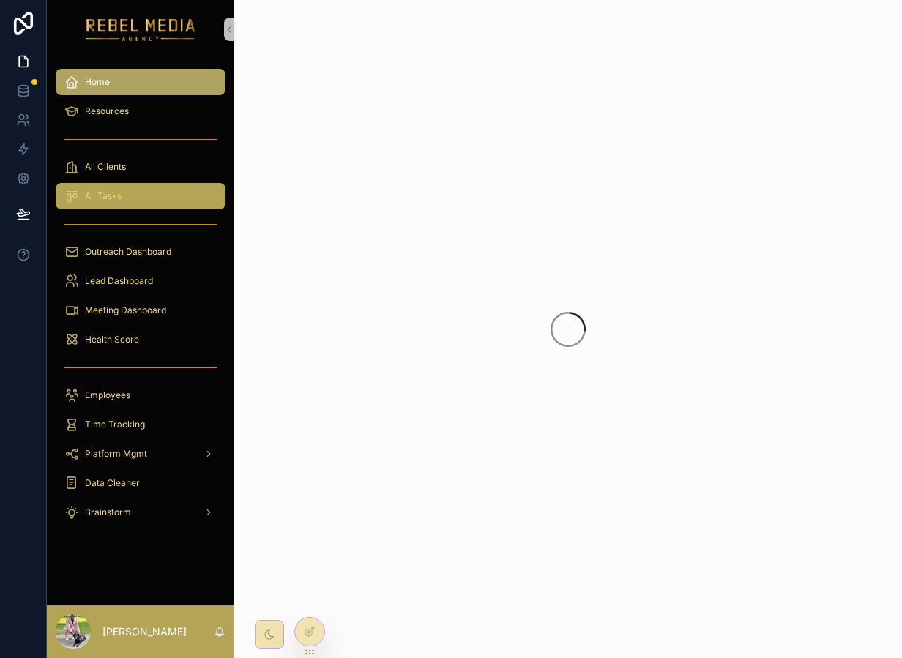
click at [122, 195] on div "All Tasks" at bounding box center [140, 196] width 152 height 23
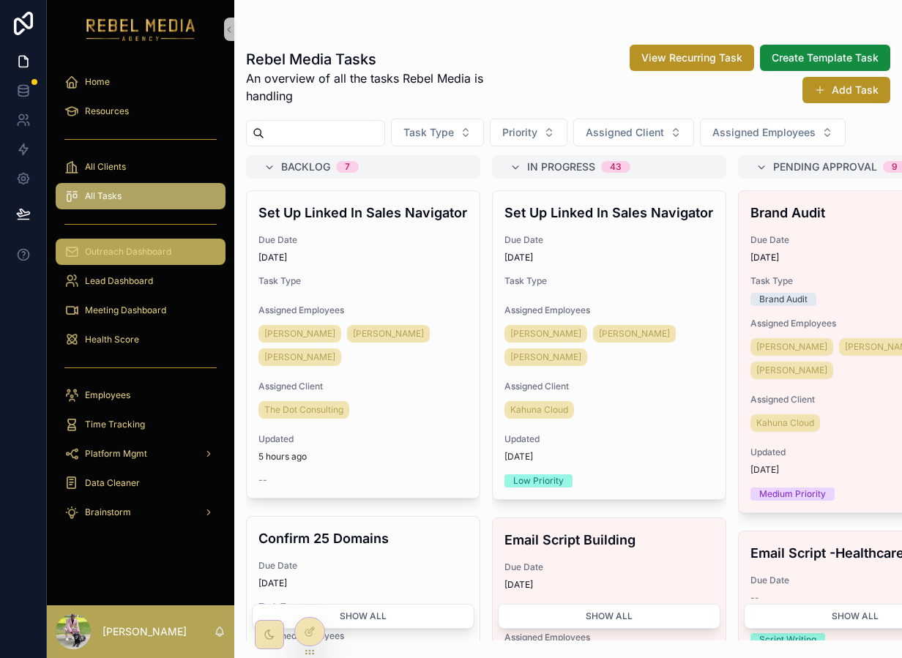
click at [132, 242] on div "Outreach Dashboard" at bounding box center [140, 251] width 152 height 23
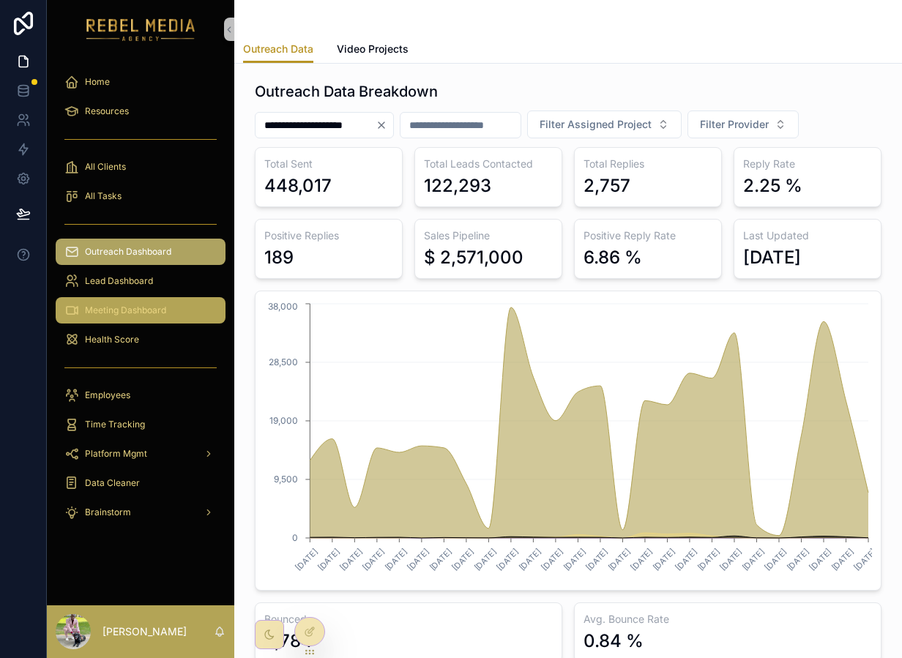
click at [99, 312] on span "Meeting Dashboard" at bounding box center [125, 311] width 81 height 12
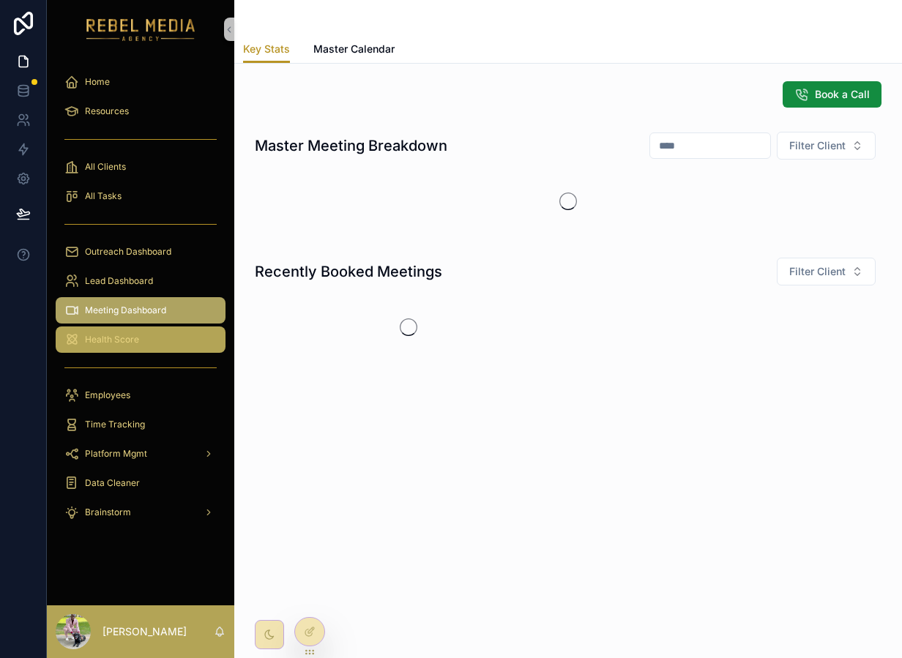
click at [99, 335] on span "Health Score" at bounding box center [112, 340] width 54 height 12
